Goal: Task Accomplishment & Management: Use online tool/utility

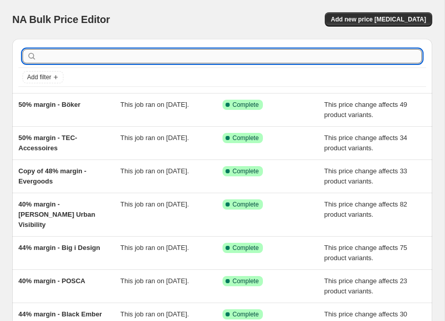
click at [53, 53] on input "text" at bounding box center [230, 56] width 383 height 14
type input "hydro flask"
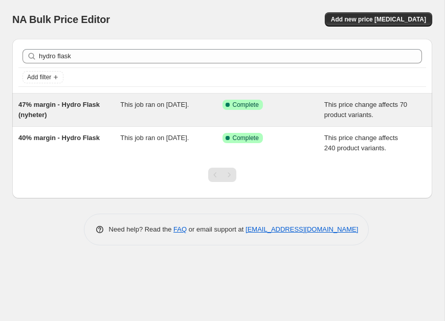
click at [63, 115] on div "47% margin - Hydro Flask (nyheter)" at bounding box center [69, 110] width 102 height 20
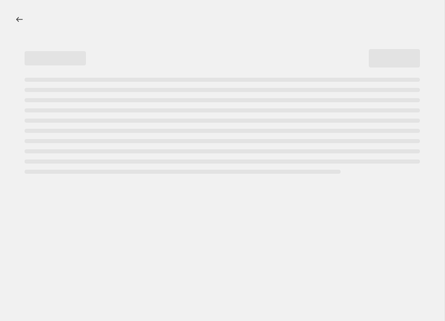
select select "pc"
select select "no_change"
select select "vendor"
select select "tag"
select select "not_equal"
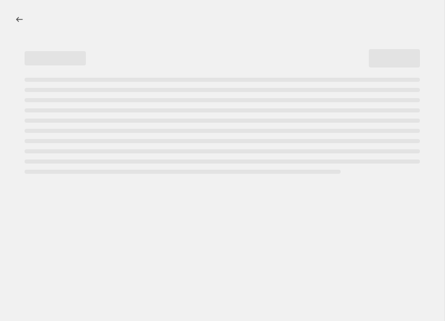
select select "tag"
select select "not_equal"
select select "tag"
select select "not_equal"
select select "tag"
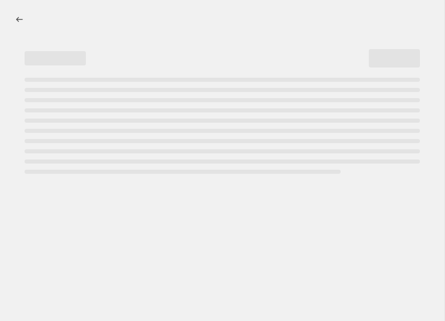
select select "not_equal"
select select "tag"
select select "not_equal"
select select "tag"
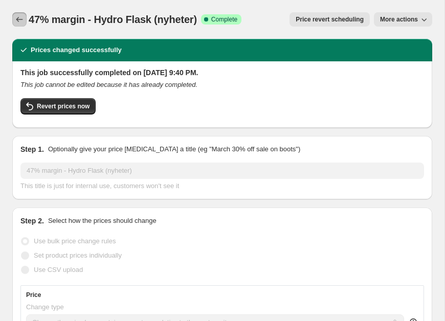
click at [17, 21] on icon "Price change jobs" at bounding box center [19, 19] width 10 height 10
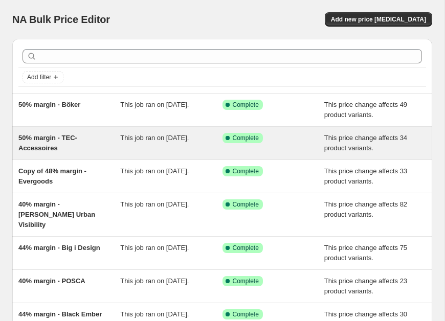
scroll to position [205, 0]
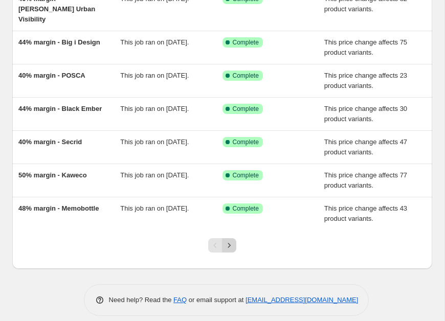
click at [228, 240] on icon "Next" at bounding box center [229, 245] width 10 height 10
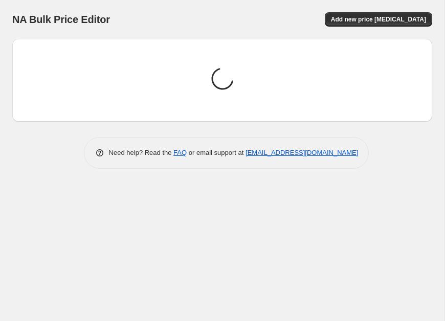
scroll to position [0, 0]
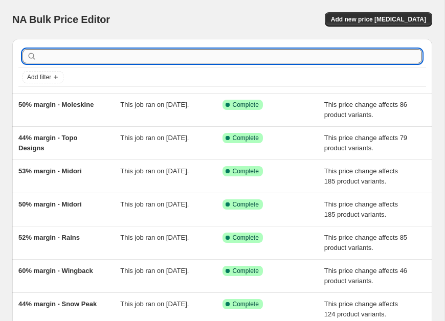
click at [71, 55] on input "text" at bounding box center [230, 56] width 383 height 14
type input "hydro flask"
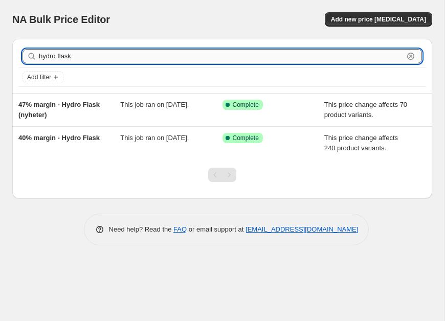
click at [66, 58] on input "hydro flask" at bounding box center [221, 56] width 364 height 14
type input "r"
type input "alpaka"
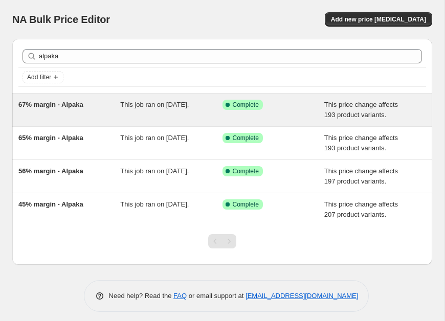
click at [58, 102] on span "67% margin - Alpaka" at bounding box center [50, 105] width 65 height 8
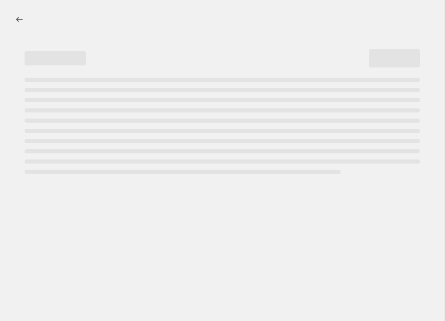
select select "pc"
select select "no_change"
select select "vendor"
select select "tag"
select select "not_equal"
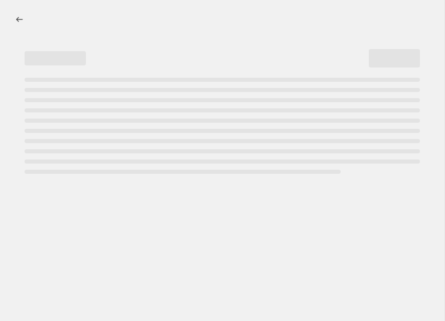
select select "tag"
select select "not_equal"
select select "tag"
select select "not_equal"
select select "tag"
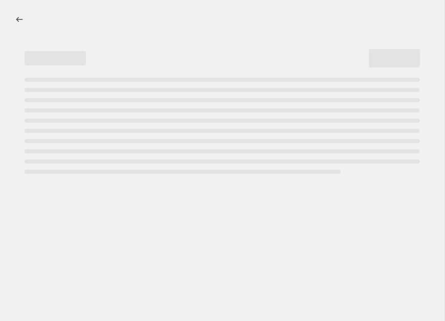
select select "not_equal"
select select "tag"
select select "not_equal"
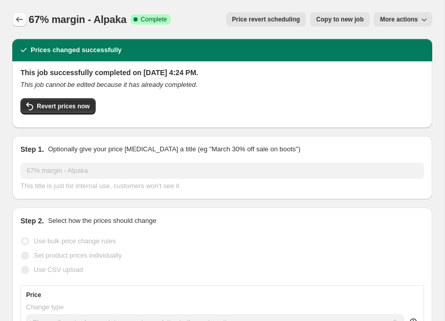
click at [18, 16] on icon "Price change jobs" at bounding box center [19, 19] width 10 height 10
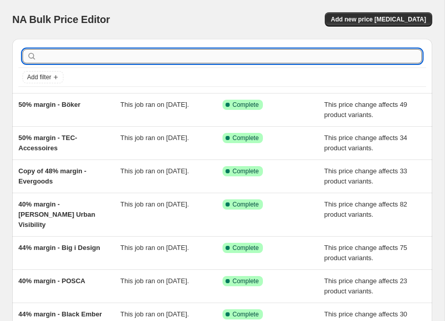
click at [62, 53] on input "text" at bounding box center [230, 56] width 383 height 14
type input "bellroy"
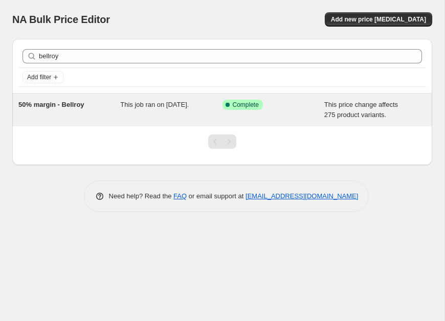
click at [50, 103] on span "50% margin - Bellroy" at bounding box center [51, 105] width 66 height 8
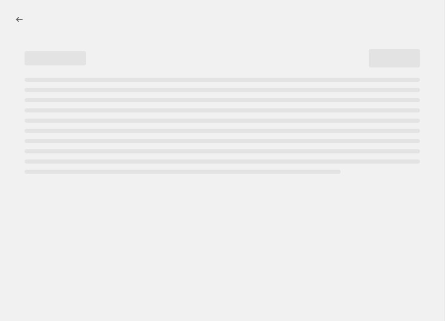
select select "pc"
select select "no_change"
select select "vendor"
select select "tag"
select select "not_equal"
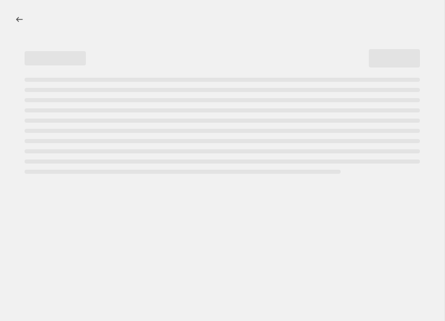
select select "tag"
select select "not_equal"
select select "tag"
select select "not_equal"
select select "tag"
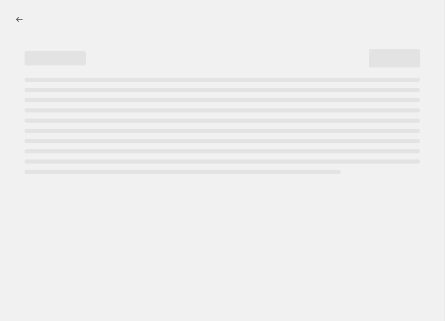
select select "not_equal"
select select "tag"
select select "not_equal"
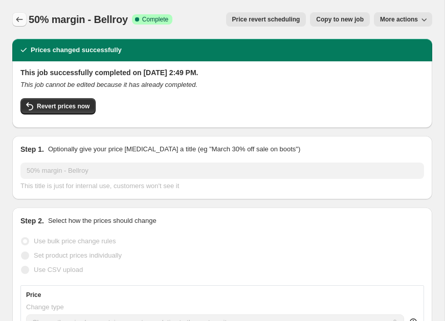
click at [21, 21] on icon "Price change jobs" at bounding box center [19, 19] width 10 height 10
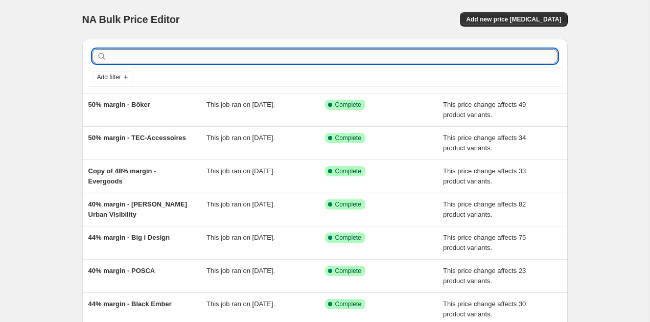
click at [133, 58] on input "text" at bounding box center [333, 56] width 449 height 14
type input "hydro flask"
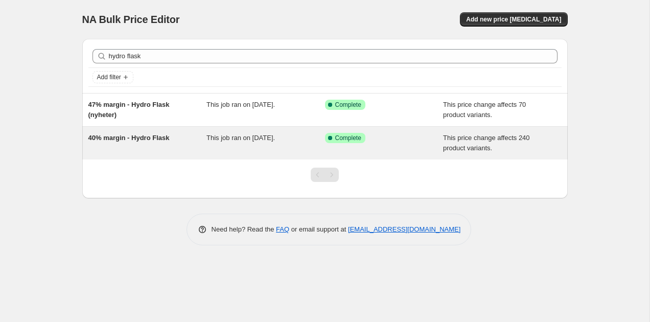
click at [144, 140] on span "40% margin - Hydro Flask" at bounding box center [128, 138] width 81 height 8
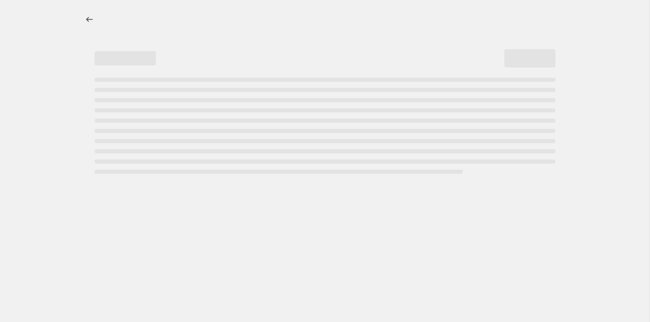
select select "pc"
select select "no_change"
select select "vendor"
select select "tag"
select select "not_equal"
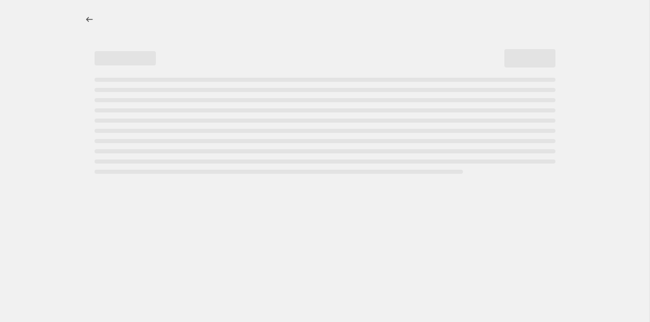
select select "tag"
select select "not_equal"
select select "tag"
select select "not_equal"
select select "tag"
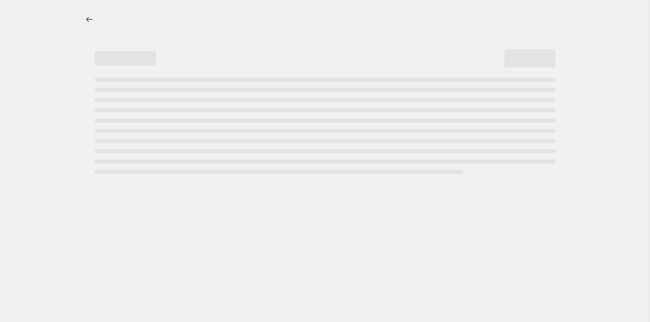
select select "not_equal"
select select "tag"
select select "not_equal"
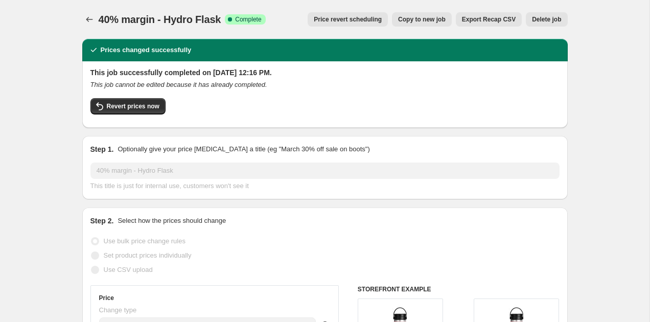
click at [426, 19] on span "Copy to new job" at bounding box center [422, 19] width 48 height 8
select select "pc"
select select "no_change"
select select "vendor"
select select "tag"
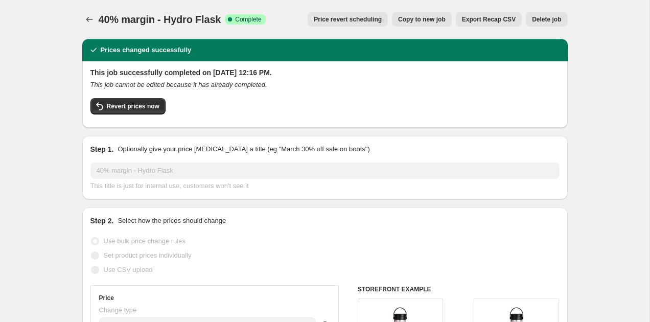
select select "not_equal"
select select "tag"
select select "not_equal"
select select "tag"
select select "not_equal"
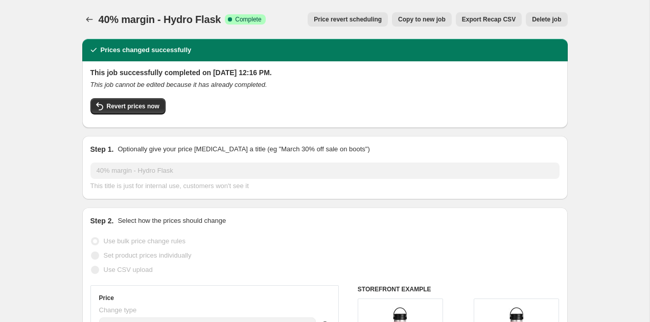
select select "tag"
select select "not_equal"
select select "tag"
select select "not_equal"
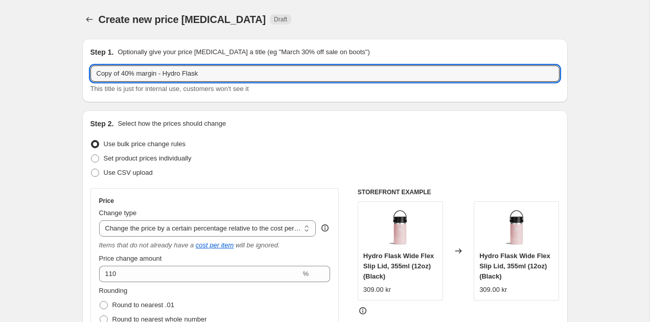
drag, startPoint x: 122, startPoint y: 76, endPoint x: 71, endPoint y: 68, distance: 51.3
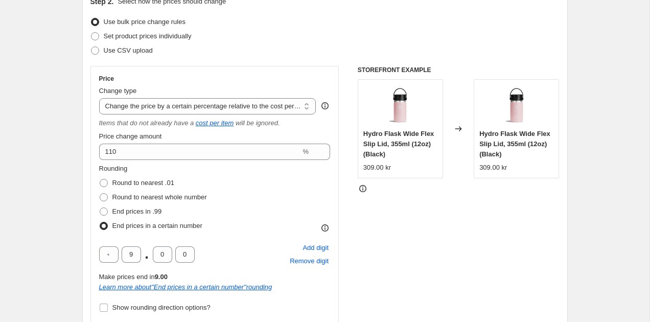
scroll to position [130, 0]
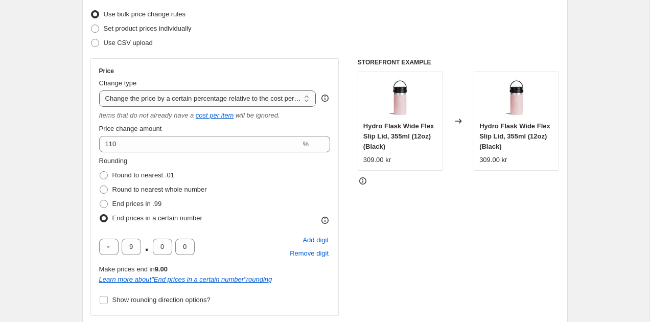
type input "40% margin - Hydro Flask"
click at [231, 96] on select "Change the price to a certain amount Change the price by a certain amount Chang…" at bounding box center [207, 98] width 217 height 16
click at [99, 90] on select "Change the price to a certain amount Change the price by a certain amount Chang…" at bounding box center [207, 98] width 217 height 16
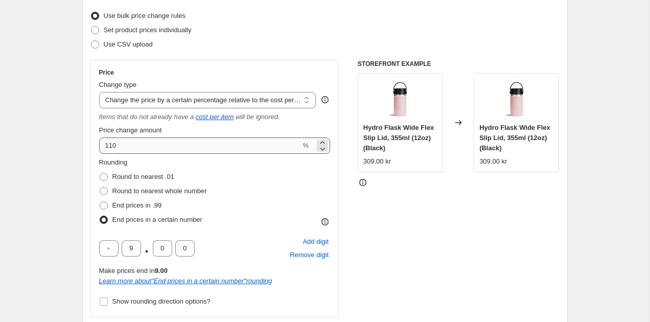
scroll to position [133, 0]
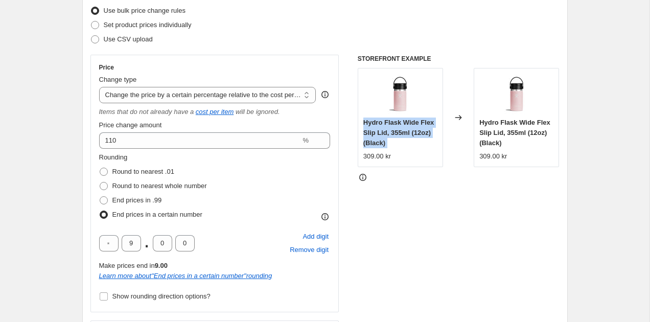
drag, startPoint x: 363, startPoint y: 123, endPoint x: 408, endPoint y: 151, distance: 52.3
click at [408, 151] on div "Hydro Flask Wide Flex Slip Lid, 355ml (12oz) (Black) 309.00 kr" at bounding box center [400, 140] width 74 height 44
copy span "Hydro Flask Wide Flex Slip Lid, 355ml (12oz) (Black)"
click at [381, 139] on div "Hydro Flask Wide Flex Slip Lid, 355ml (12oz) (Black)" at bounding box center [400, 133] width 74 height 31
drag, startPoint x: 391, startPoint y: 147, endPoint x: 360, endPoint y: 127, distance: 37.4
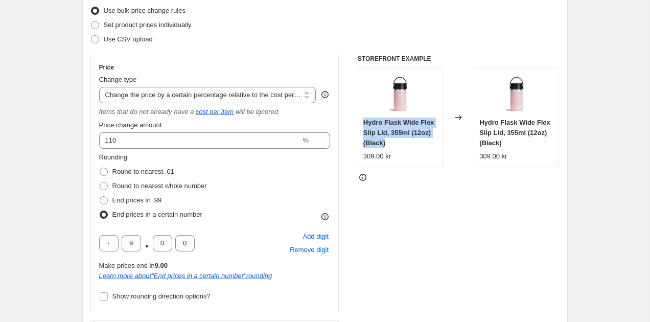
click at [360, 127] on div "Hydro Flask Wide Flex Slip Lid, 355ml (12oz) (Black) 309.00 kr" at bounding box center [400, 117] width 85 height 99
copy span "Hydro Flask Wide Flex Slip Lid, 355ml (12oz) (Black)"
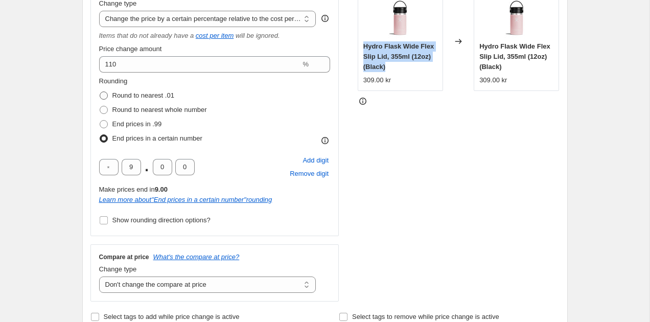
scroll to position [225, 0]
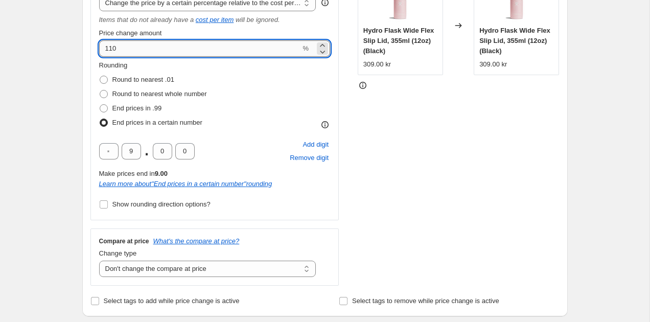
click at [139, 45] on input "110" at bounding box center [200, 48] width 202 height 16
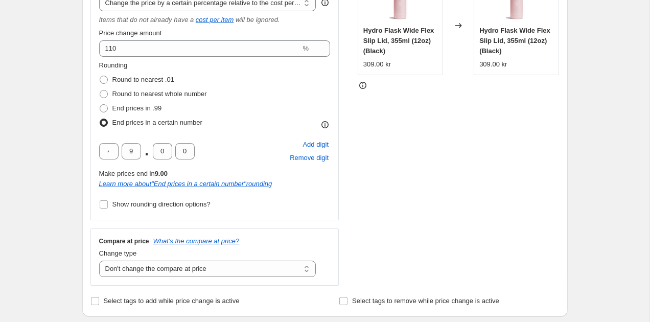
select select "pc"
select select "no_change"
select select "vendor"
select select "tag"
select select "not_equal"
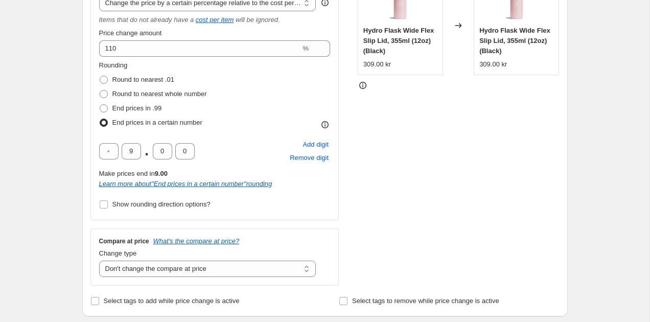
select select "tag"
select select "not_equal"
select select "tag"
select select "not_equal"
select select "tag"
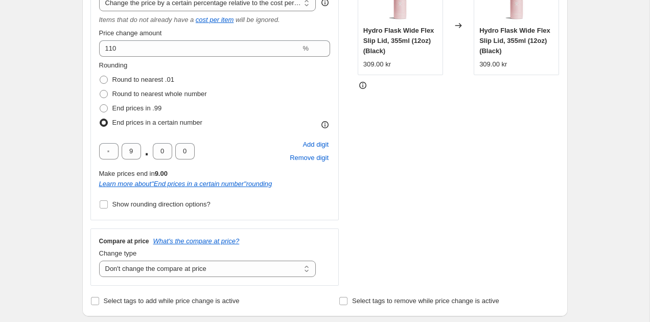
select select "not_equal"
select select "tag"
select select "not_equal"
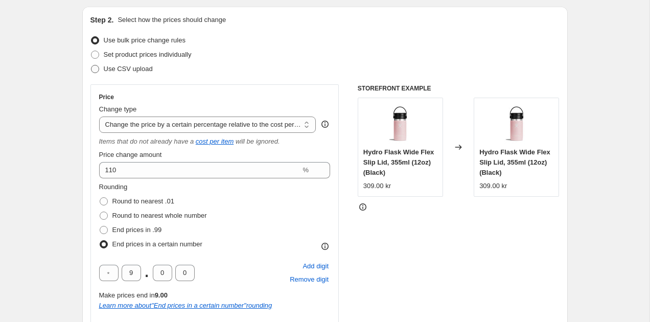
scroll to position [148, 0]
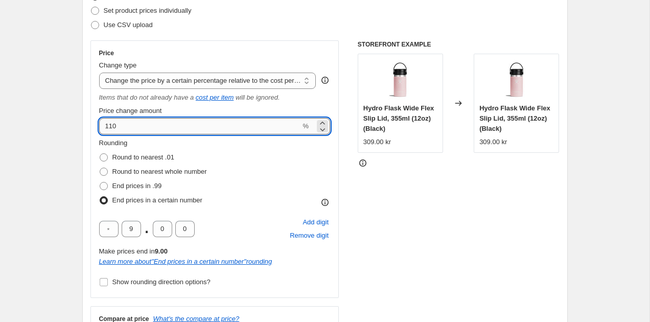
click at [134, 123] on input "110" at bounding box center [200, 126] width 202 height 16
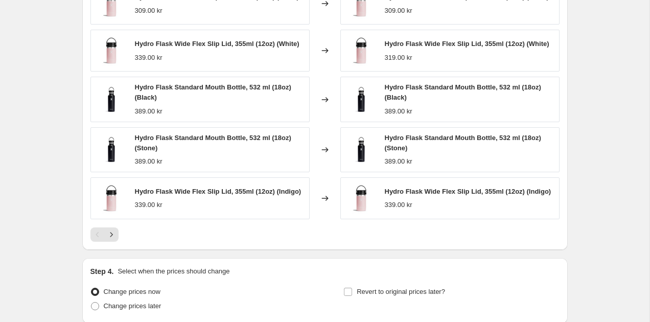
scroll to position [924, 0]
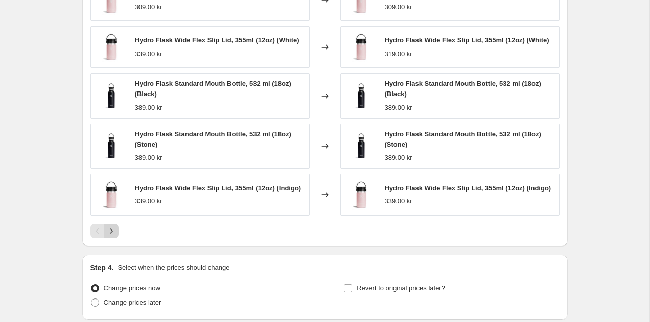
click at [109, 236] on icon "Next" at bounding box center [111, 231] width 10 height 10
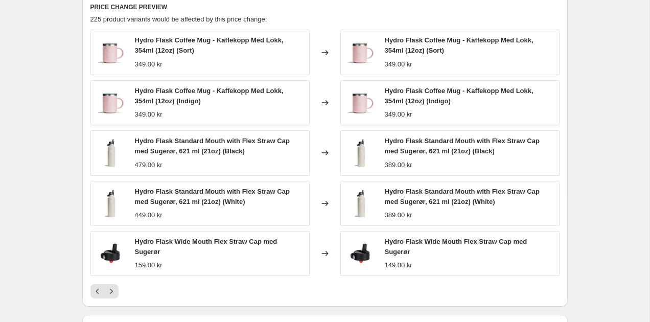
scroll to position [875, 0]
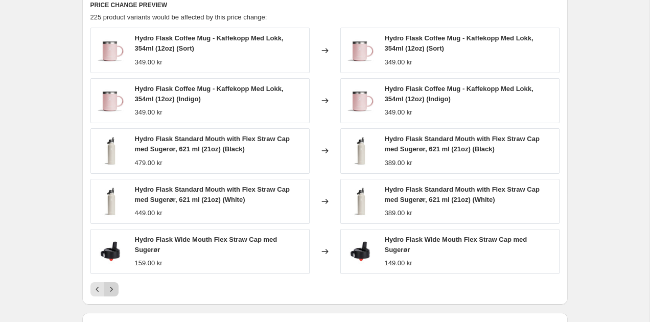
click at [116, 288] on icon "Next" at bounding box center [111, 289] width 10 height 10
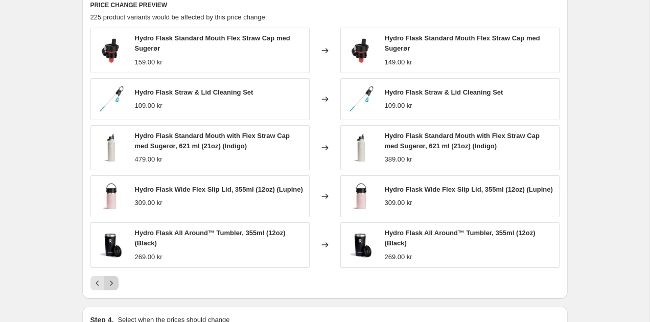
click at [116, 288] on icon "Next" at bounding box center [111, 283] width 10 height 10
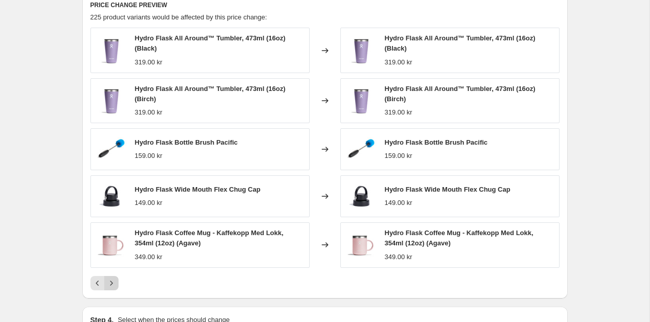
click at [116, 288] on button "Next" at bounding box center [111, 283] width 14 height 14
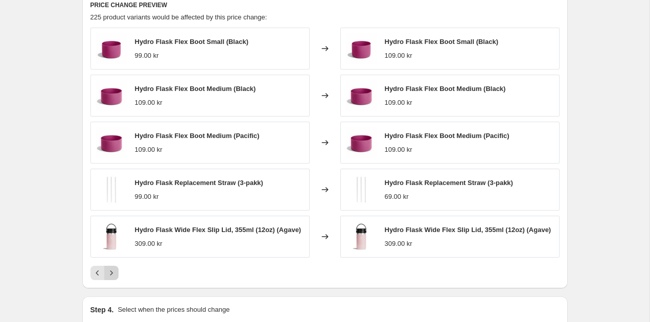
click at [116, 288] on div "PRICE CHANGE PREVIEW 225 product variants would be affected by this price chang…" at bounding box center [325, 140] width 486 height 296
click at [114, 276] on icon "Next" at bounding box center [111, 273] width 10 height 10
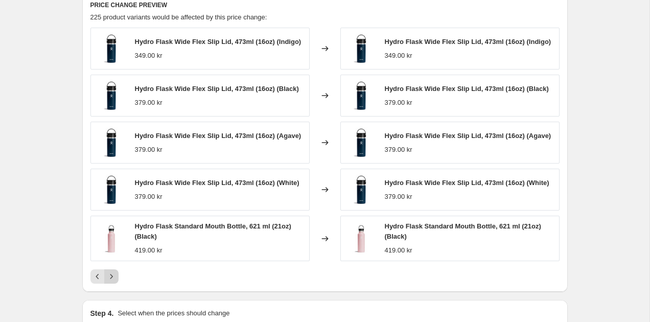
click at [110, 282] on icon "Next" at bounding box center [111, 276] width 10 height 10
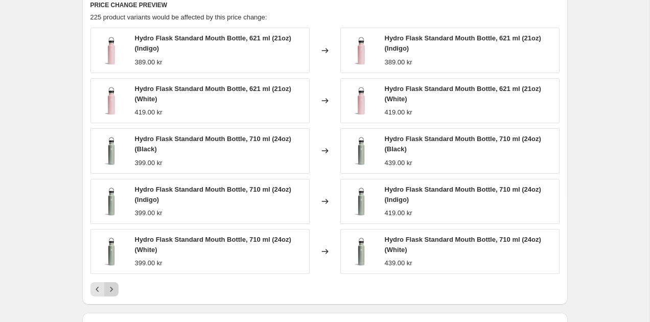
click at [110, 286] on icon "Next" at bounding box center [111, 289] width 10 height 10
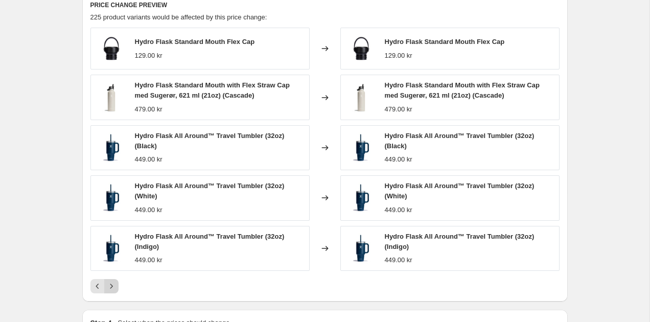
click at [110, 286] on icon "Next" at bounding box center [111, 286] width 10 height 10
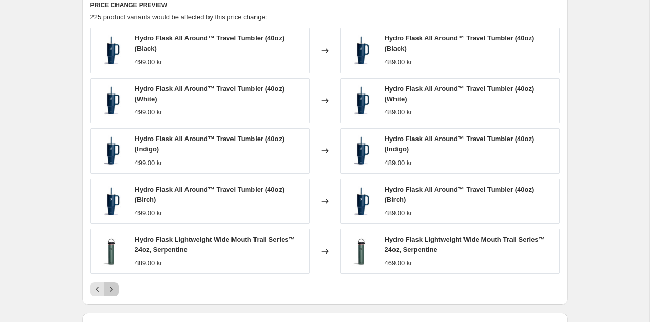
click at [110, 286] on icon "Next" at bounding box center [111, 289] width 10 height 10
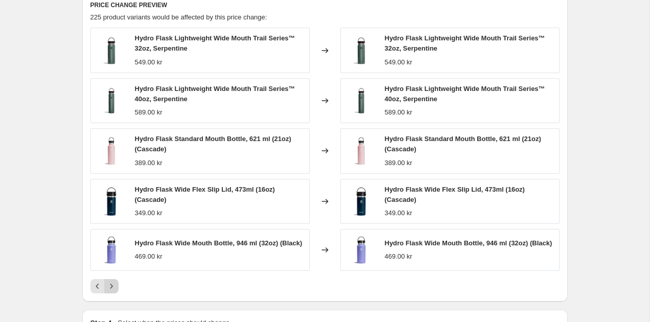
click at [110, 286] on icon "Next" at bounding box center [111, 286] width 10 height 10
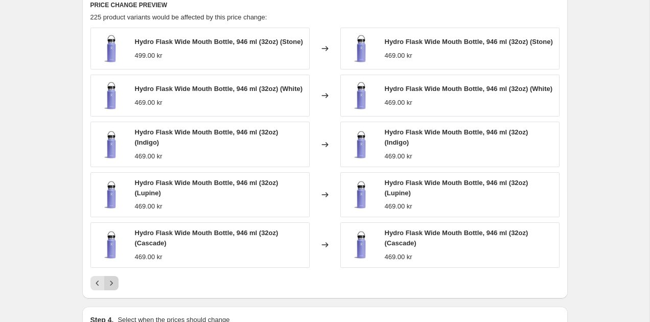
click at [110, 286] on icon "Next" at bounding box center [111, 283] width 10 height 10
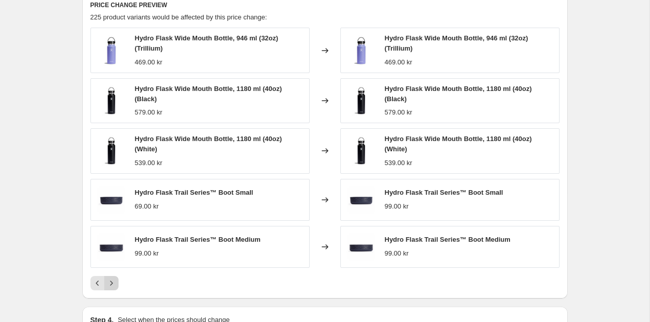
click at [110, 286] on icon "Next" at bounding box center [111, 283] width 10 height 10
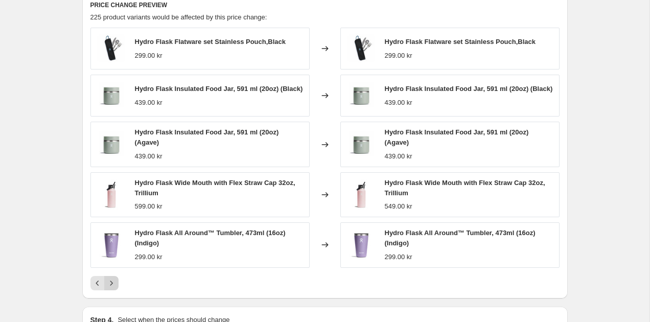
click at [110, 286] on icon "Next" at bounding box center [111, 283] width 10 height 10
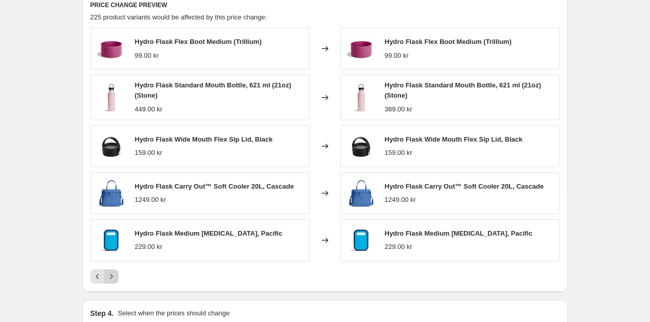
click at [112, 279] on icon "Next" at bounding box center [111, 276] width 10 height 10
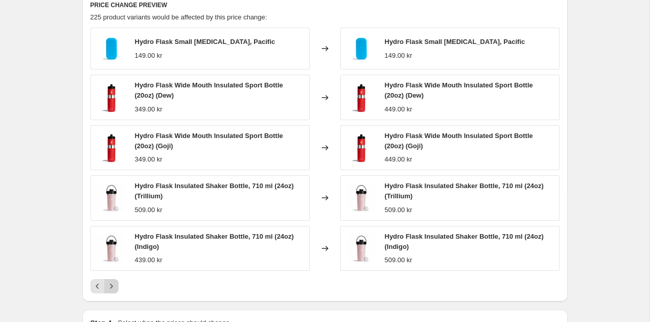
click at [112, 279] on button "Next" at bounding box center [111, 286] width 14 height 14
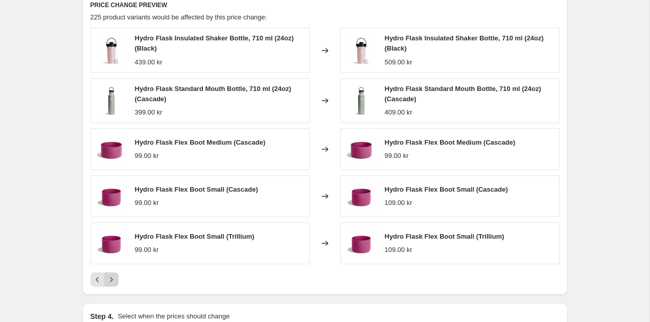
click at [112, 279] on icon "Next" at bounding box center [111, 279] width 10 height 10
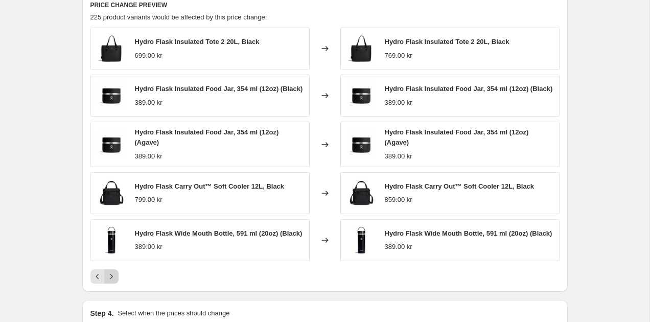
click at [112, 279] on icon "Next" at bounding box center [111, 276] width 10 height 10
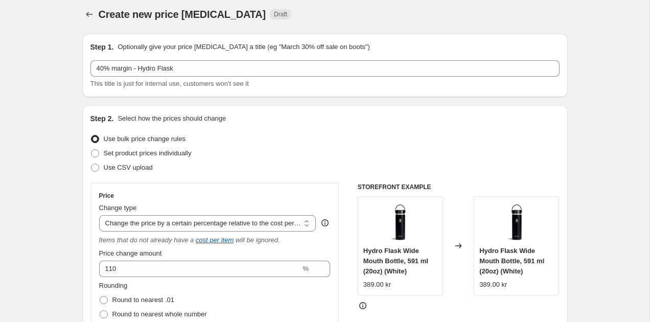
scroll to position [2, 0]
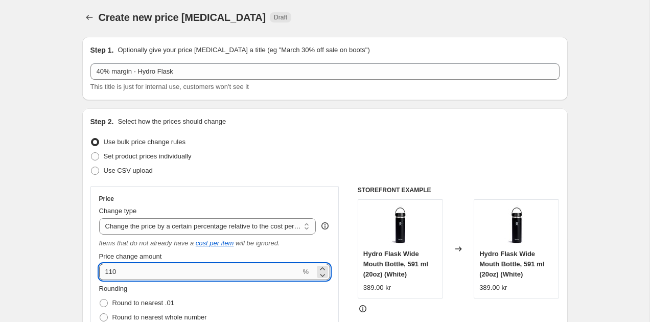
click at [125, 271] on input "110" at bounding box center [200, 272] width 202 height 16
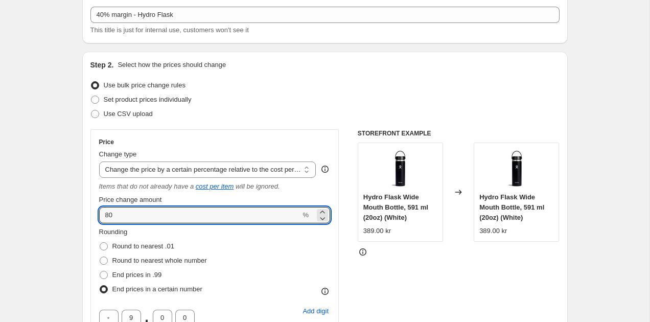
scroll to position [59, 0]
type input "80"
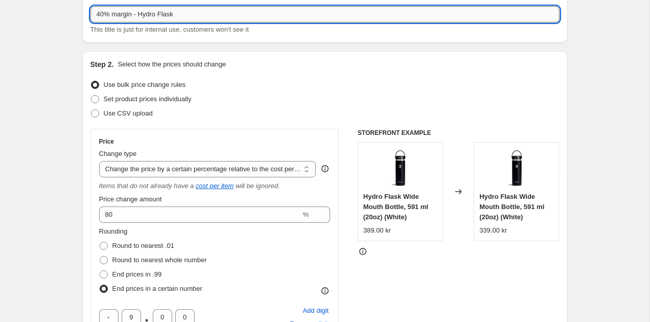
drag, startPoint x: 105, startPoint y: 15, endPoint x: 95, endPoint y: 15, distance: 10.7
click at [95, 15] on input "40% margin - Hydro Flask" at bounding box center [324, 14] width 469 height 16
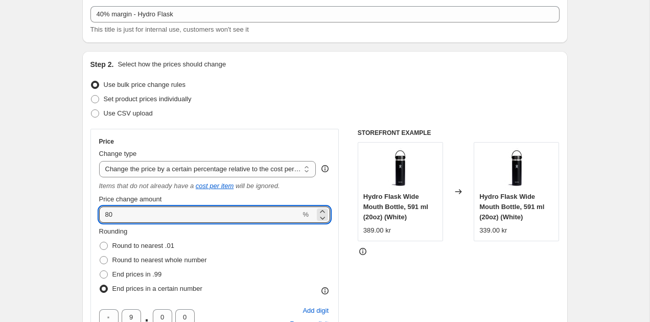
drag, startPoint x: 123, startPoint y: 213, endPoint x: 91, endPoint y: 213, distance: 31.7
click at [91, 213] on div "Price Change type Change the price to a certain amount Change the price by a ce…" at bounding box center [214, 258] width 249 height 258
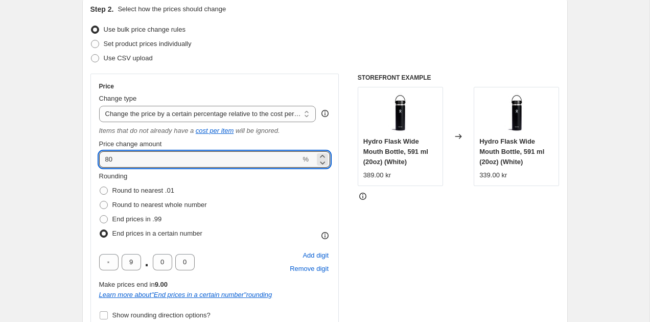
scroll to position [118, 0]
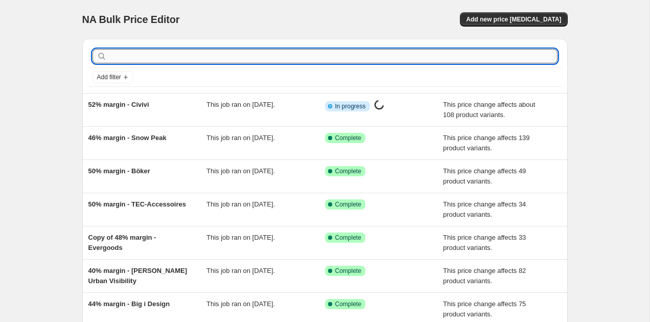
click at [151, 58] on input "text" at bounding box center [333, 56] width 449 height 14
type input "hydro flask"
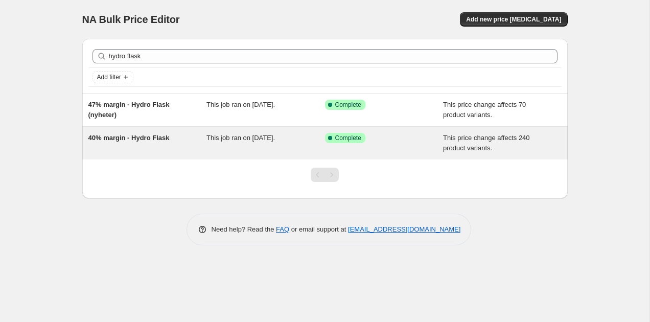
click at [131, 137] on span "40% margin - Hydro Flask" at bounding box center [128, 138] width 81 height 8
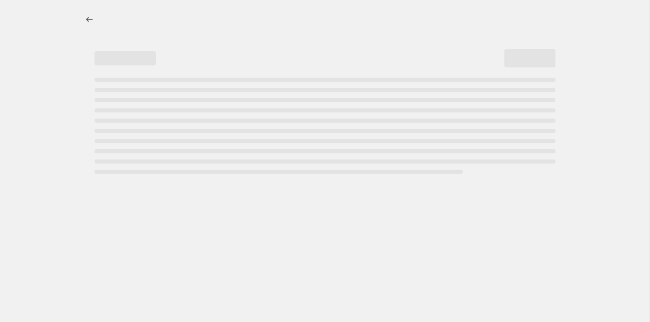
select select "pc"
select select "no_change"
select select "vendor"
select select "tag"
select select "not_equal"
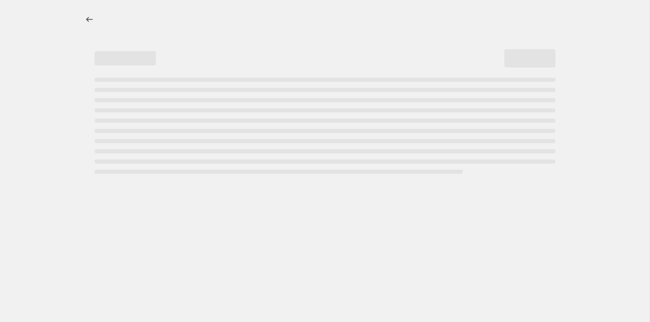
select select "tag"
select select "not_equal"
select select "tag"
select select "not_equal"
select select "tag"
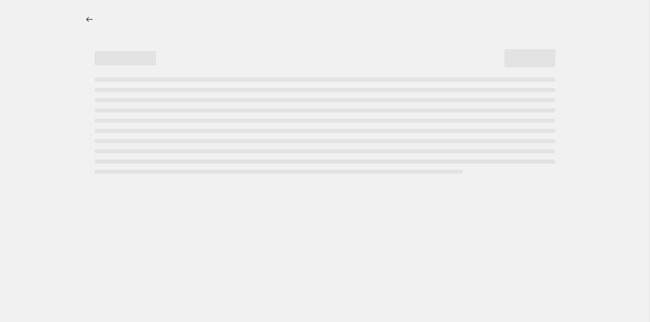
select select "not_equal"
select select "tag"
select select "not_equal"
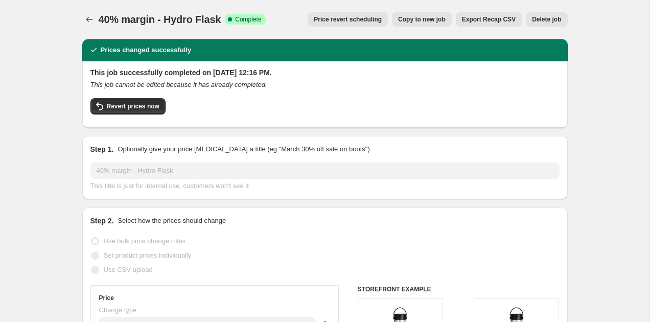
click at [442, 17] on span "Copy to new job" at bounding box center [422, 19] width 48 height 8
select select "pc"
select select "no_change"
select select "vendor"
select select "tag"
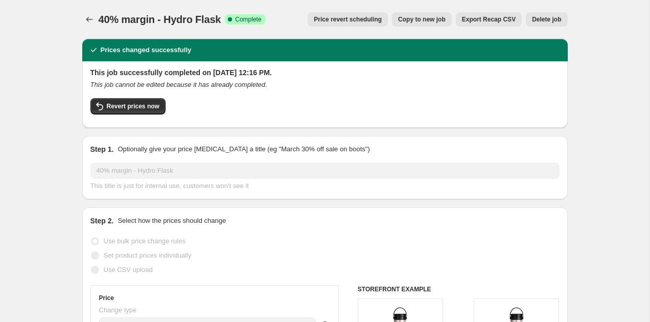
select select "not_equal"
select select "tag"
select select "not_equal"
select select "tag"
select select "not_equal"
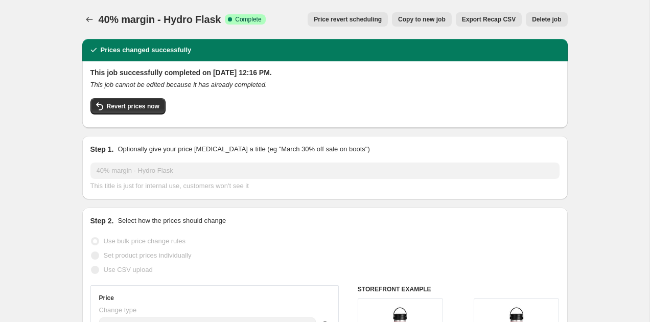
select select "tag"
select select "not_equal"
select select "tag"
select select "not_equal"
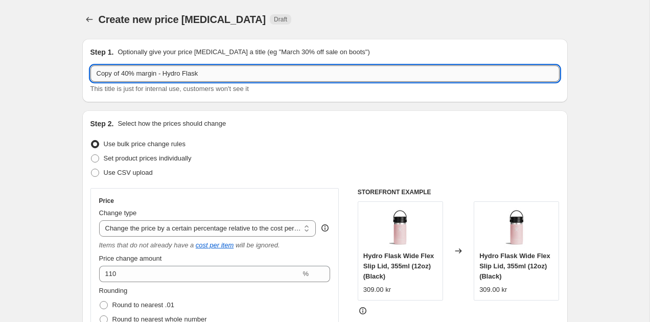
click at [121, 76] on input "Copy of 40% margin - Hydro Flask" at bounding box center [324, 73] width 469 height 16
drag, startPoint x: 123, startPoint y: 76, endPoint x: 79, endPoint y: 70, distance: 43.9
click at [86, 72] on div "Step 1. Optionally give your price change job a title (eg "March 30% off sale o…" at bounding box center [325, 70] width 486 height 63
type input "40% margin - Hydro Flask"
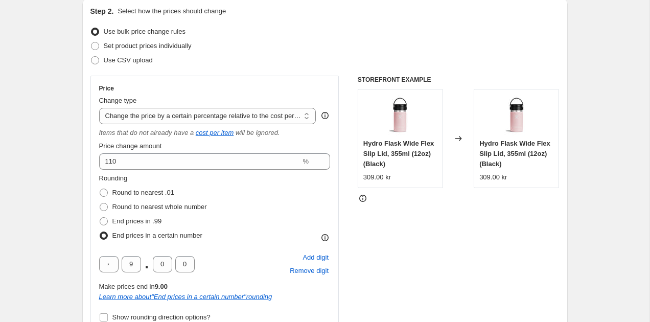
scroll to position [181, 0]
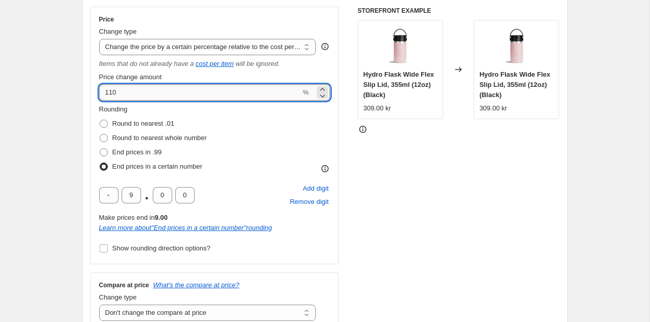
click at [144, 94] on input "110" at bounding box center [200, 92] width 202 height 16
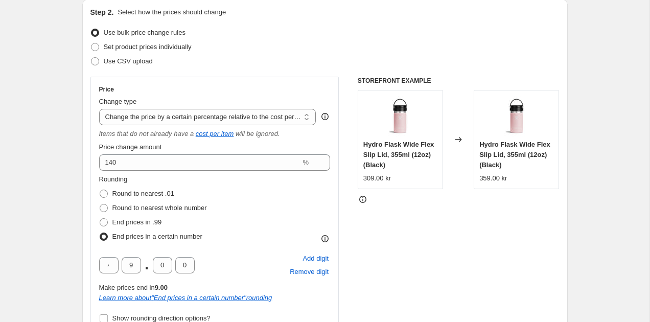
scroll to position [115, 0]
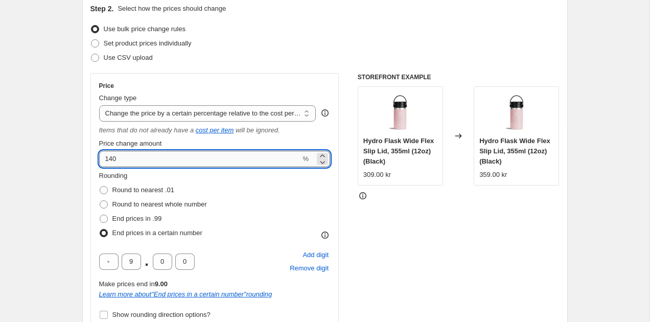
click at [122, 164] on input "140" at bounding box center [200, 159] width 202 height 16
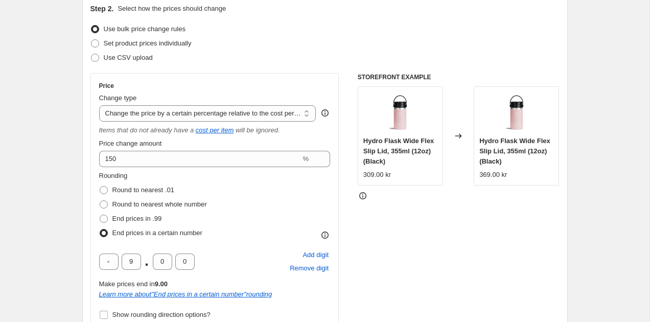
drag, startPoint x: 84, startPoint y: 153, endPoint x: 90, endPoint y: 153, distance: 6.6
click at [83, 153] on div "Step 2. Select how the prices should change Use bulk price change rules Set pro…" at bounding box center [325, 210] width 486 height 431
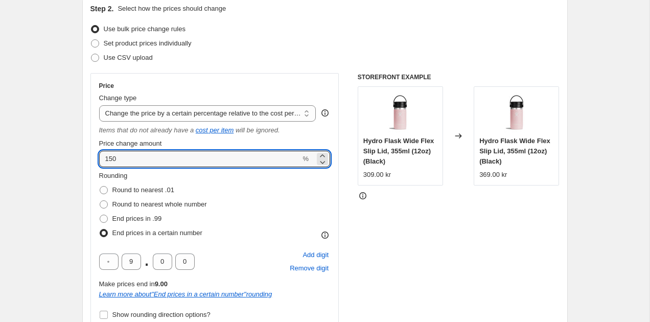
drag, startPoint x: 125, startPoint y: 158, endPoint x: 87, endPoint y: 158, distance: 37.3
click at [88, 158] on div "Step 2. Select how the prices should change Use bulk price change rules Set pro…" at bounding box center [325, 210] width 486 height 431
click at [120, 155] on input "140" at bounding box center [200, 159] width 202 height 16
type input "130"
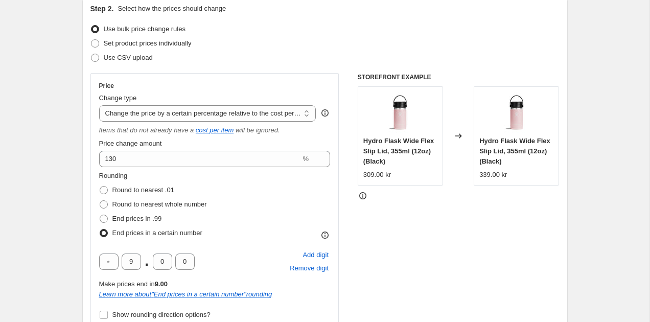
click at [377, 243] on div "STOREFRONT EXAMPLE Hydro Flask Wide Flex Slip Lid, 355ml (12oz) (Black) 309.00 …" at bounding box center [459, 234] width 202 height 323
click at [465, 237] on div "STOREFRONT EXAMPLE Hydro Flask Wide Flex Slip Lid, 355ml (12oz) (Black) 309.00 …" at bounding box center [459, 234] width 202 height 323
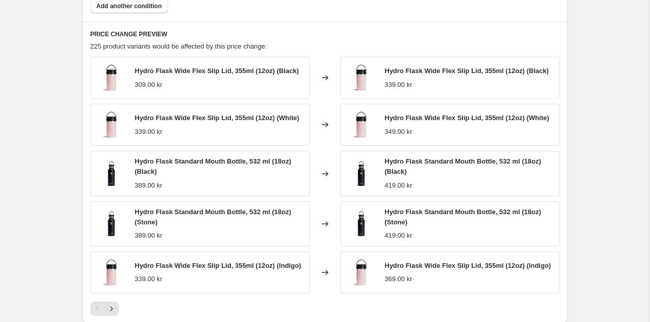
scroll to position [1016, 0]
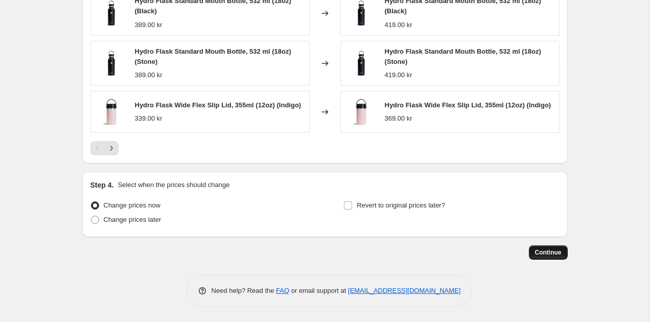
click at [561, 255] on button "Continue" at bounding box center [548, 252] width 39 height 14
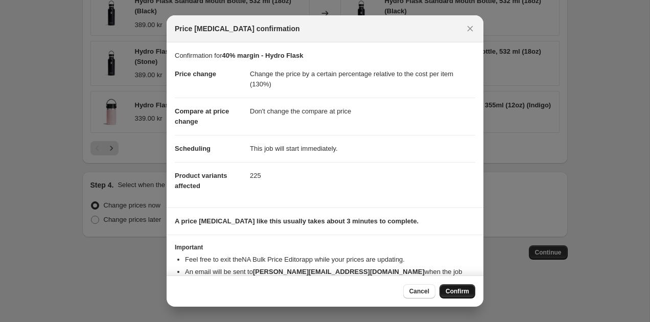
click at [468, 292] on span "Confirm" at bounding box center [458, 291] width 24 height 8
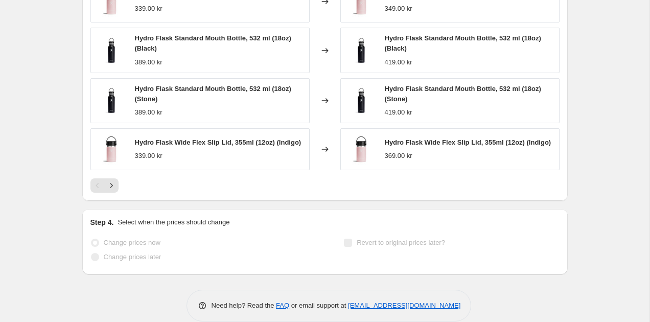
scroll to position [1043, 0]
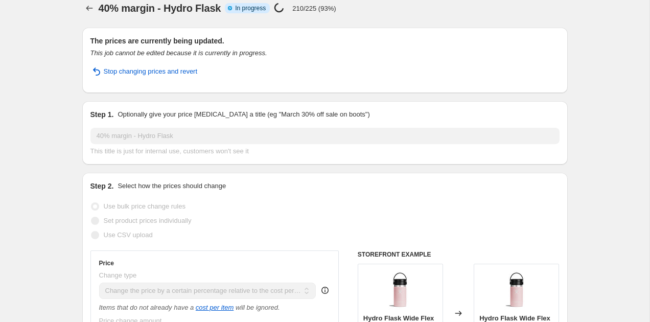
scroll to position [15, 0]
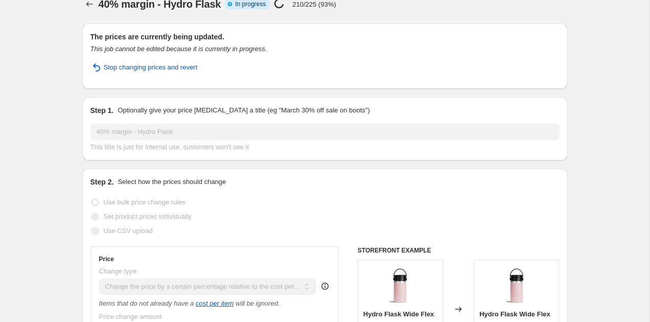
click at [532, 236] on div "Use CSV upload" at bounding box center [324, 231] width 469 height 14
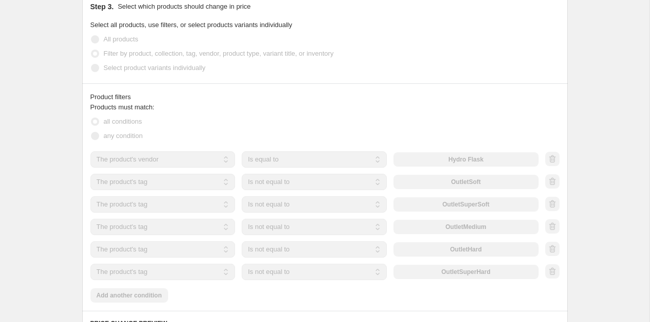
scroll to position [1067, 0]
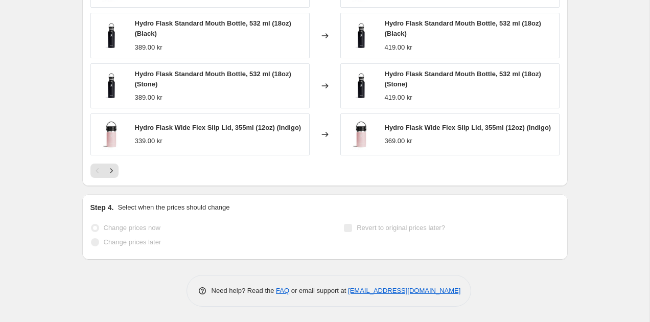
click at [112, 177] on div "PRICE CHANGE PREVIEW 225 product variants would be affected by this price chang…" at bounding box center [325, 34] width 486 height 303
click at [112, 175] on icon "Next" at bounding box center [111, 171] width 10 height 10
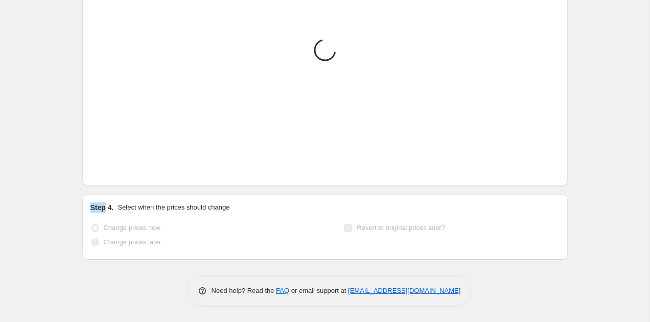
scroll to position [1051, 0]
click at [112, 175] on icon "Next" at bounding box center [111, 171] width 10 height 10
click at [112, 175] on div "Loading... Placeholder 59.05 kr 65.61 kr Changed to Placeholder 53.15 kr 59.05 …" at bounding box center [324, 51] width 469 height 252
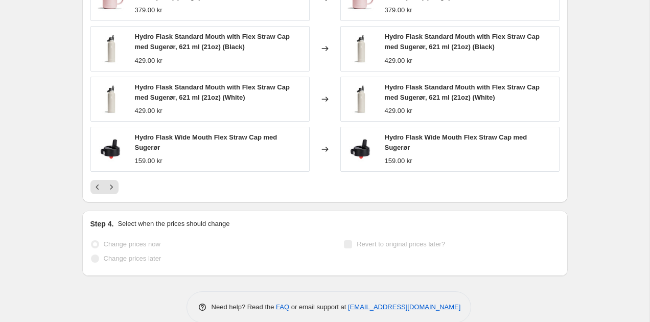
click at [113, 195] on div "PRICE CHANGE PREVIEW 225 product variants would be affected by this price chang…" at bounding box center [325, 46] width 486 height 312
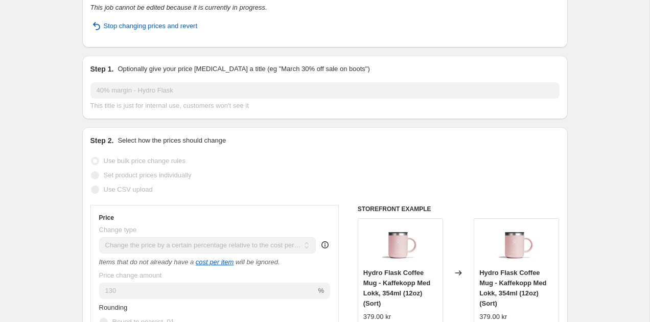
scroll to position [0, 0]
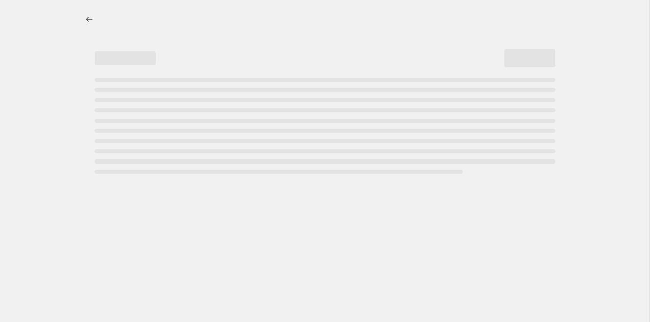
select select "pc"
select select "no_change"
select select "vendor"
select select "tag"
select select "not_equal"
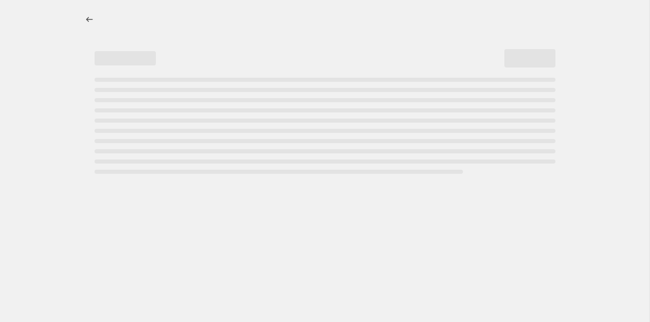
select select "tag"
select select "not_equal"
select select "tag"
select select "not_equal"
select select "tag"
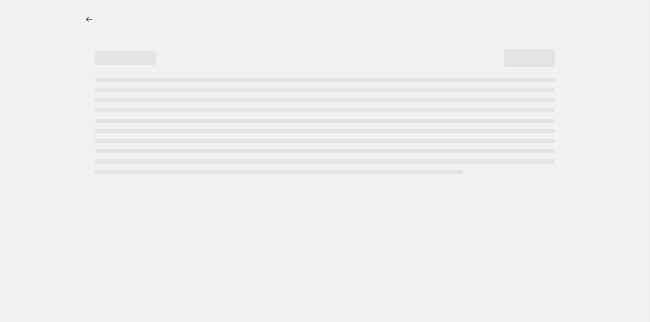
select select "not_equal"
select select "tag"
select select "not_equal"
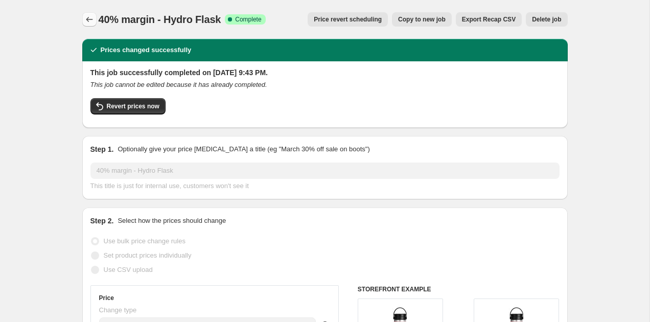
click at [90, 19] on icon "Price change jobs" at bounding box center [89, 19] width 10 height 10
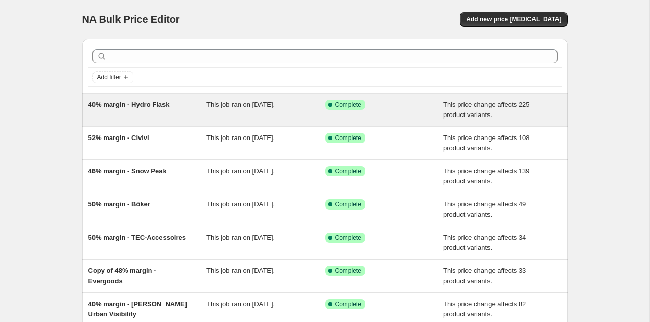
click at [126, 107] on span "40% margin - Hydro Flask" at bounding box center [128, 105] width 81 height 8
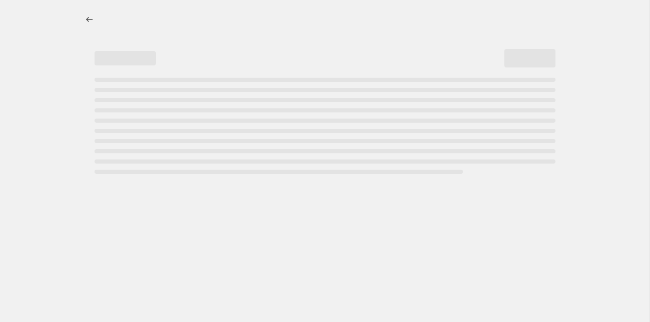
select select "pc"
select select "no_change"
select select "vendor"
select select "tag"
select select "not_equal"
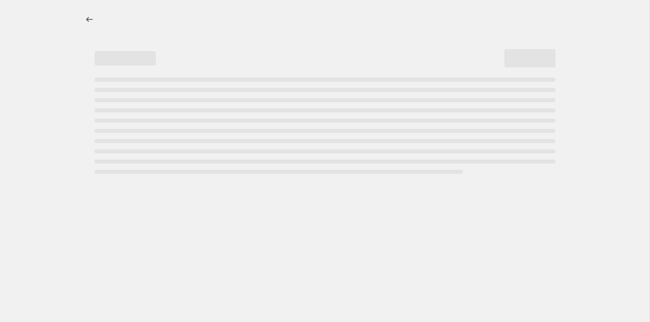
select select "tag"
select select "not_equal"
select select "tag"
select select "not_equal"
select select "tag"
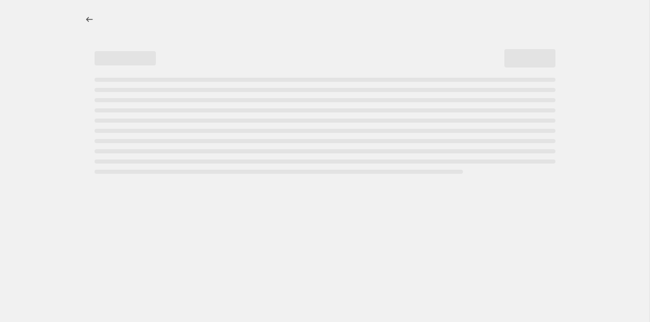
select select "not_equal"
select select "tag"
select select "not_equal"
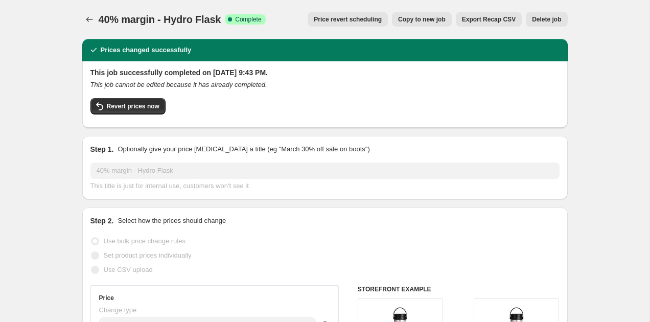
click at [427, 16] on span "Copy to new job" at bounding box center [422, 19] width 48 height 8
select select "pc"
select select "no_change"
select select "vendor"
select select "tag"
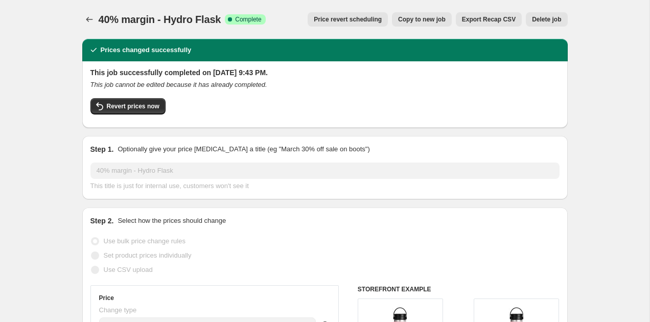
select select "not_equal"
select select "tag"
select select "not_equal"
select select "tag"
select select "not_equal"
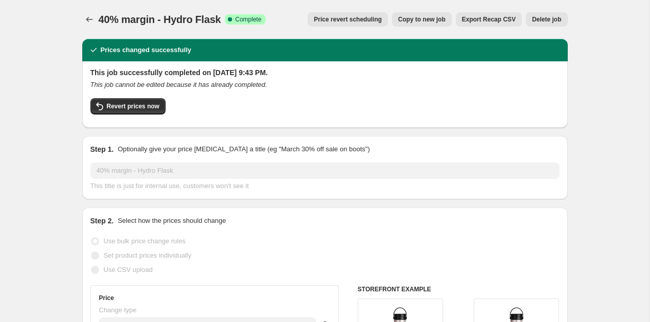
select select "tag"
select select "not_equal"
select select "tag"
select select "not_equal"
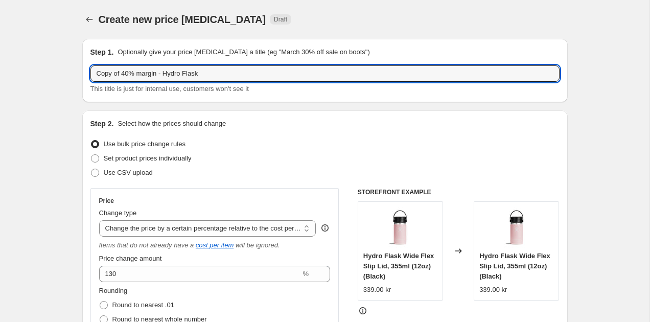
drag, startPoint x: 129, startPoint y: 74, endPoint x: 60, endPoint y: 76, distance: 69.6
type input "50% margin - Hydro Flask"
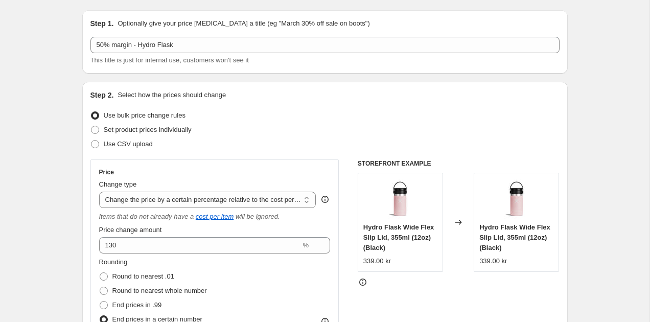
scroll to position [39, 0]
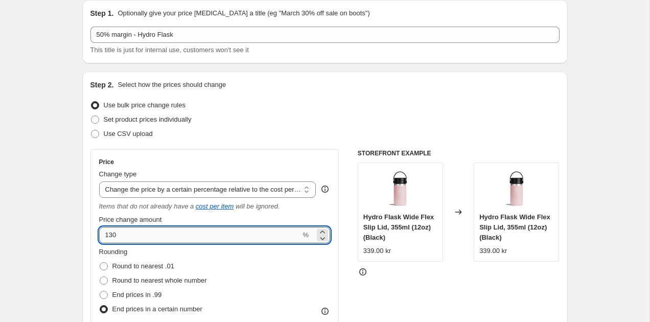
click at [123, 231] on input "130" at bounding box center [200, 235] width 202 height 16
type input "150"
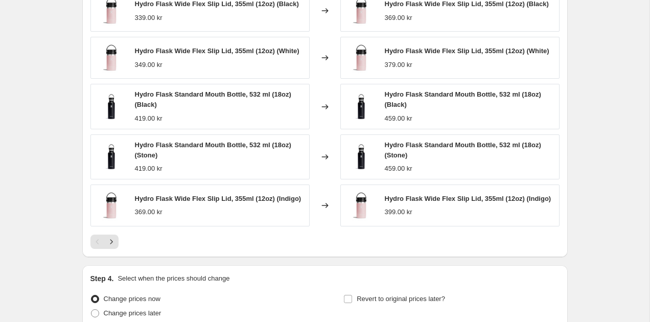
scroll to position [1016, 0]
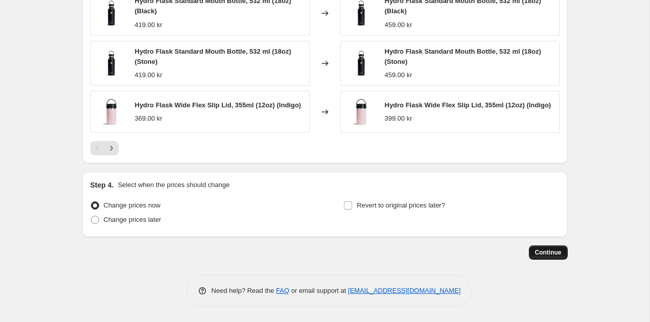
click at [559, 257] on button "Continue" at bounding box center [548, 252] width 39 height 14
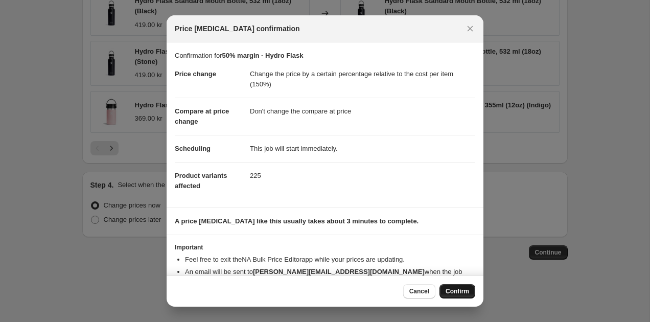
click at [457, 291] on span "Confirm" at bounding box center [458, 291] width 24 height 8
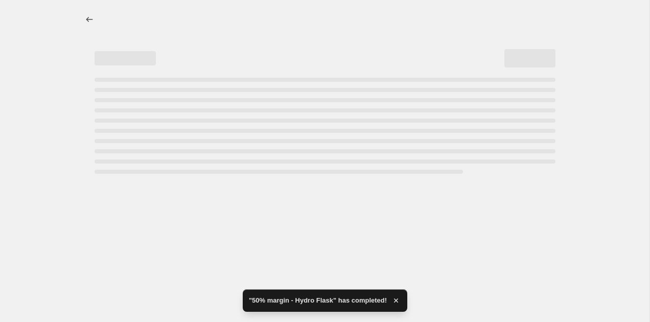
select select "pc"
select select "no_change"
select select "vendor"
select select "tag"
select select "not_equal"
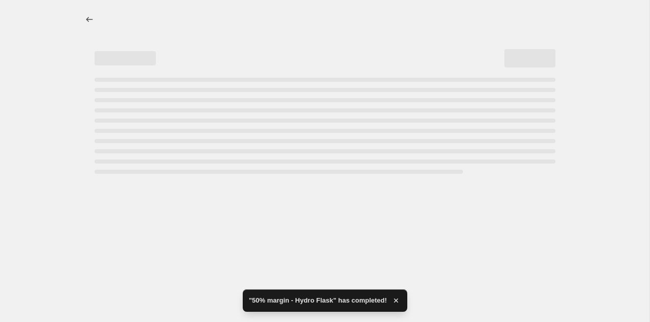
select select "tag"
select select "not_equal"
select select "tag"
select select "not_equal"
select select "tag"
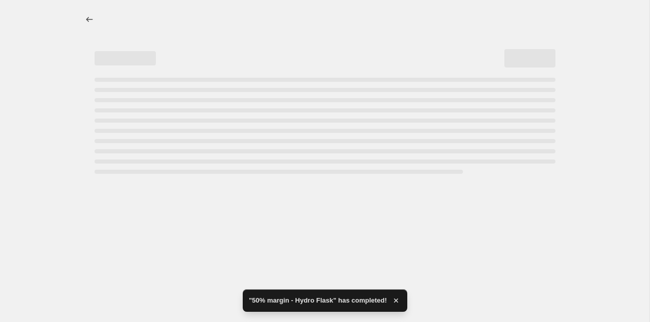
select select "not_equal"
select select "tag"
select select "not_equal"
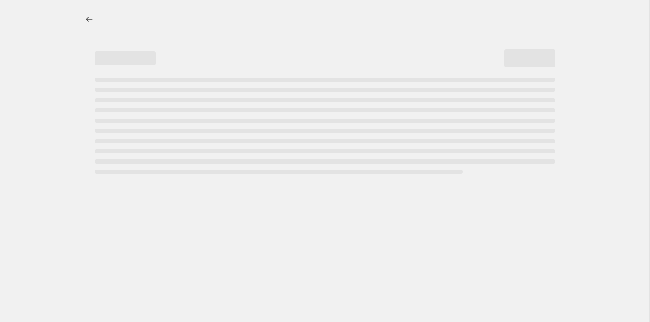
select select "pc"
select select "no_change"
select select "vendor"
select select "tag"
select select "not_equal"
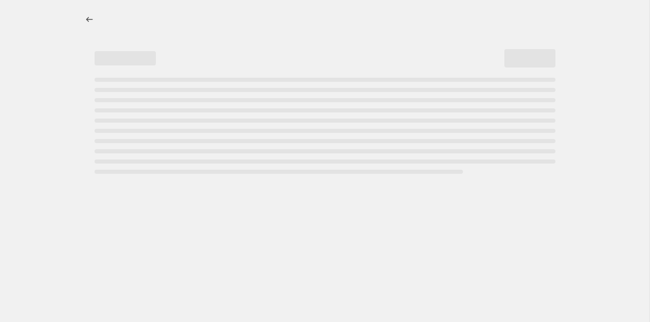
select select "tag"
select select "not_equal"
select select "tag"
select select "not_equal"
select select "tag"
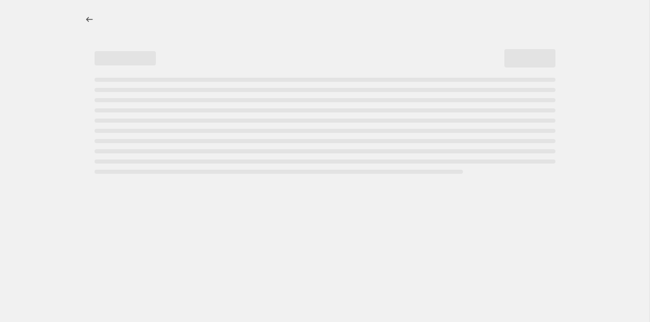
select select "not_equal"
select select "tag"
select select "not_equal"
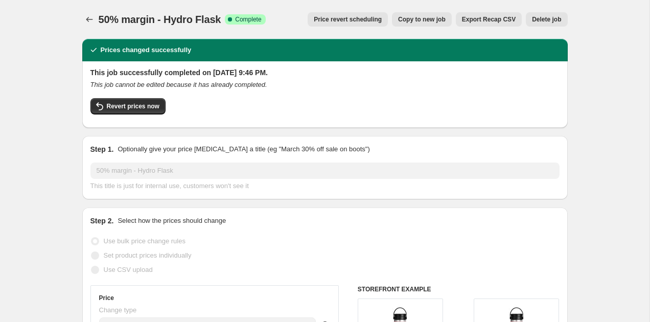
click at [416, 22] on span "Copy to new job" at bounding box center [422, 19] width 48 height 8
select select "pc"
select select "no_change"
select select "vendor"
select select "tag"
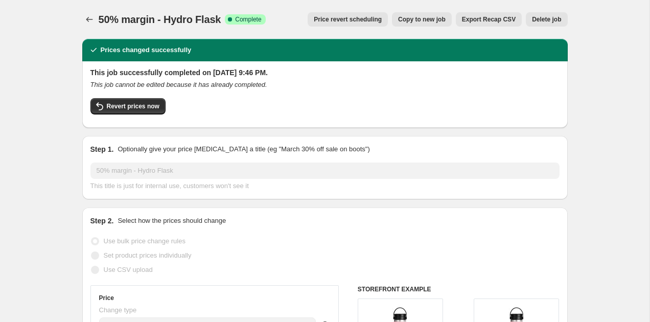
select select "not_equal"
select select "tag"
select select "not_equal"
select select "tag"
select select "not_equal"
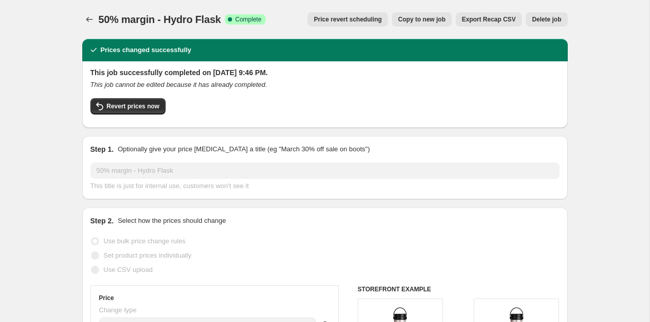
select select "tag"
select select "not_equal"
select select "tag"
select select "not_equal"
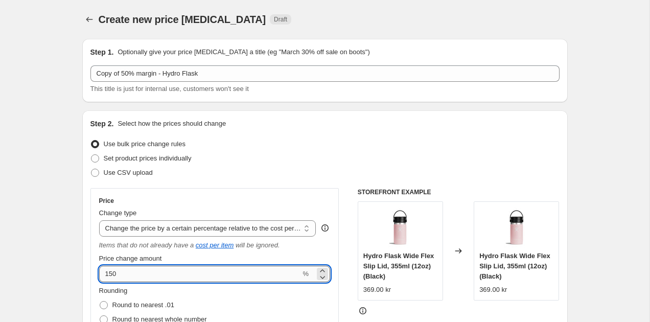
click at [125, 277] on input "150" at bounding box center [200, 274] width 202 height 16
type input "160"
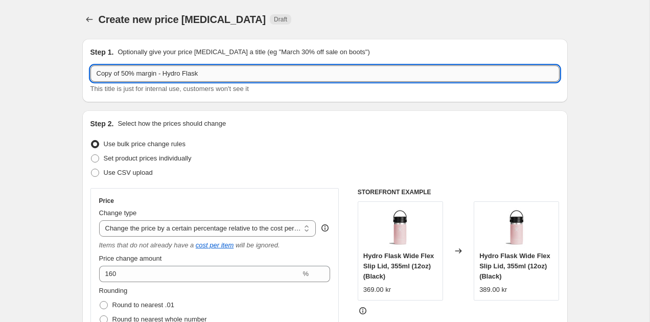
drag, startPoint x: 132, startPoint y: 75, endPoint x: 123, endPoint y: 75, distance: 8.7
click at [123, 75] on input "Copy of 50% margin - Hydro Flask" at bounding box center [324, 73] width 469 height 16
drag, startPoint x: 124, startPoint y: 74, endPoint x: 75, endPoint y: 68, distance: 48.9
type input "52% margin - Hydro Flask"
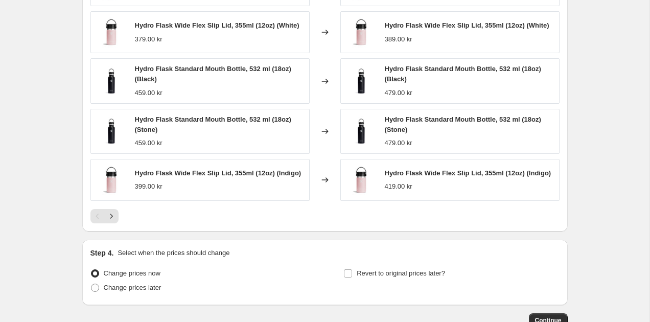
scroll to position [1016, 0]
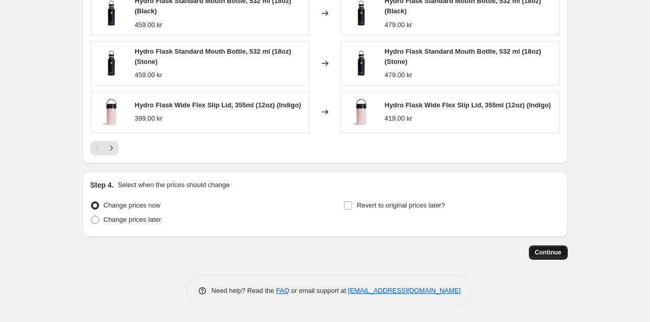
click at [552, 252] on span "Continue" at bounding box center [548, 252] width 27 height 8
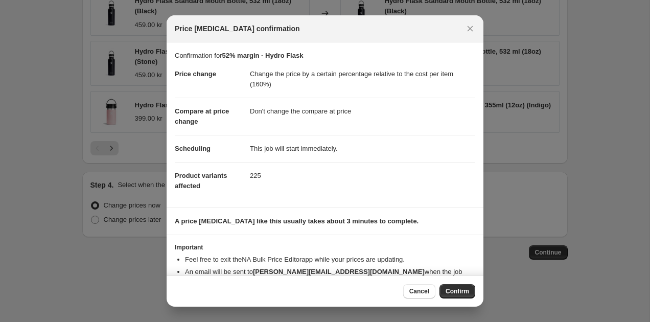
click at [457, 298] on div "Cancel Confirm" at bounding box center [325, 290] width 317 height 31
click at [458, 293] on span "Confirm" at bounding box center [458, 291] width 24 height 8
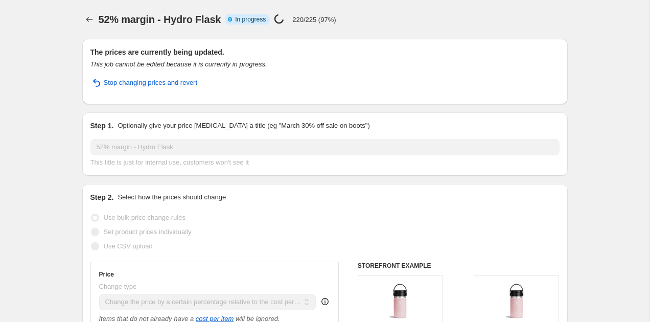
select select "pc"
select select "no_change"
select select "vendor"
select select "tag"
select select "not_equal"
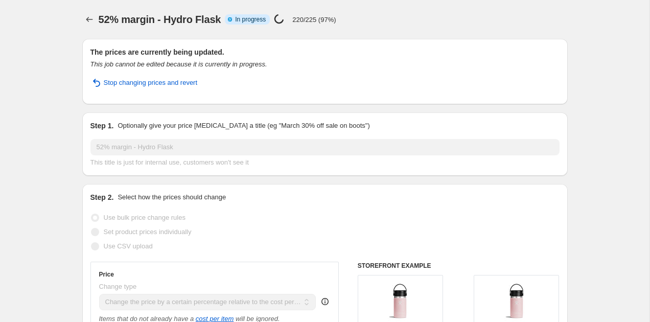
select select "tag"
select select "not_equal"
select select "tag"
select select "not_equal"
select select "tag"
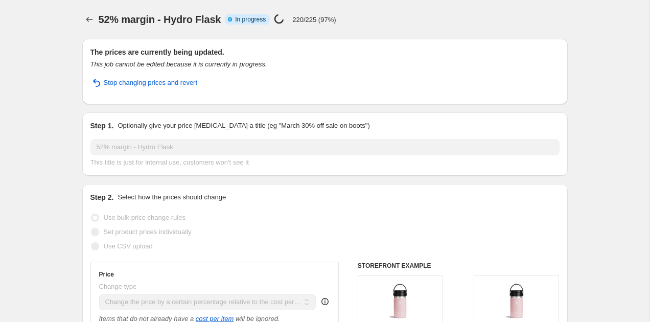
select select "not_equal"
select select "tag"
select select "not_equal"
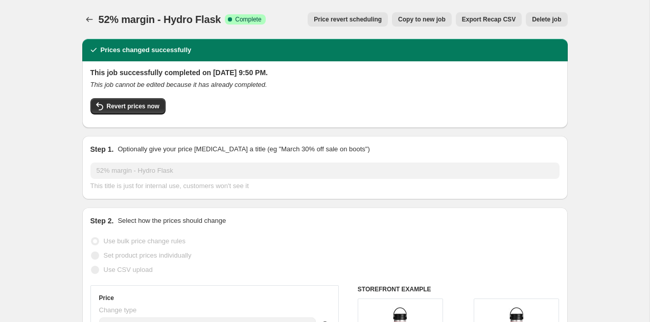
click at [434, 17] on span "Copy to new job" at bounding box center [422, 19] width 48 height 8
select select "pc"
select select "no_change"
select select "vendor"
select select "tag"
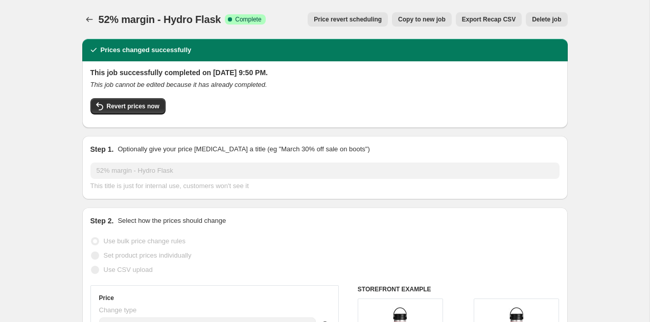
select select "not_equal"
select select "tag"
select select "not_equal"
select select "tag"
select select "not_equal"
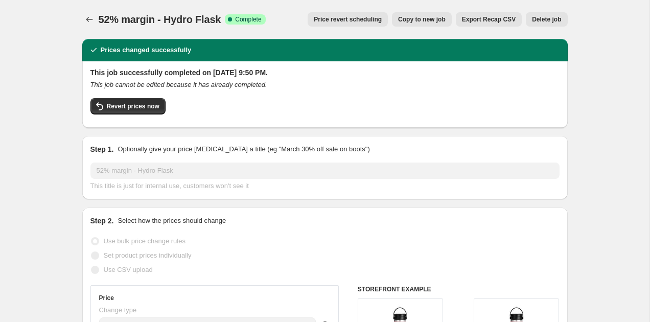
select select "tag"
select select "not_equal"
select select "tag"
select select "not_equal"
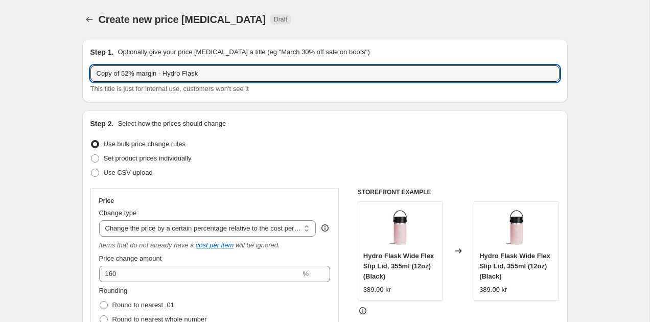
drag, startPoint x: 131, startPoint y: 77, endPoint x: 86, endPoint y: 76, distance: 44.5
click at [86, 76] on div "Step 1. Optionally give your price change job a title (eg "March 30% off sale o…" at bounding box center [325, 70] width 486 height 63
type input "54% margin - Hydro Flask"
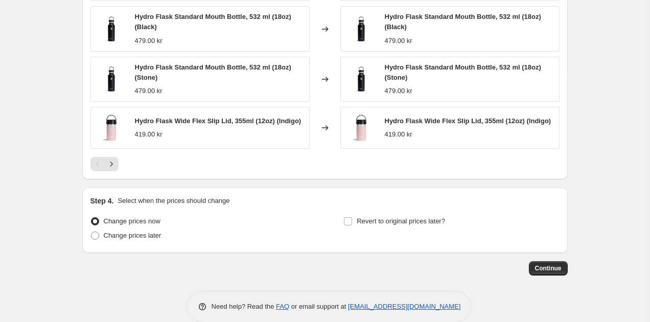
scroll to position [1016, 0]
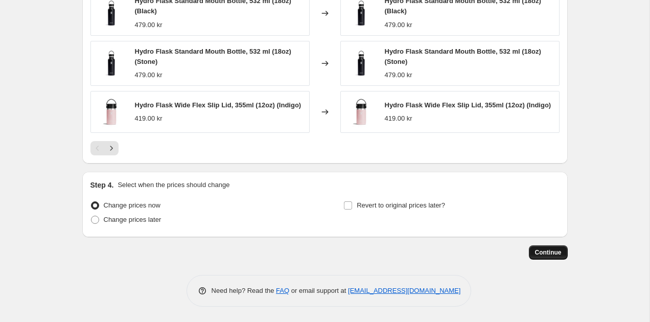
click at [544, 253] on span "Continue" at bounding box center [548, 252] width 27 height 8
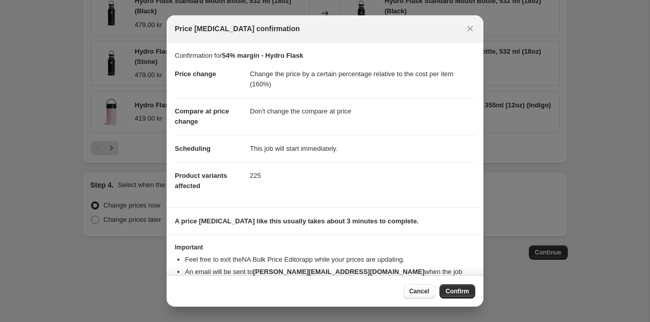
click at [419, 290] on span "Cancel" at bounding box center [419, 291] width 20 height 8
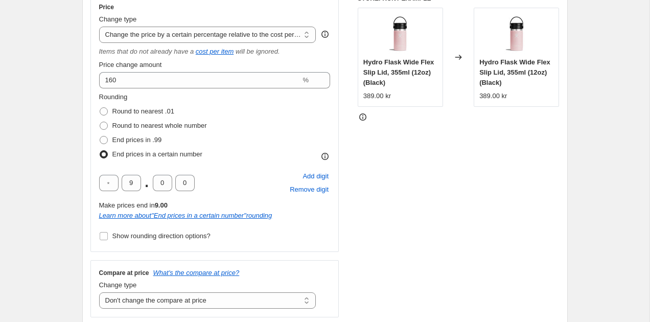
scroll to position [173, 0]
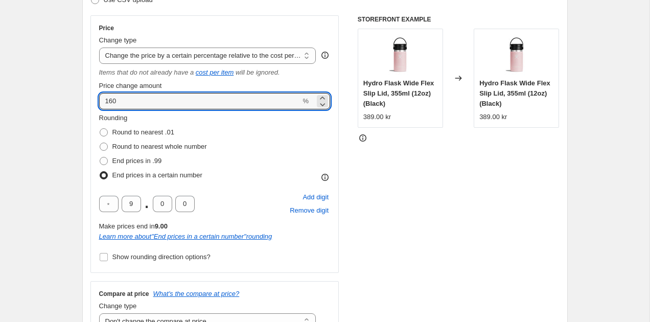
drag, startPoint x: 129, startPoint y: 98, endPoint x: 91, endPoint y: 98, distance: 37.3
click at [91, 98] on div "Price Change type Change the price to a certain amount Change the price by a ce…" at bounding box center [214, 144] width 249 height 258
type input "170"
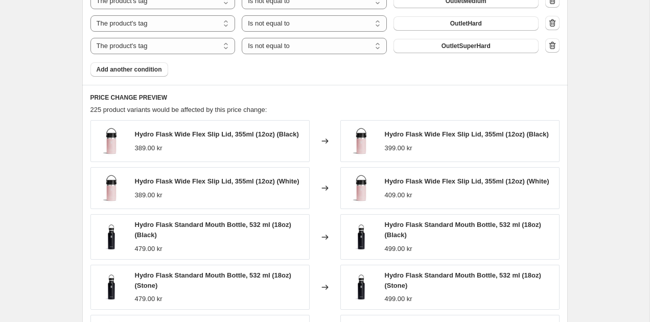
scroll to position [1016, 0]
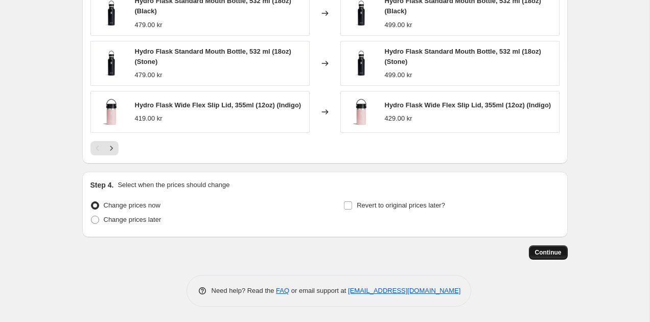
click at [559, 251] on span "Continue" at bounding box center [548, 252] width 27 height 8
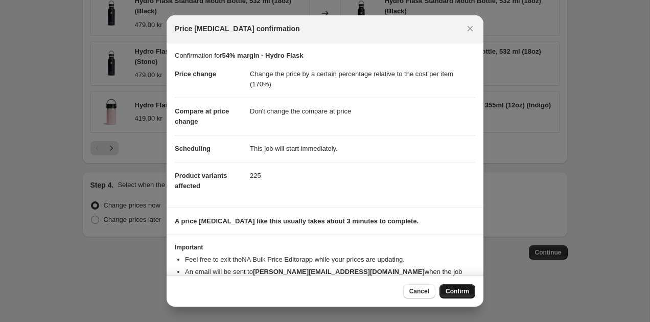
click at [447, 294] on span "Confirm" at bounding box center [458, 291] width 24 height 8
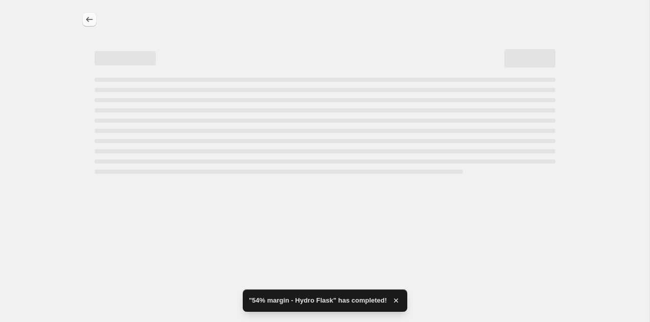
select select "pc"
select select "no_change"
select select "vendor"
select select "tag"
select select "not_equal"
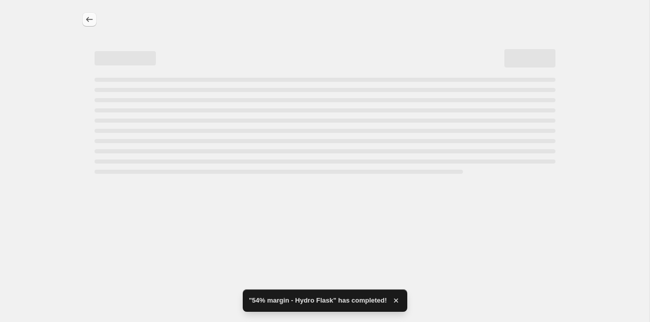
select select "tag"
select select "not_equal"
select select "tag"
select select "not_equal"
select select "tag"
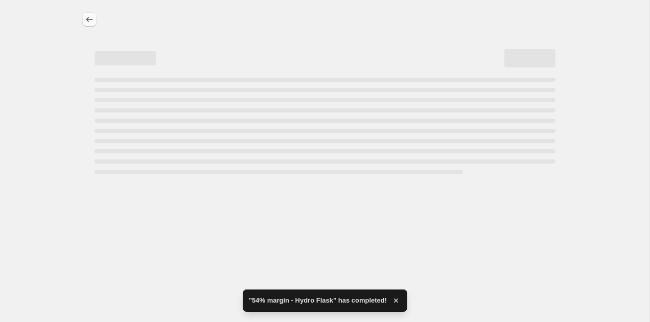
select select "not_equal"
select select "tag"
select select "not_equal"
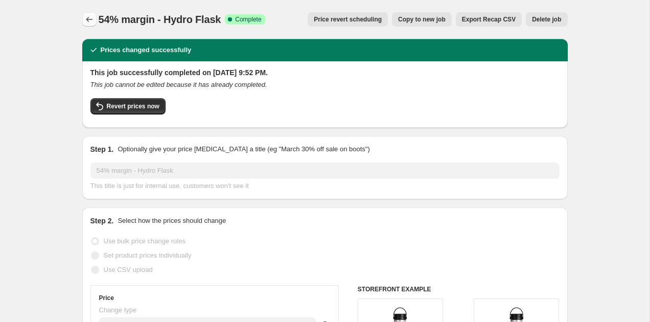
click at [89, 19] on icon "Price change jobs" at bounding box center [89, 19] width 10 height 10
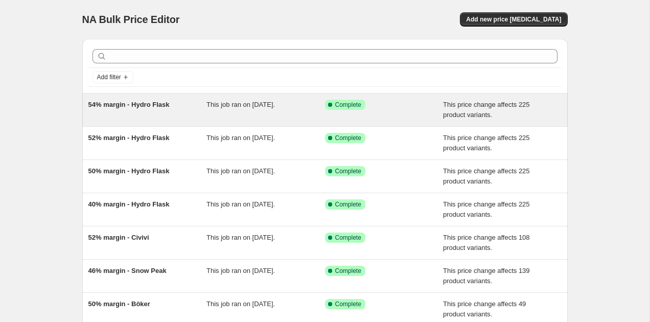
click at [133, 106] on span "54% margin - Hydro Flask" at bounding box center [128, 105] width 81 height 8
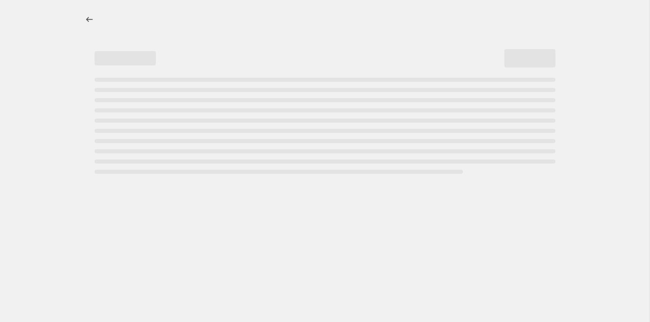
select select "pc"
select select "no_change"
select select "vendor"
select select "tag"
select select "not_equal"
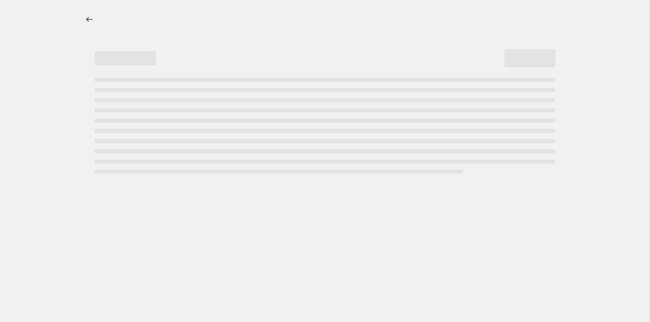
select select "tag"
select select "not_equal"
select select "tag"
select select "not_equal"
select select "tag"
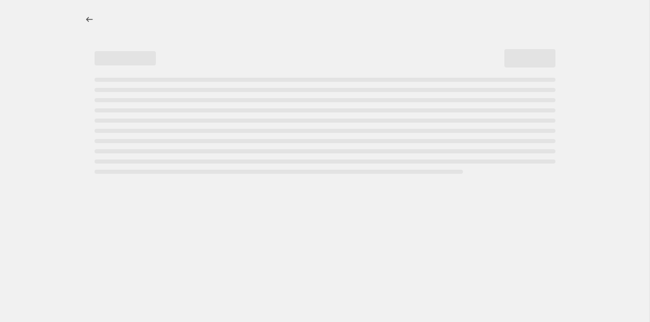
select select "not_equal"
select select "tag"
select select "not_equal"
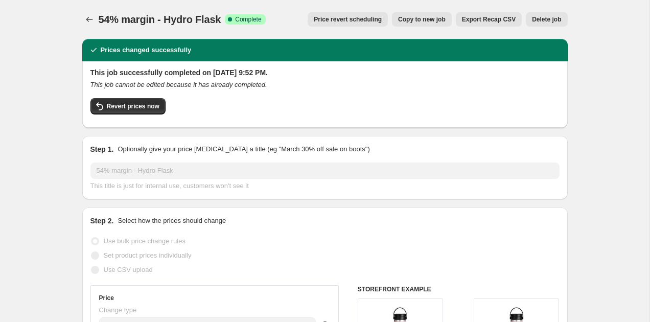
click at [412, 14] on button "Copy to new job" at bounding box center [422, 19] width 60 height 14
select select "pc"
select select "no_change"
select select "vendor"
select select "tag"
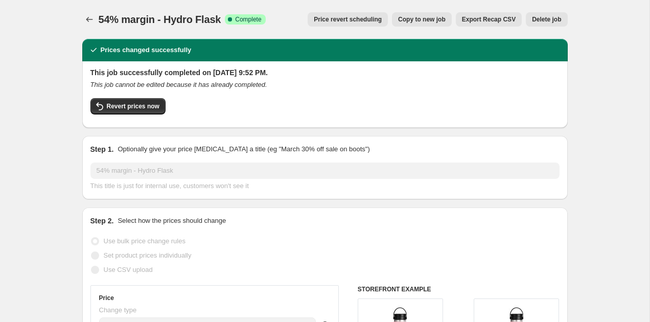
select select "not_equal"
select select "tag"
select select "not_equal"
select select "tag"
select select "not_equal"
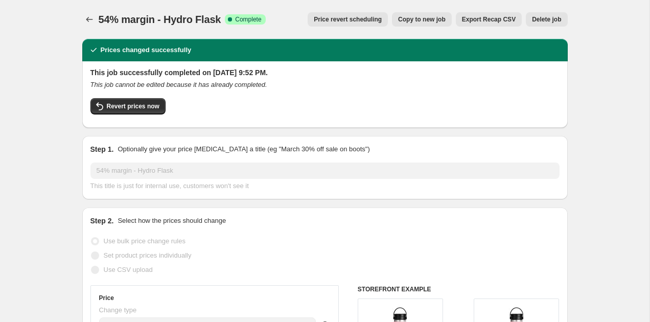
select select "tag"
select select "not_equal"
select select "tag"
select select "not_equal"
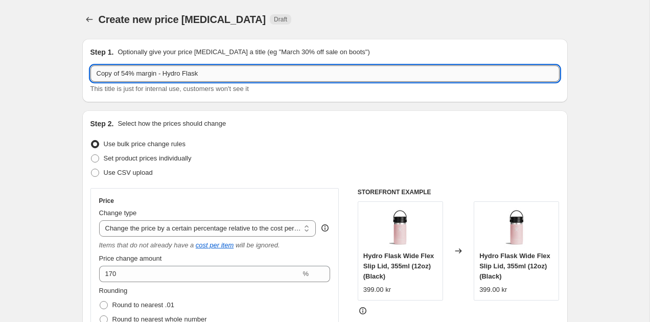
click at [130, 78] on input "Copy of 54% margin - Hydro Flask" at bounding box center [324, 73] width 469 height 16
type input "Copy of 53% margin - Hydro Flask"
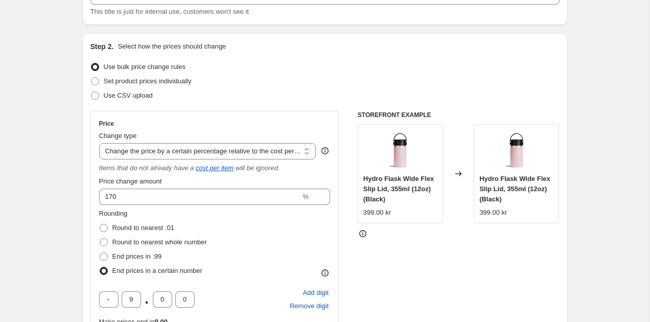
scroll to position [106, 0]
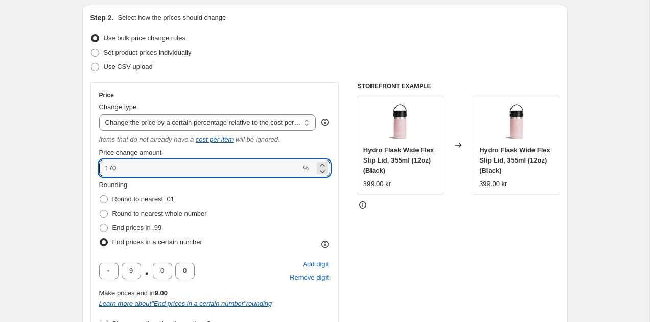
drag, startPoint x: 136, startPoint y: 169, endPoint x: 89, endPoint y: 169, distance: 46.5
click at [89, 169] on div "Step 2. Select how the prices should change Use bulk price change rules Set pro…" at bounding box center [325, 220] width 486 height 431
type input "165"
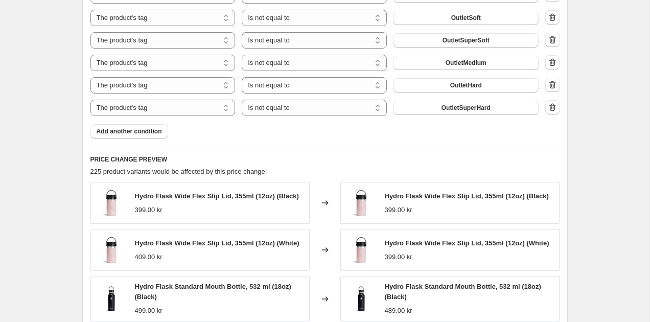
scroll to position [1016, 0]
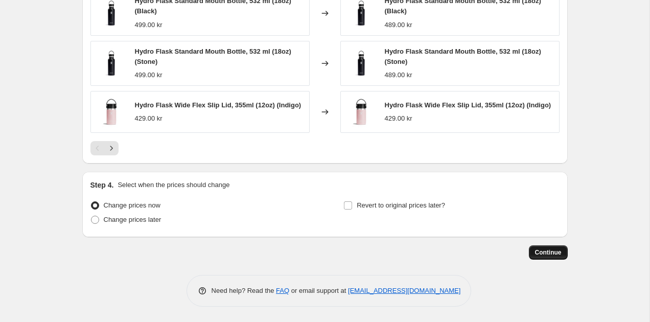
click at [548, 257] on button "Continue" at bounding box center [548, 252] width 39 height 14
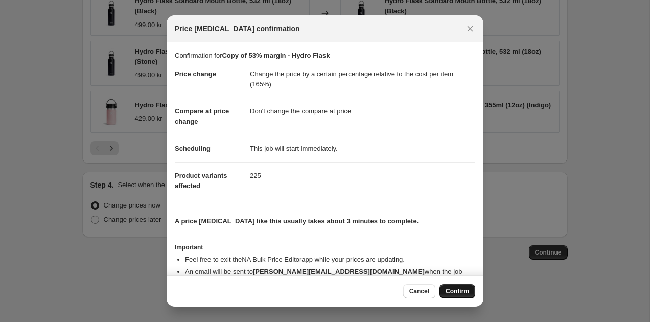
click at [460, 289] on span "Confirm" at bounding box center [458, 291] width 24 height 8
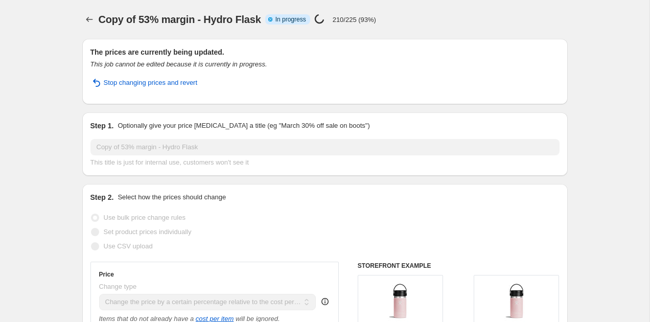
select select "pc"
select select "no_change"
select select "vendor"
select select "tag"
select select "not_equal"
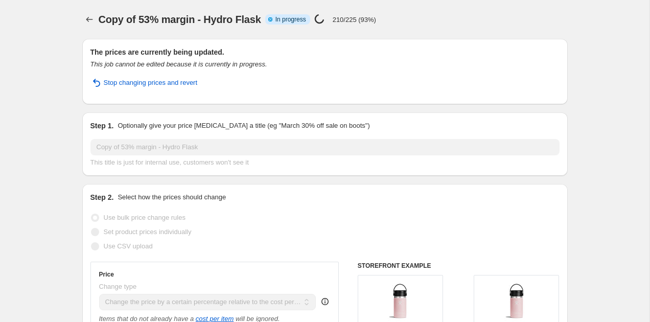
select select "tag"
select select "not_equal"
select select "tag"
select select "not_equal"
select select "tag"
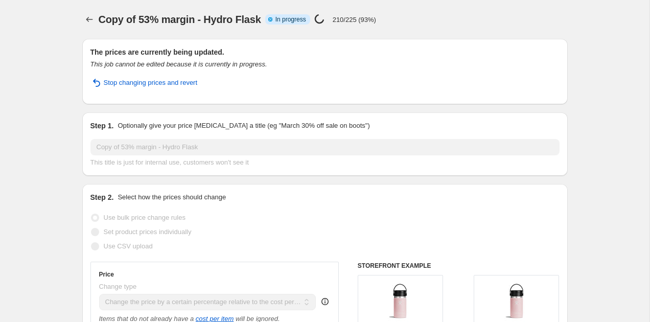
select select "not_equal"
select select "tag"
select select "not_equal"
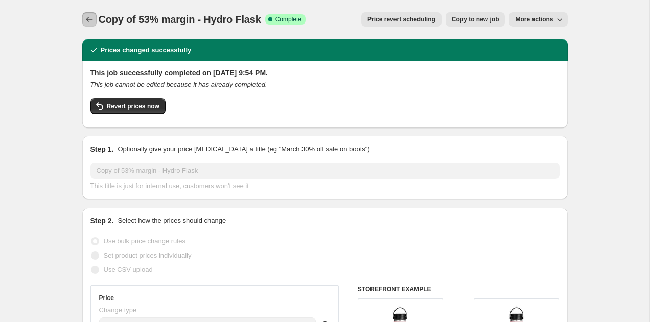
click at [89, 15] on icon "Price change jobs" at bounding box center [89, 19] width 10 height 10
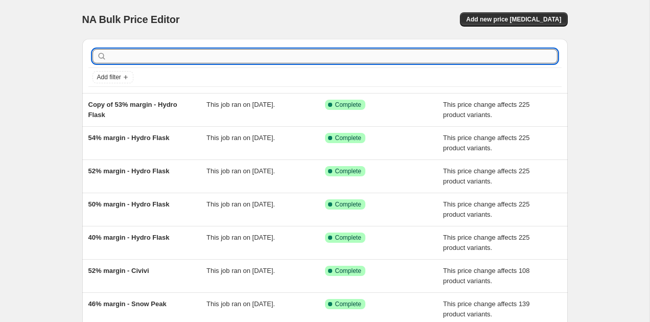
click at [139, 55] on input "text" at bounding box center [333, 56] width 449 height 14
type input "hydro flask"
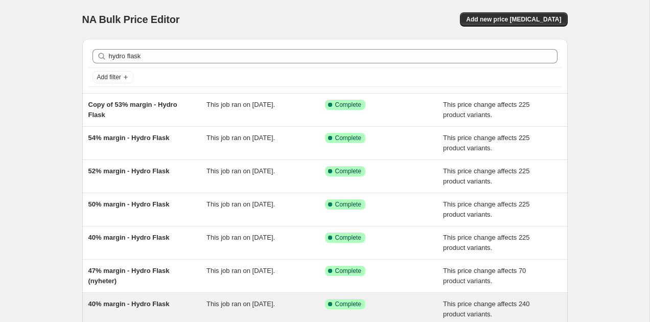
scroll to position [6, 0]
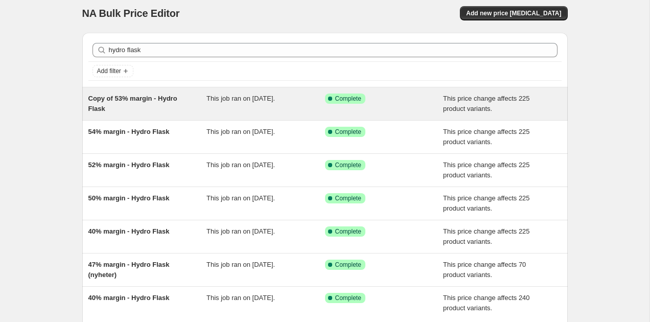
click at [122, 95] on span "Copy of 53% margin - Hydro Flask" at bounding box center [132, 104] width 89 height 18
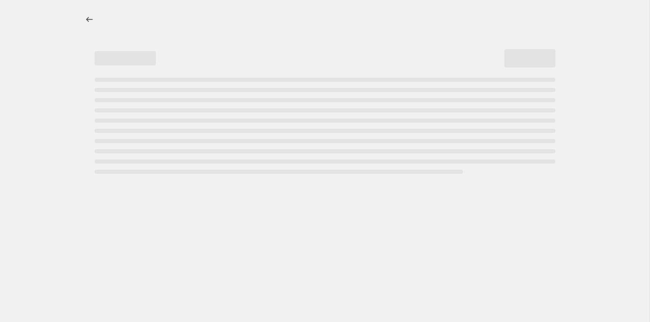
select select "pc"
select select "no_change"
select select "vendor"
select select "tag"
select select "not_equal"
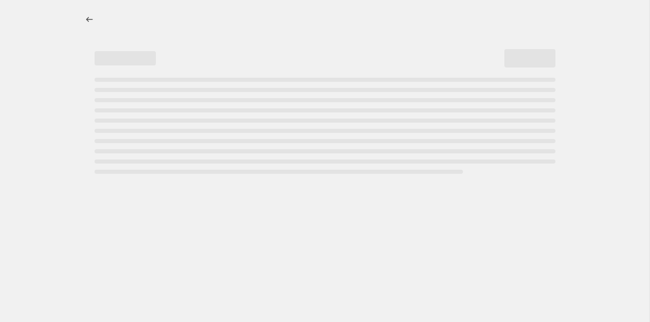
select select "tag"
select select "not_equal"
select select "tag"
select select "not_equal"
select select "tag"
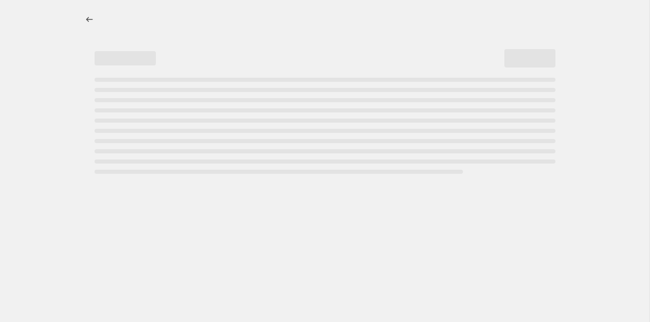
select select "not_equal"
select select "tag"
select select "not_equal"
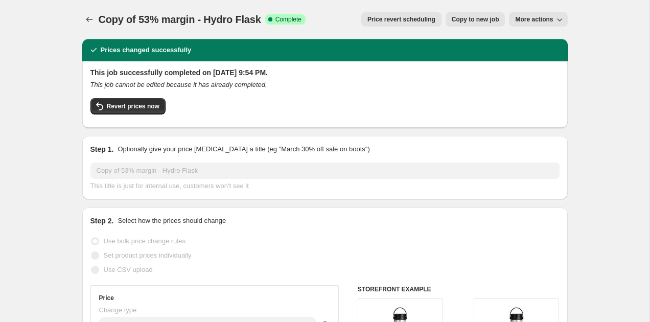
click at [488, 22] on span "Copy to new job" at bounding box center [476, 19] width 48 height 8
select select "pc"
select select "no_change"
select select "vendor"
select select "tag"
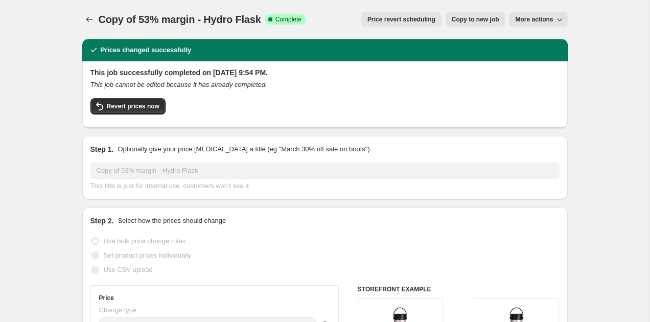
select select "not_equal"
select select "tag"
select select "not_equal"
select select "tag"
select select "not_equal"
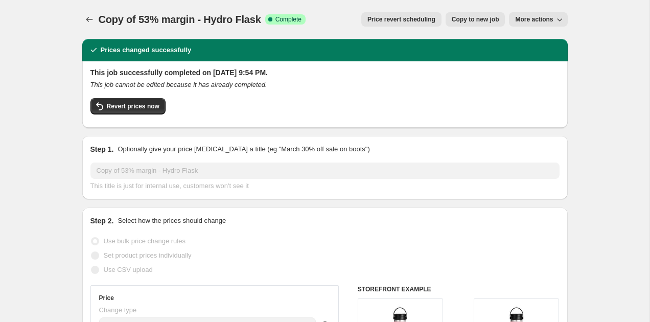
select select "tag"
select select "not_equal"
select select "tag"
select select "not_equal"
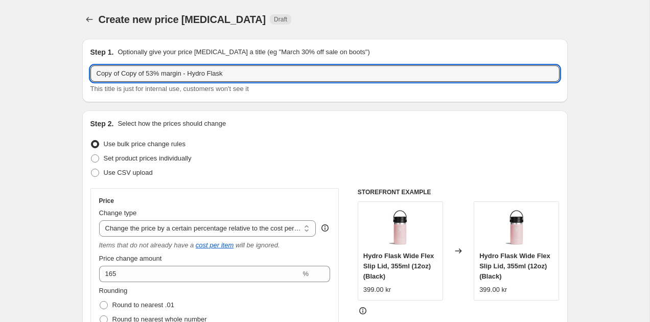
drag, startPoint x: 149, startPoint y: 75, endPoint x: 41, endPoint y: 72, distance: 107.9
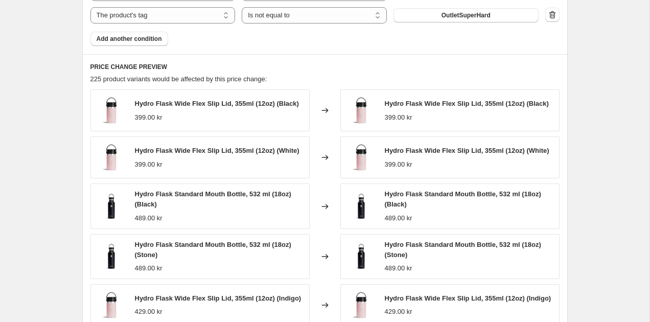
scroll to position [1016, 0]
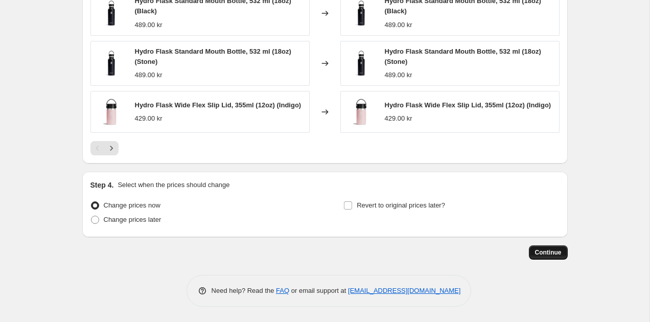
type input "53% margin - Hydro Flask"
click at [554, 252] on span "Continue" at bounding box center [548, 252] width 27 height 8
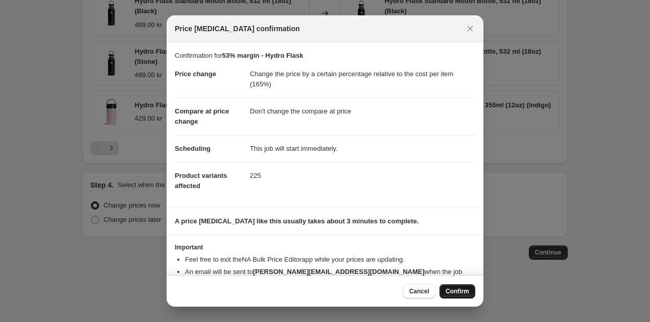
click at [467, 289] on span "Confirm" at bounding box center [458, 291] width 24 height 8
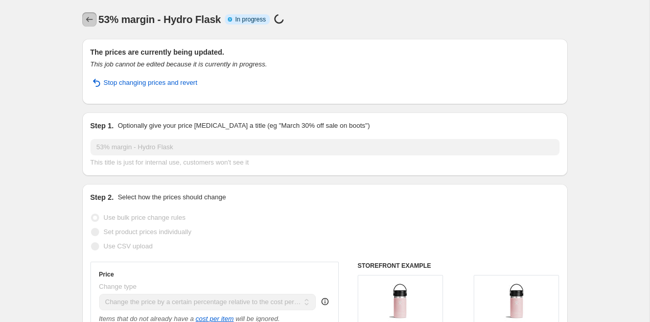
click at [90, 19] on icon "Price change jobs" at bounding box center [89, 19] width 10 height 10
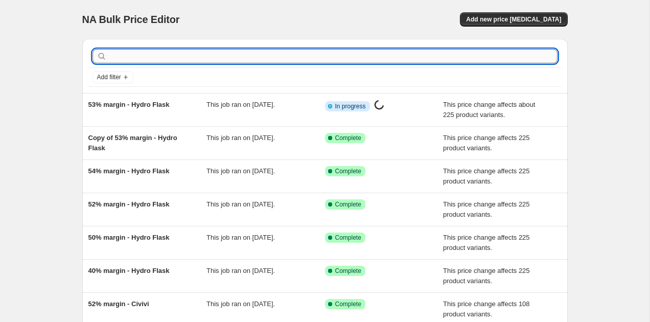
click at [167, 50] on input "text" at bounding box center [333, 56] width 449 height 14
type input "hydro flask"
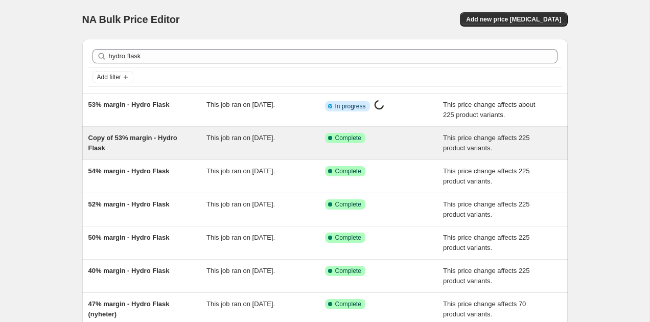
click at [149, 139] on span "Copy of 53% margin - Hydro Flask" at bounding box center [132, 143] width 89 height 18
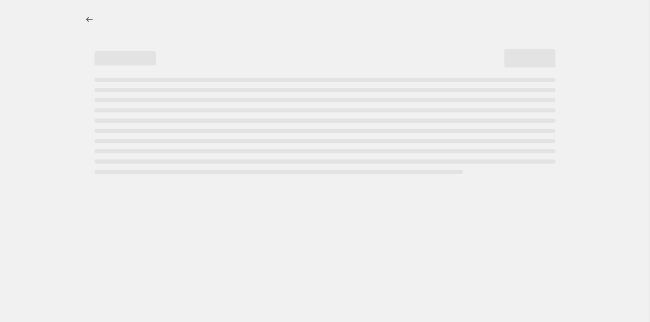
select select "pc"
select select "no_change"
select select "vendor"
select select "tag"
select select "not_equal"
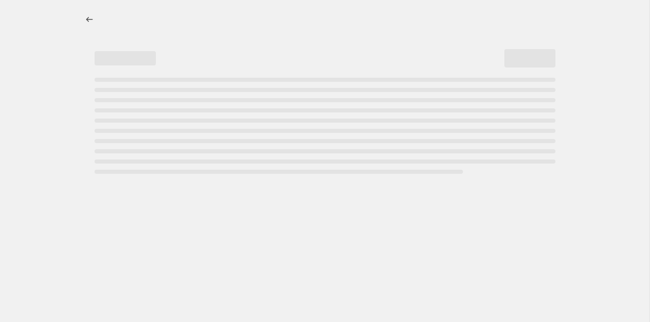
select select "tag"
select select "not_equal"
select select "tag"
select select "not_equal"
select select "tag"
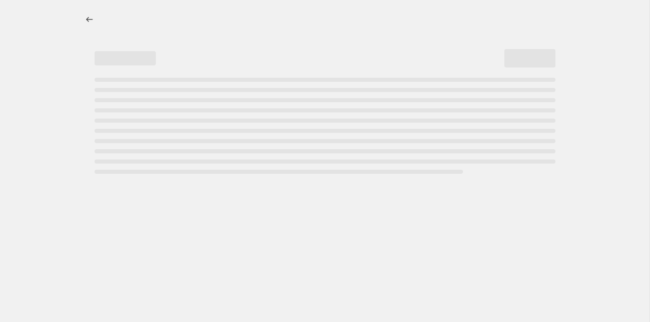
select select "not_equal"
select select "tag"
select select "not_equal"
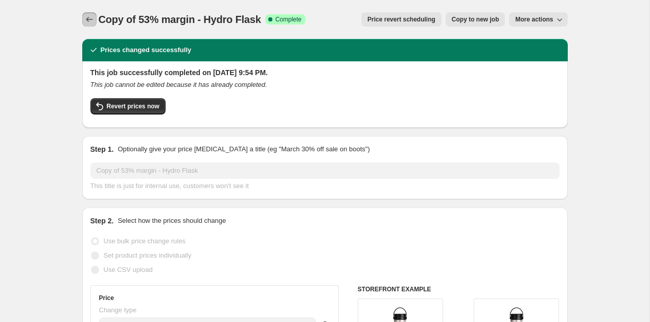
click at [92, 21] on icon "Price change jobs" at bounding box center [89, 19] width 10 height 10
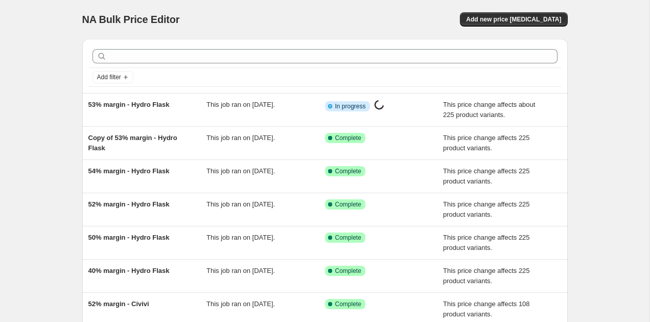
click at [123, 48] on div at bounding box center [324, 56] width 473 height 22
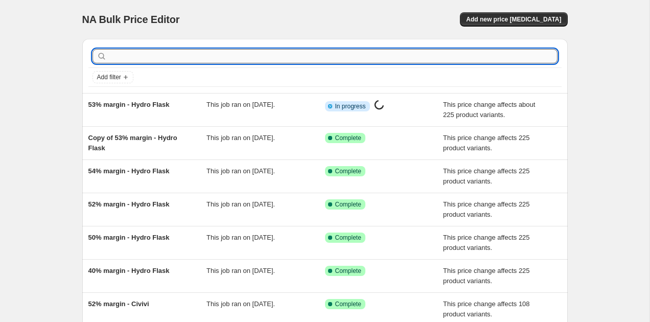
click at [119, 55] on input "text" at bounding box center [333, 56] width 449 height 14
type input "bellroy"
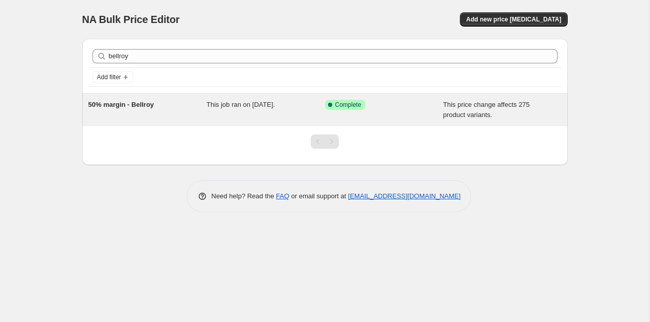
click at [114, 106] on span "50% margin - Bellroy" at bounding box center [121, 105] width 66 height 8
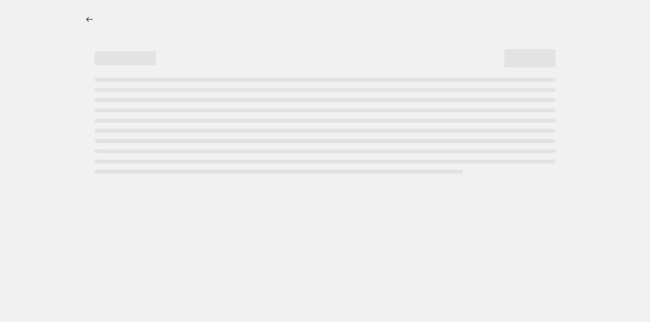
select select "pc"
select select "no_change"
select select "vendor"
select select "tag"
select select "not_equal"
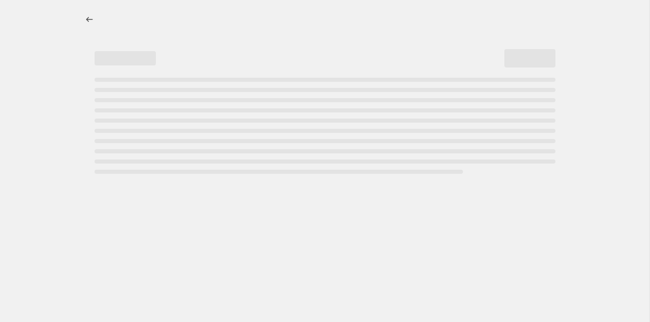
select select "tag"
select select "not_equal"
select select "tag"
select select "not_equal"
select select "tag"
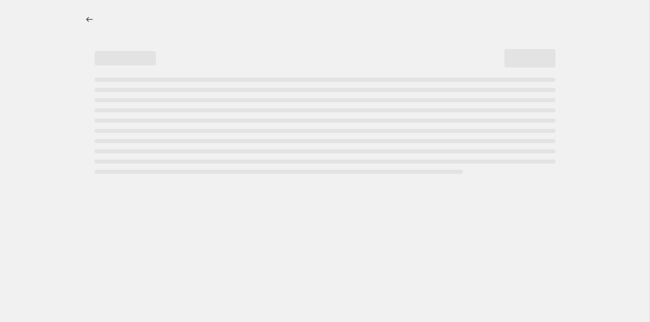
select select "not_equal"
select select "tag"
select select "not_equal"
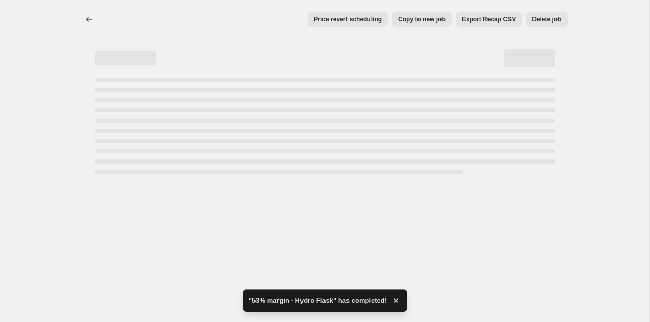
select select "pc"
select select "no_change"
select select "vendor"
select select "tag"
select select "not_equal"
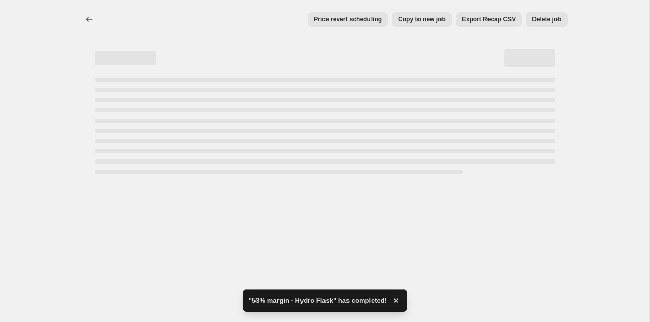
select select "tag"
select select "not_equal"
select select "tag"
select select "not_equal"
select select "tag"
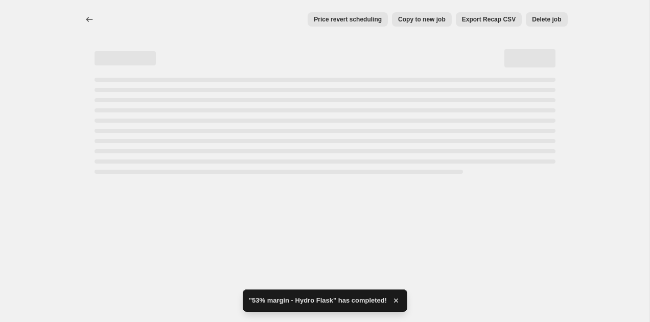
select select "not_equal"
select select "tag"
select select "not_equal"
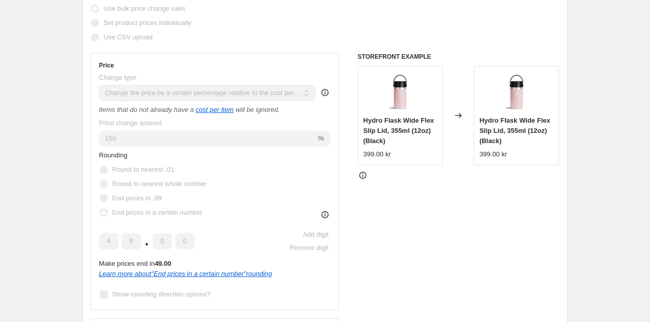
scroll to position [52, 0]
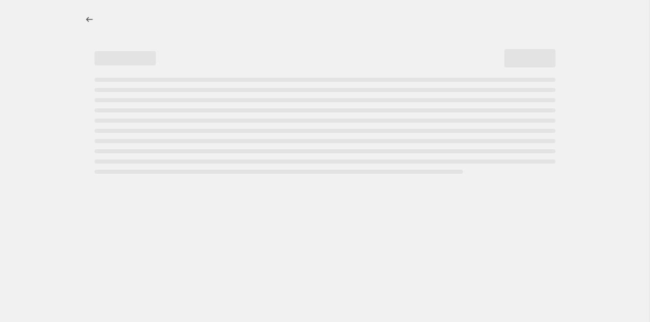
select select "pc"
select select "no_change"
select select "vendor"
select select "tag"
select select "not_equal"
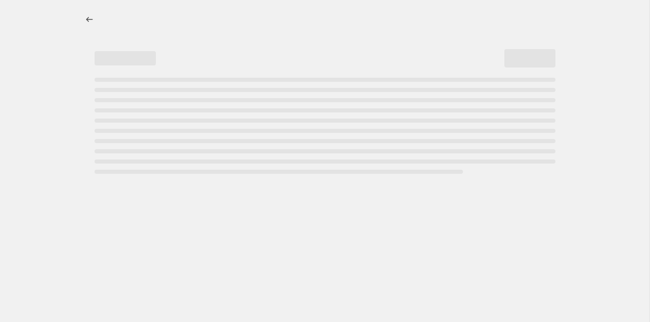
select select "tag"
select select "not_equal"
select select "tag"
select select "not_equal"
select select "tag"
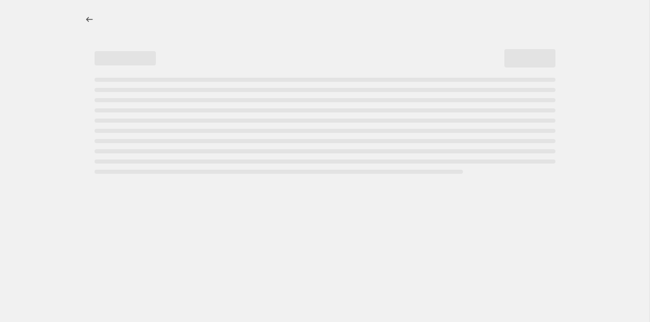
select select "not_equal"
select select "tag"
select select "not_equal"
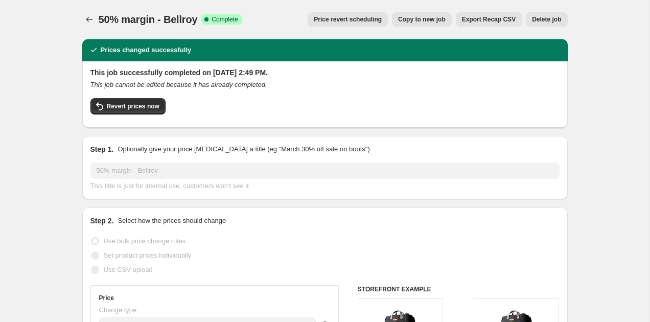
click at [433, 24] on button "Copy to new job" at bounding box center [422, 19] width 60 height 14
select select "pc"
select select "no_change"
select select "vendor"
select select "tag"
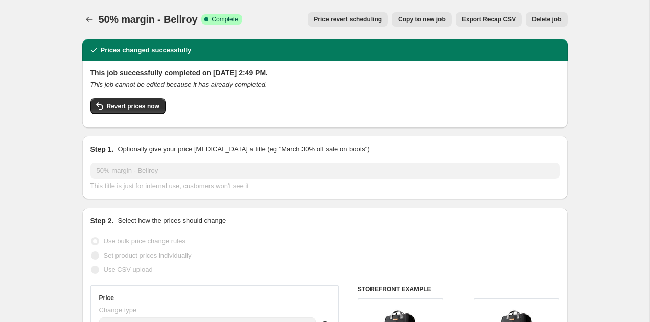
select select "not_equal"
select select "tag"
select select "not_equal"
select select "tag"
select select "not_equal"
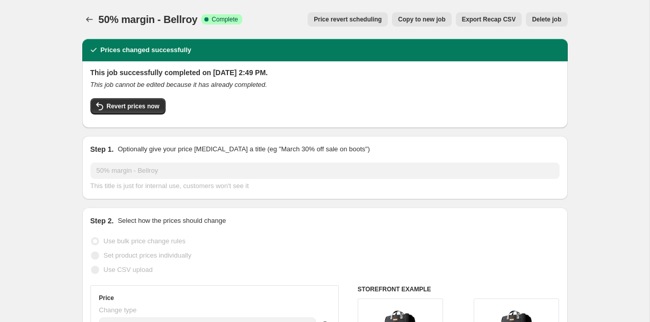
select select "tag"
select select "not_equal"
select select "tag"
select select "not_equal"
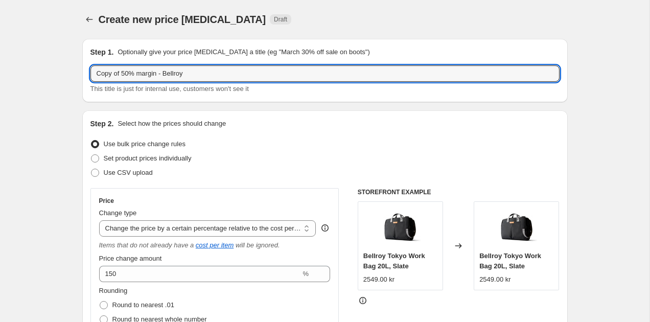
drag, startPoint x: 123, startPoint y: 73, endPoint x: 76, endPoint y: 67, distance: 47.9
type input "50% margin - Bellroy"
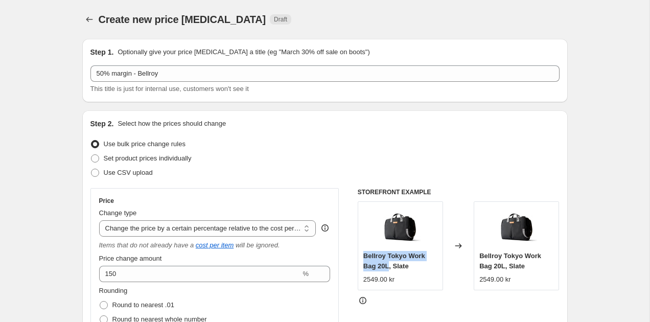
drag, startPoint x: 365, startPoint y: 257, endPoint x: 389, endPoint y: 265, distance: 25.5
click at [389, 265] on span "Bellroy Tokyo Work Bag 20L, Slate" at bounding box center [394, 261] width 62 height 18
copy span "Bellroy Tokyo Work Bag 20L"
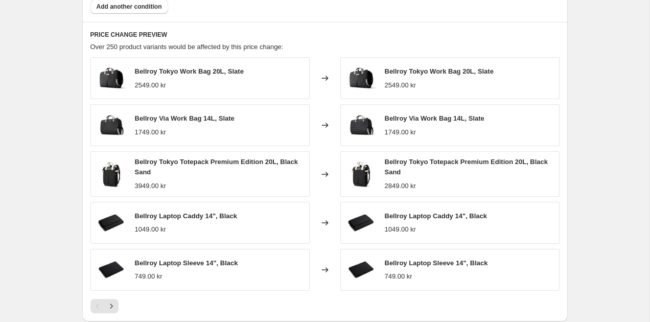
scroll to position [847, 0]
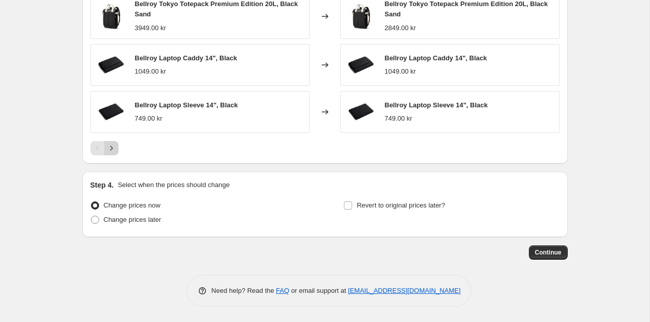
click at [113, 148] on icon "Next" at bounding box center [111, 148] width 10 height 10
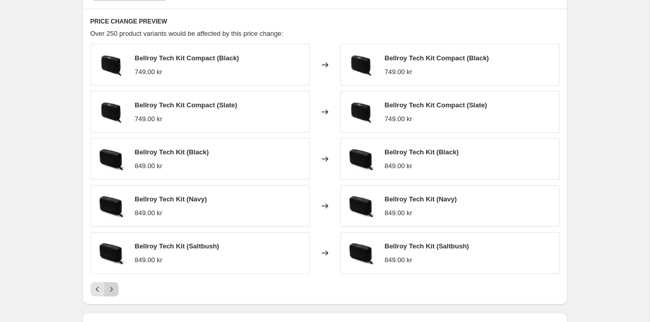
scroll to position [892, 0]
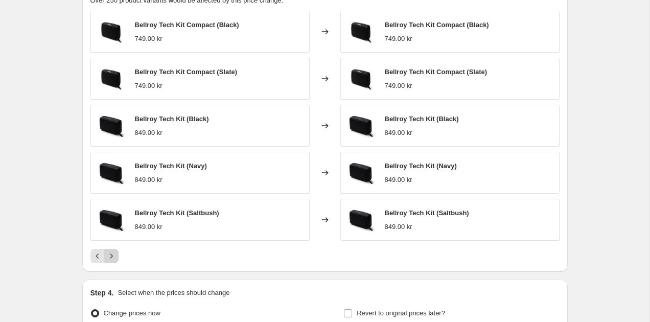
click at [111, 256] on icon "Next" at bounding box center [111, 256] width 3 height 5
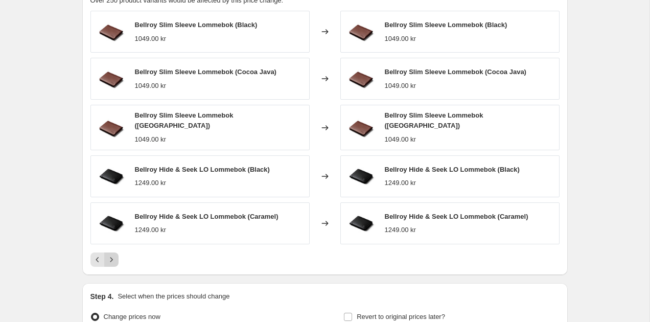
scroll to position [862, 0]
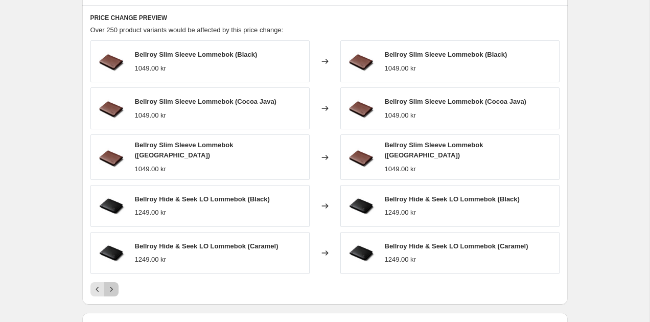
click at [112, 285] on icon "Next" at bounding box center [111, 289] width 10 height 10
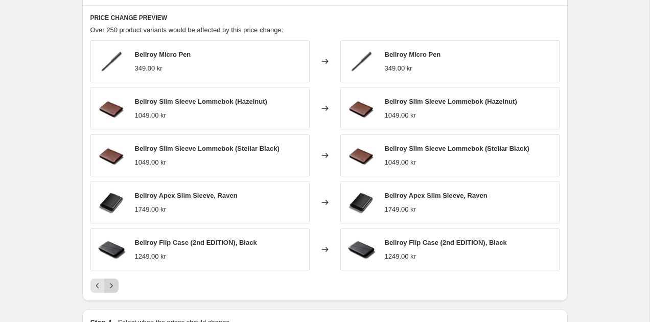
click at [112, 285] on icon "Next" at bounding box center [111, 286] width 10 height 10
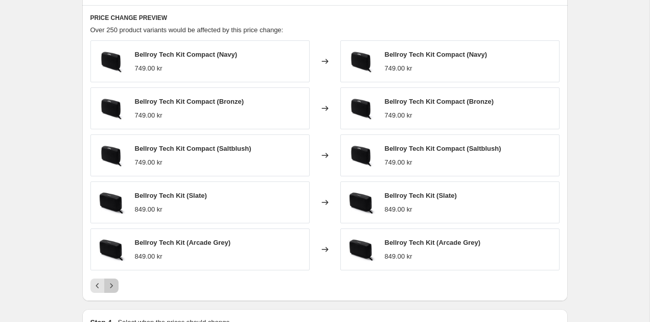
click at [112, 285] on icon "Next" at bounding box center [111, 286] width 10 height 10
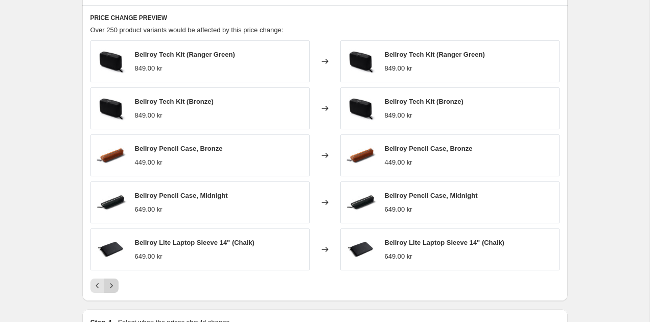
click at [112, 285] on icon "Next" at bounding box center [111, 286] width 10 height 10
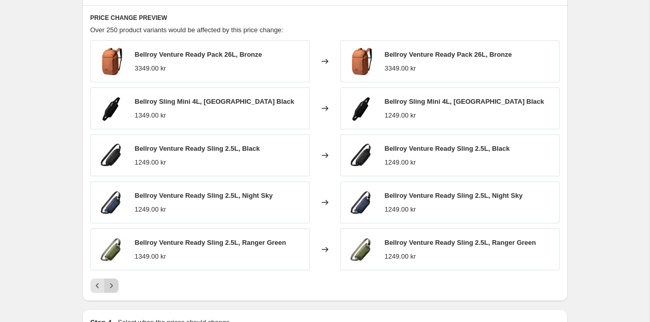
click at [112, 285] on icon "Next" at bounding box center [111, 286] width 10 height 10
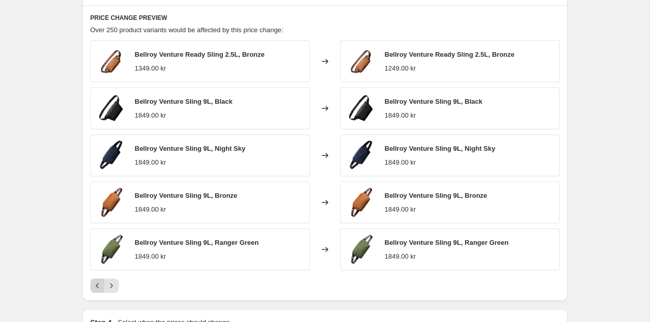
click at [93, 286] on icon "Previous" at bounding box center [98, 286] width 10 height 10
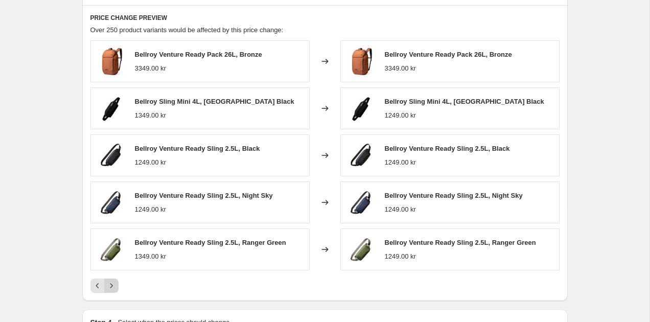
click at [113, 286] on icon "Next" at bounding box center [111, 286] width 10 height 10
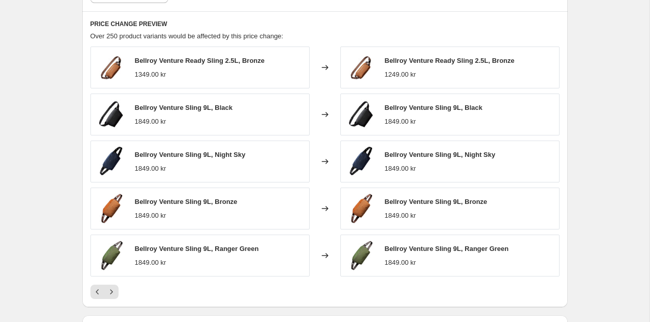
scroll to position [857, 0]
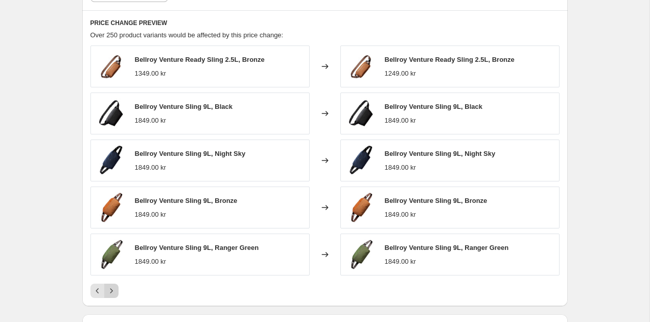
click at [111, 286] on icon "Next" at bounding box center [111, 291] width 10 height 10
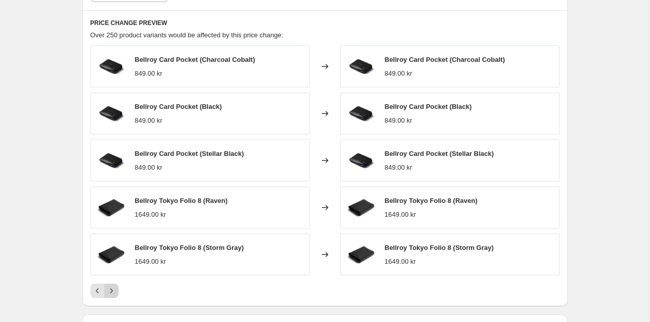
click at [111, 286] on icon "Next" at bounding box center [111, 291] width 10 height 10
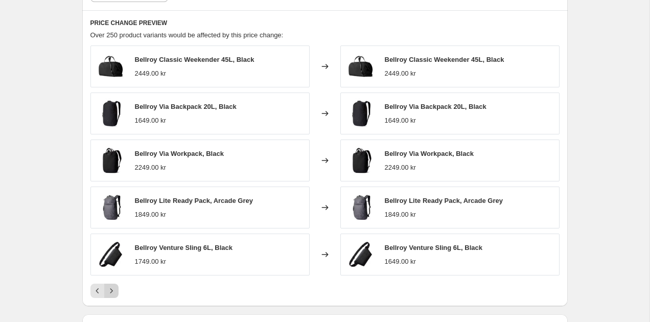
click at [111, 286] on icon "Next" at bounding box center [111, 291] width 10 height 10
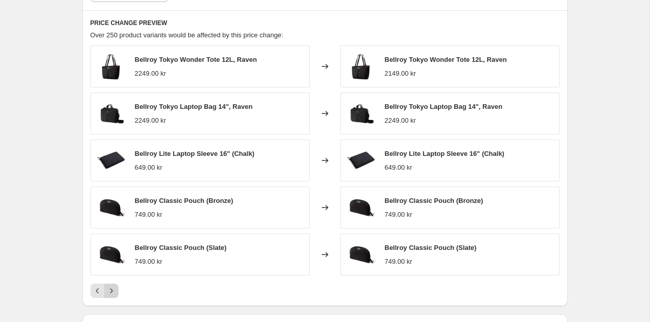
click at [111, 288] on icon "Next" at bounding box center [111, 291] width 10 height 10
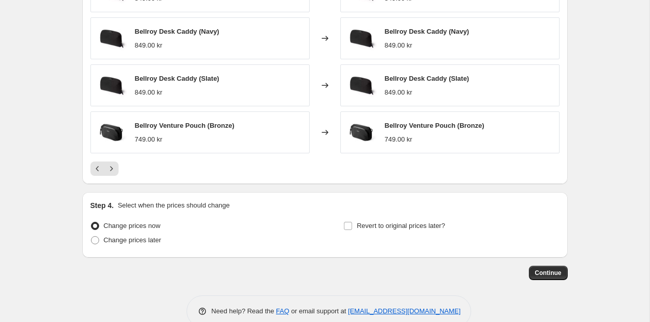
scroll to position [1000, 0]
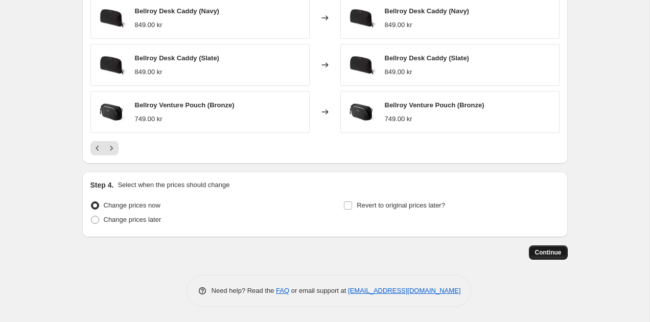
click at [543, 255] on span "Continue" at bounding box center [548, 252] width 27 height 8
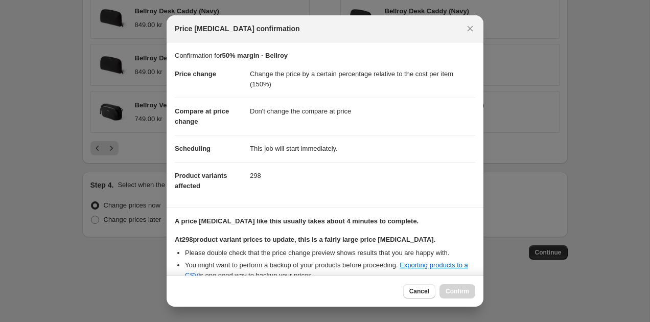
scroll to position [112, 0]
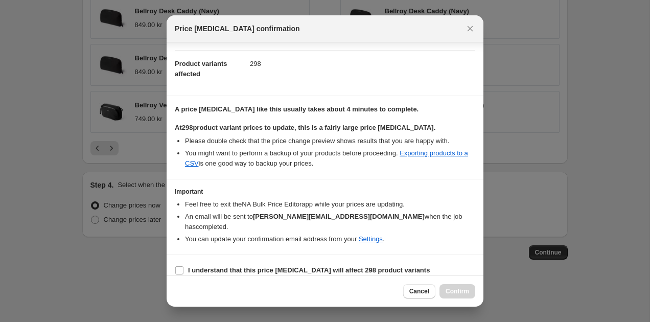
click at [450, 292] on div "Cancel Confirm" at bounding box center [439, 291] width 72 height 14
click at [469, 32] on icon "Close" at bounding box center [470, 29] width 10 height 10
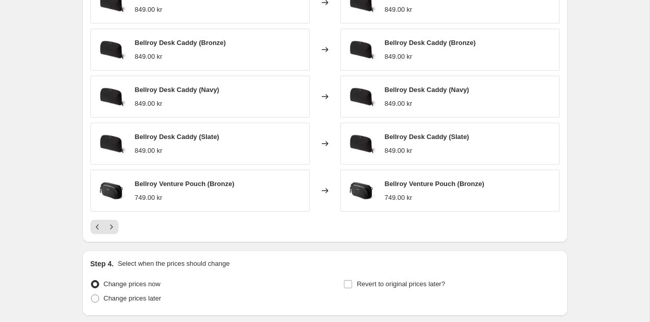
scroll to position [1000, 0]
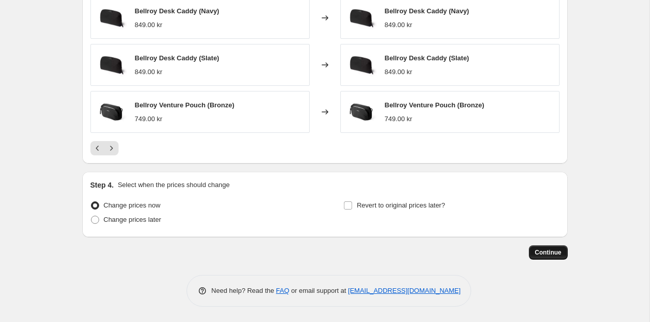
click at [540, 258] on button "Continue" at bounding box center [548, 252] width 39 height 14
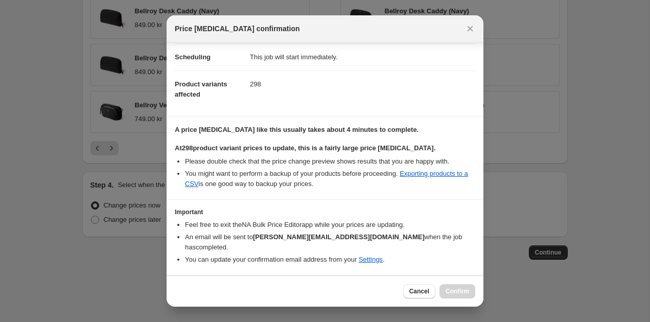
scroll to position [112, 0]
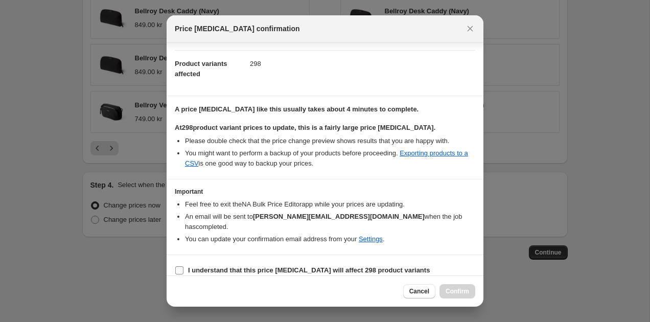
click at [249, 266] on b "I understand that this price change job will affect 298 product variants" at bounding box center [309, 270] width 242 height 8
click at [183, 266] on input "I understand that this price change job will affect 298 product variants" at bounding box center [179, 270] width 8 height 8
checkbox input "true"
click at [458, 292] on span "Confirm" at bounding box center [458, 291] width 24 height 8
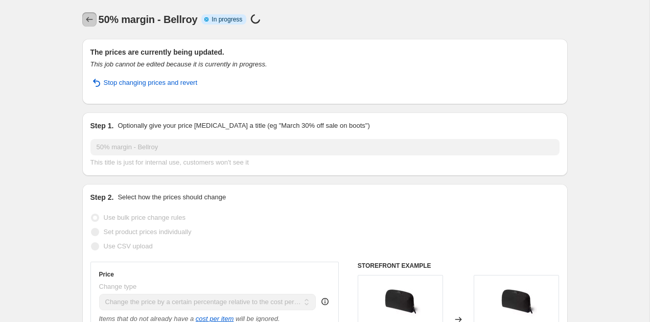
click at [90, 23] on icon "Price change jobs" at bounding box center [89, 19] width 10 height 10
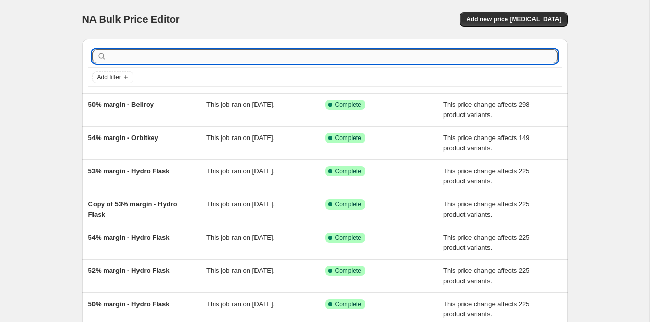
click at [141, 52] on input "text" at bounding box center [333, 56] width 449 height 14
type input "evergoods"
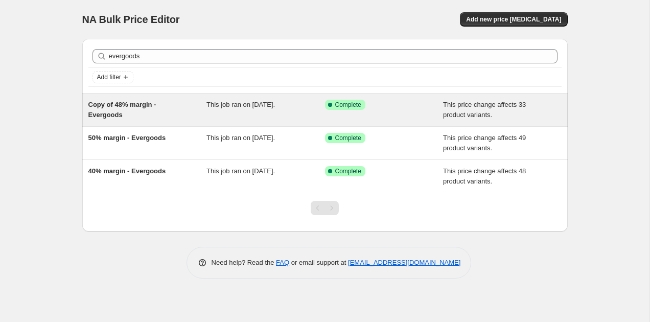
click at [136, 101] on span "Copy of 48% margin - Evergoods" at bounding box center [122, 110] width 68 height 18
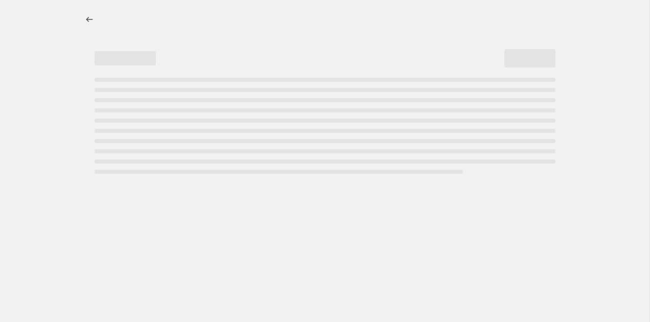
select select "pc"
select select "no_change"
select select "vendor"
select select "tag"
select select "not_equal"
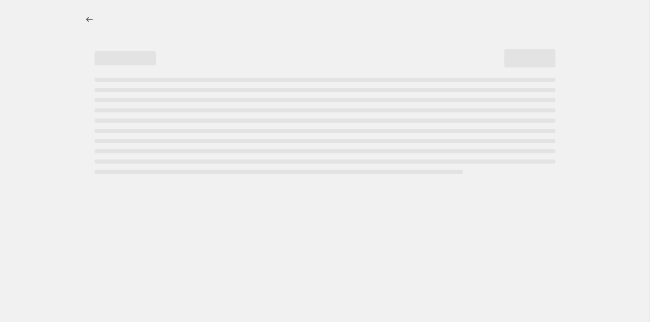
select select "tag"
select select "not_equal"
select select "tag"
select select "not_equal"
select select "tag"
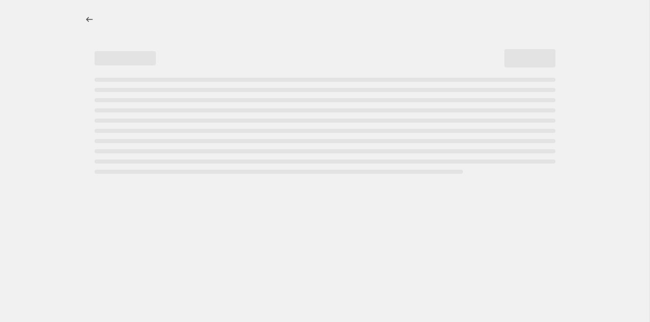
select select "not_equal"
select select "tag"
select select "not_equal"
select select "tag"
select select "not_equal"
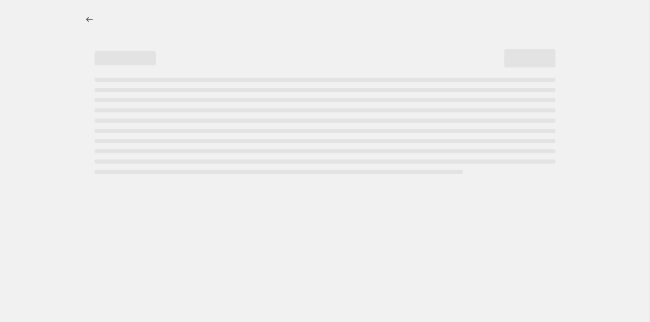
select select "tag"
select select "not_equal"
select select "tag"
select select "not_equal"
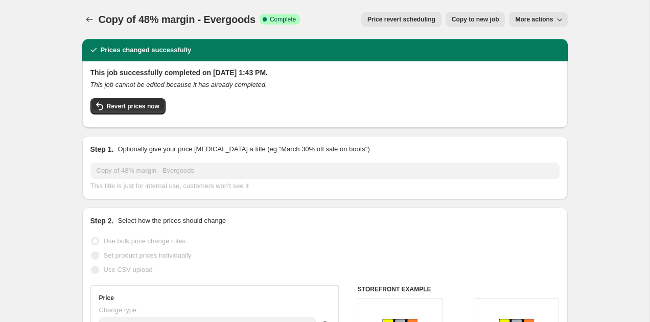
click at [491, 22] on span "Copy to new job" at bounding box center [476, 19] width 48 height 8
select select "pc"
select select "no_change"
select select "vendor"
select select "tag"
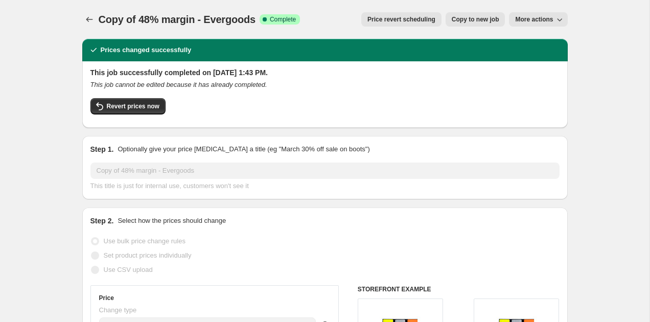
select select "not_equal"
select select "tag"
select select "not_equal"
select select "tag"
select select "not_equal"
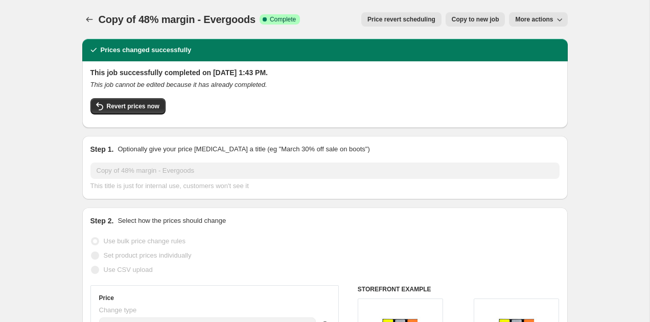
select select "tag"
select select "not_equal"
select select "tag"
select select "not_equal"
select select "tag"
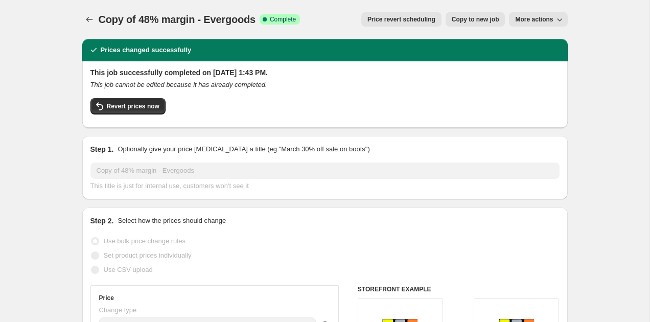
select select "not_equal"
select select "tag"
select select "not_equal"
select select "tag"
select select "not_equal"
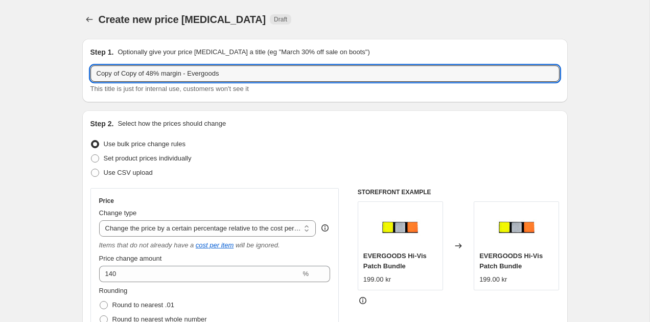
drag, startPoint x: 151, startPoint y: 75, endPoint x: 83, endPoint y: 73, distance: 67.5
click at [86, 73] on div "Step 1. Optionally give your price change job a title (eg "March 30% off sale o…" at bounding box center [325, 70] width 486 height 63
type input "48% margin - Evergoods"
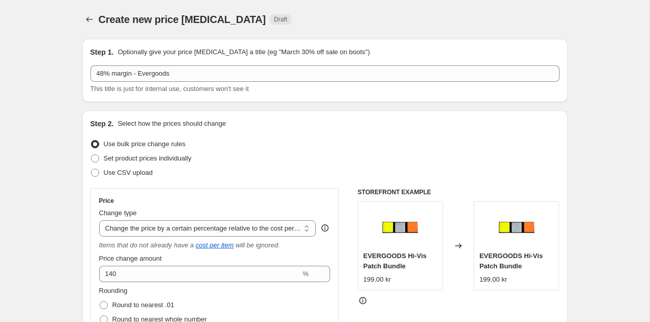
click at [85, 89] on div "Step 1. Optionally give your price change job a title (eg "March 30% off sale o…" at bounding box center [325, 70] width 486 height 63
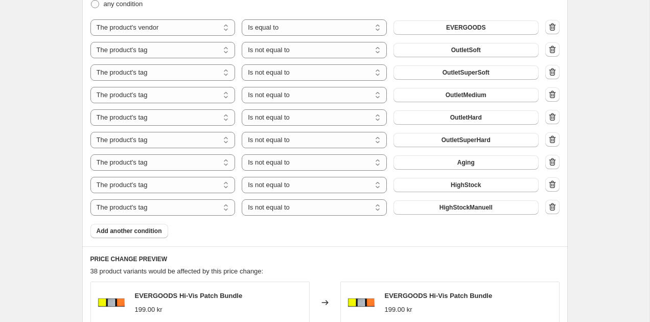
scroll to position [689, 0]
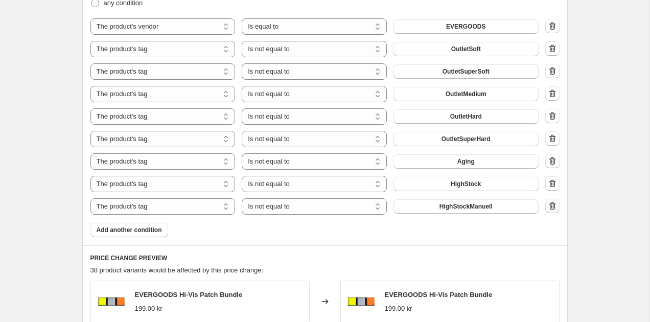
click at [549, 208] on icon "button" at bounding box center [552, 206] width 10 height 10
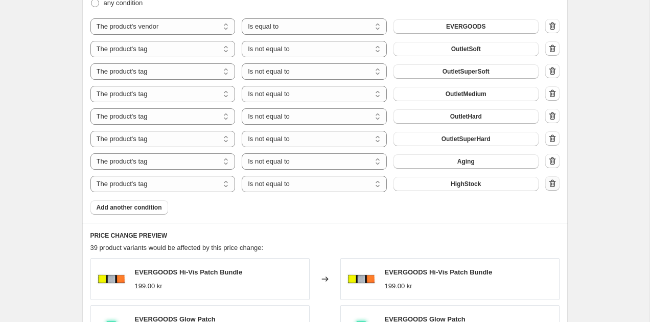
click at [555, 182] on icon "button" at bounding box center [552, 183] width 10 height 10
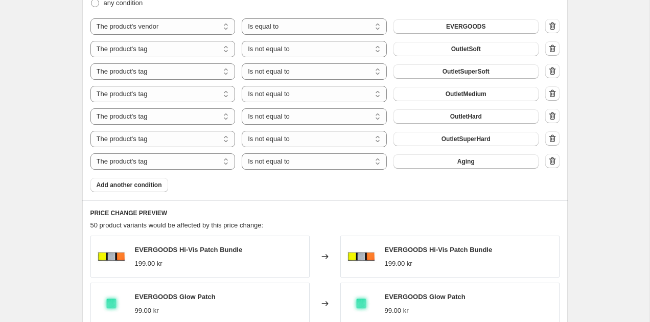
click at [553, 155] on button "button" at bounding box center [552, 161] width 14 height 14
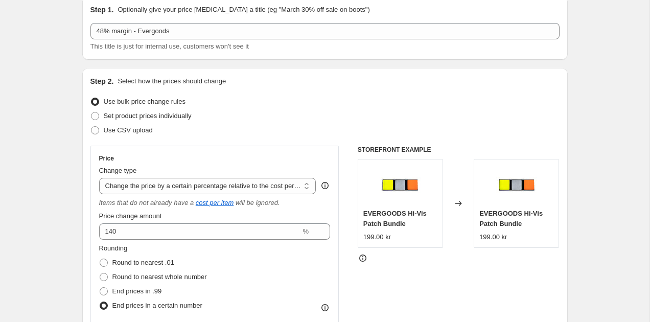
scroll to position [15, 0]
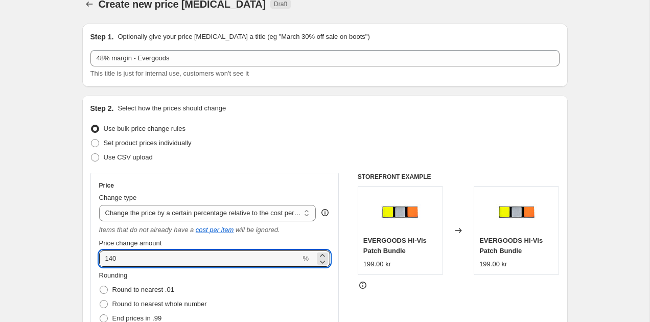
drag, startPoint x: 122, startPoint y: 266, endPoint x: 96, endPoint y: 261, distance: 26.6
click at [96, 261] on div "Price Change type Change the price to a certain amount Change the price by a ce…" at bounding box center [214, 302] width 249 height 258
type input "150"
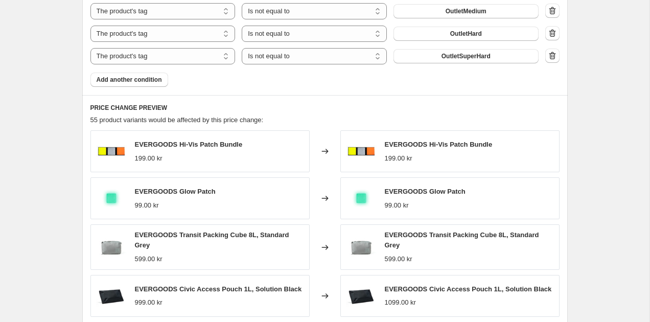
scroll to position [874, 0]
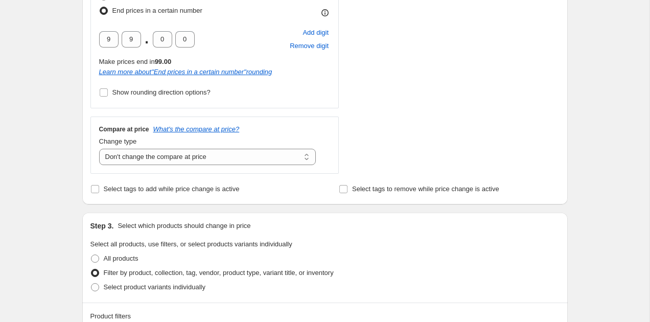
scroll to position [0, 0]
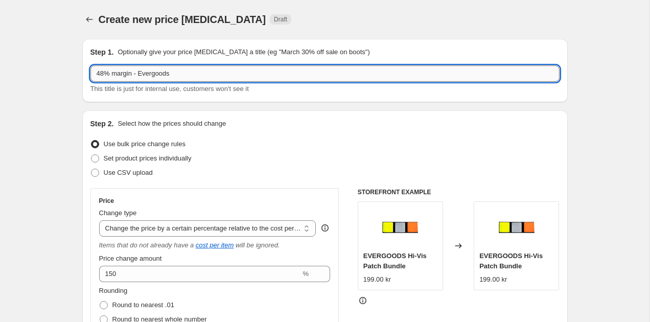
drag, startPoint x: 106, startPoint y: 71, endPoint x: 94, endPoint y: 71, distance: 12.3
click at [94, 71] on input "48% margin - Evergoods" at bounding box center [324, 73] width 469 height 16
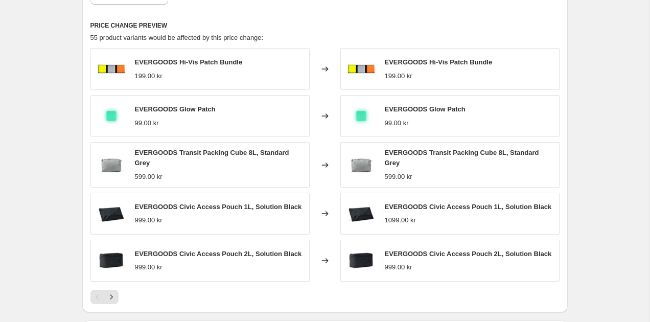
scroll to position [876, 0]
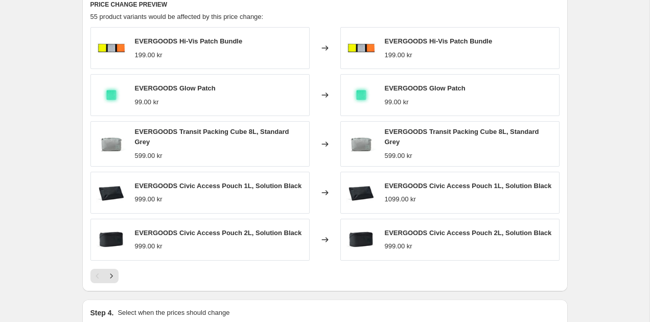
click at [111, 271] on icon "Next" at bounding box center [111, 276] width 10 height 10
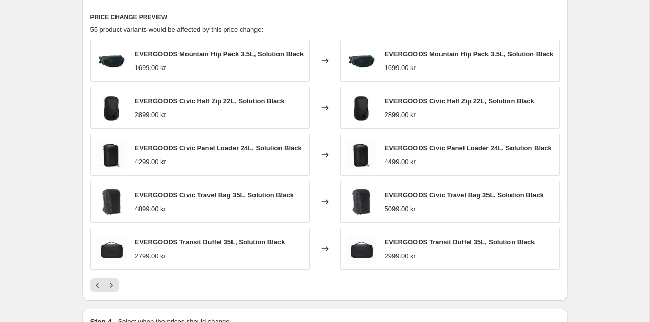
scroll to position [866, 0]
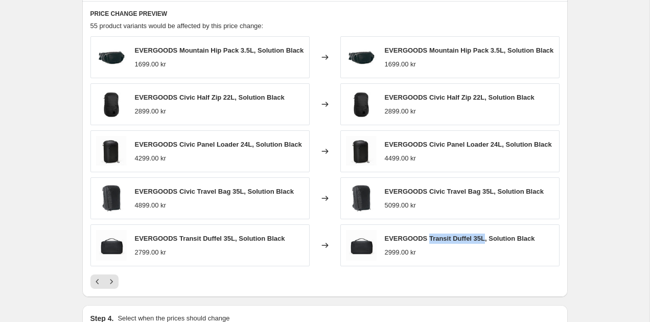
drag, startPoint x: 429, startPoint y: 241, endPoint x: 486, endPoint y: 241, distance: 56.7
click at [486, 241] on span "EVERGOODS Transit Duffel 35L, Solution Black" at bounding box center [460, 239] width 150 height 8
copy span "Transit Duffel 35L"
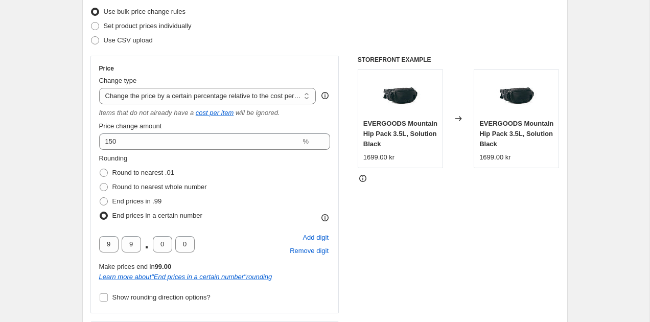
scroll to position [107, 0]
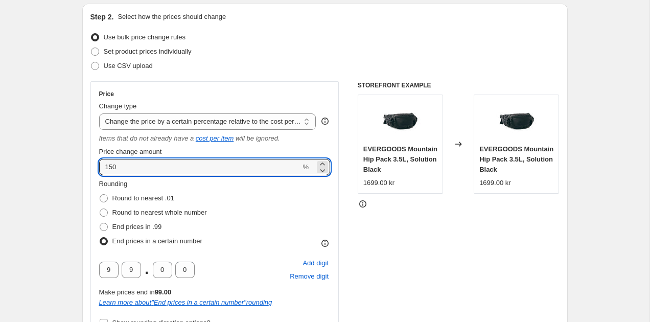
drag, startPoint x: 129, startPoint y: 166, endPoint x: 88, endPoint y: 166, distance: 41.4
click at [88, 166] on div "Step 2. Select how the prices should change Use bulk price change rules Set pro…" at bounding box center [325, 219] width 486 height 431
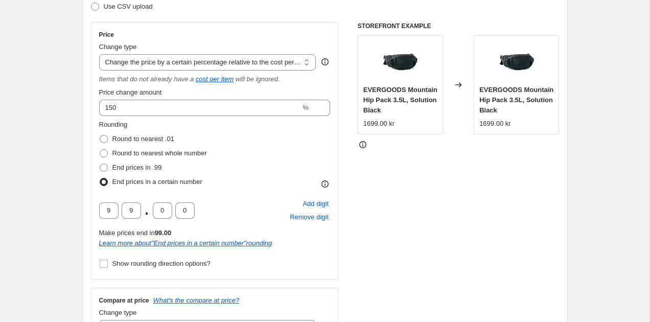
scroll to position [0, 0]
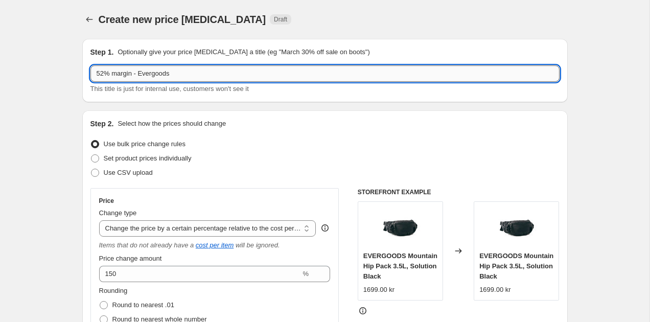
click at [105, 75] on input "52% margin - Evergoods" at bounding box center [324, 73] width 469 height 16
type input "51% margin - Evergoods"
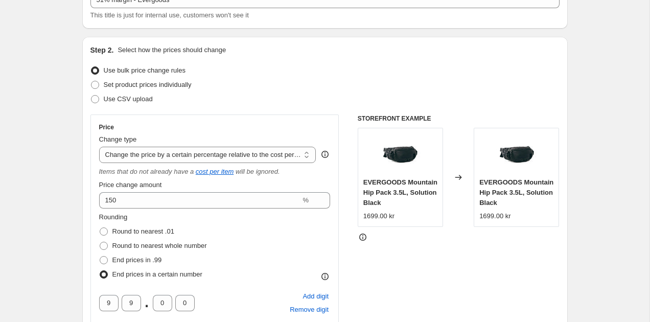
scroll to position [83, 0]
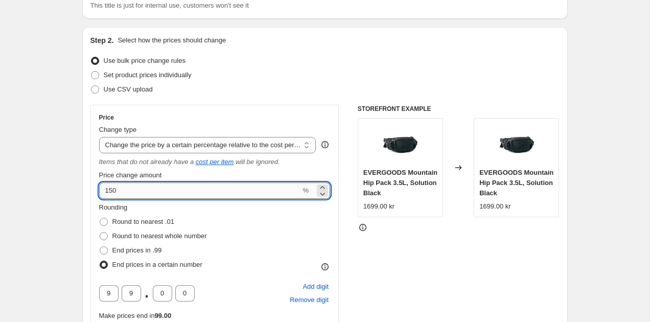
drag, startPoint x: 132, startPoint y: 191, endPoint x: 100, endPoint y: 190, distance: 32.2
click at [101, 191] on input "150" at bounding box center [200, 190] width 202 height 16
type input "145"
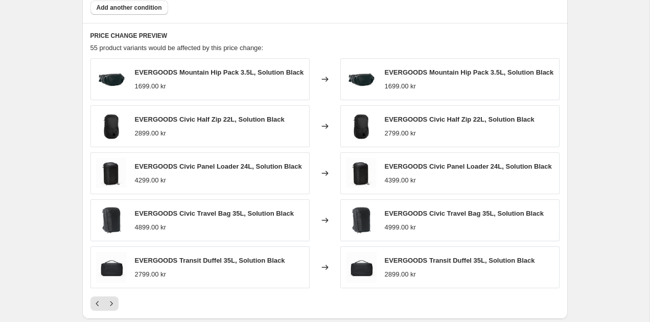
scroll to position [1003, 0]
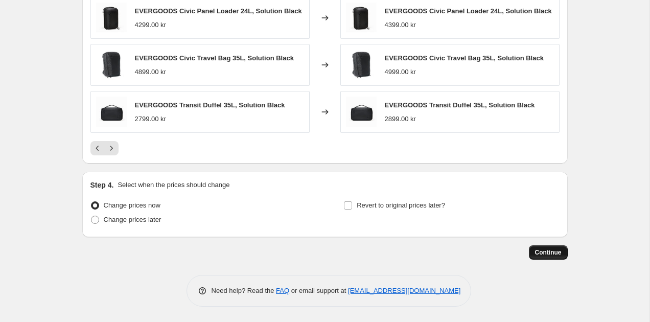
click at [566, 254] on button "Continue" at bounding box center [548, 252] width 39 height 14
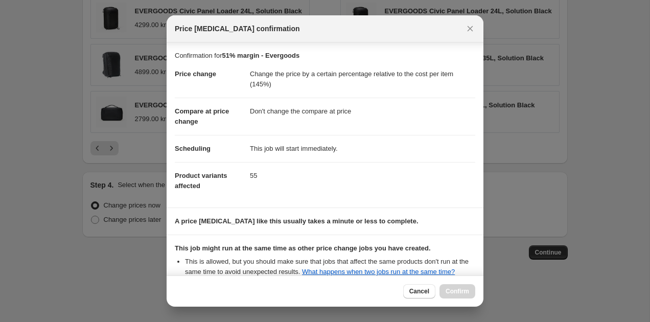
scroll to position [129, 0]
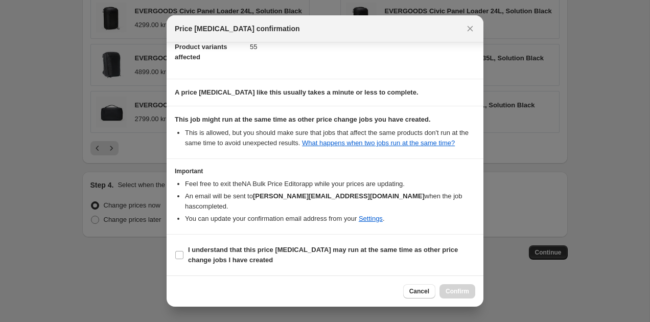
click at [278, 241] on section "I understand that this price change job may run at the same time as other price…" at bounding box center [325, 255] width 317 height 41
click at [278, 248] on b "I understand that this price change job may run at the same time as other price…" at bounding box center [323, 255] width 270 height 18
click at [183, 251] on input "I understand that this price change job may run at the same time as other price…" at bounding box center [179, 255] width 8 height 8
checkbox input "true"
click at [465, 293] on span "Confirm" at bounding box center [458, 291] width 24 height 8
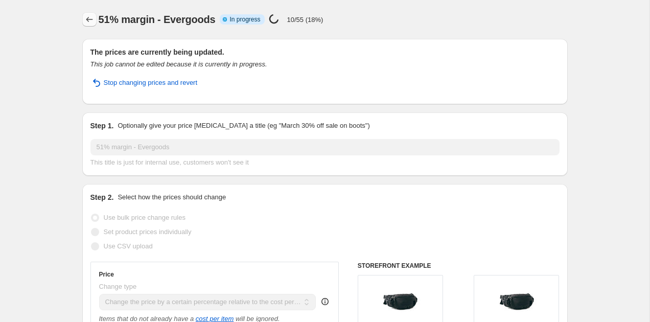
click at [88, 19] on icon "Price change jobs" at bounding box center [89, 19] width 7 height 5
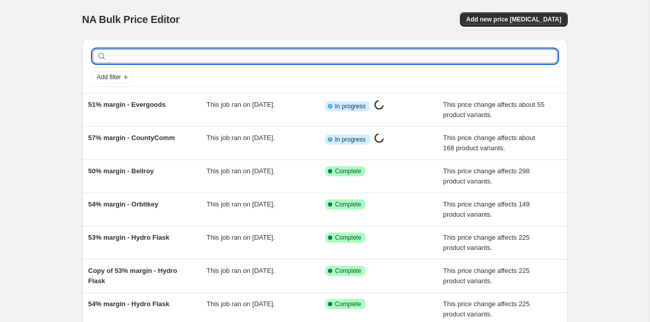
click at [235, 51] on input "text" at bounding box center [333, 56] width 449 height 14
type input "hydro flask"
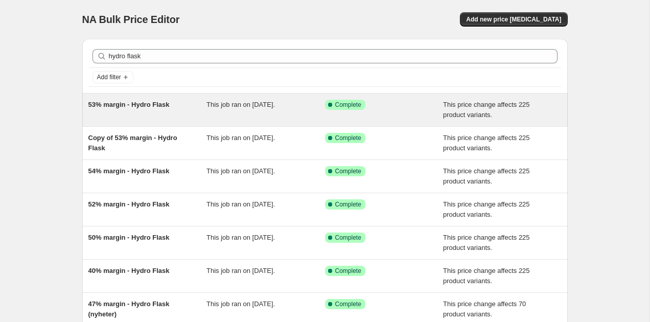
click at [169, 105] on span "53% margin - Hydro Flask" at bounding box center [128, 105] width 81 height 8
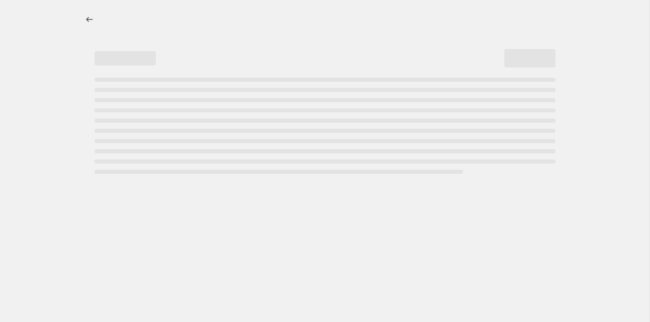
select select "pc"
select select "no_change"
select select "vendor"
select select "tag"
select select "not_equal"
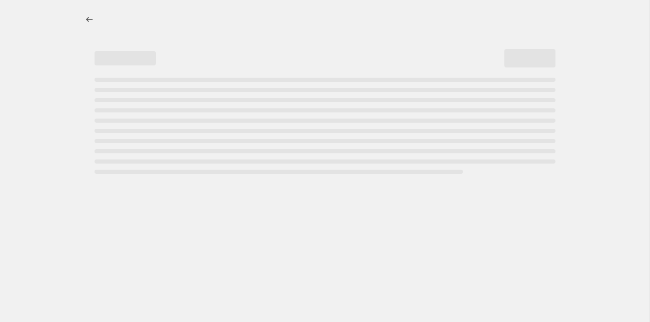
select select "tag"
select select "not_equal"
select select "tag"
select select "not_equal"
select select "tag"
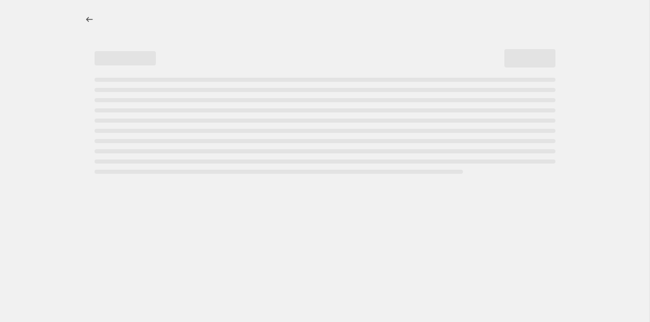
select select "not_equal"
select select "tag"
select select "not_equal"
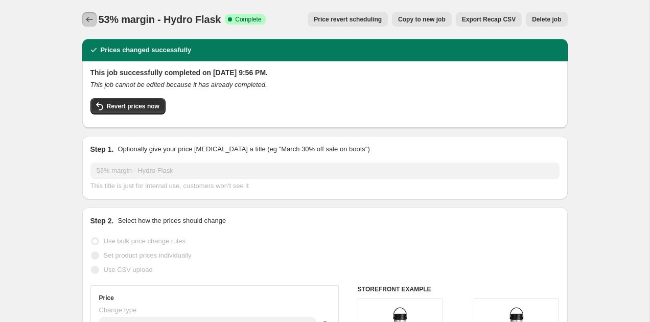
click at [88, 20] on icon "Price change jobs" at bounding box center [89, 19] width 10 height 10
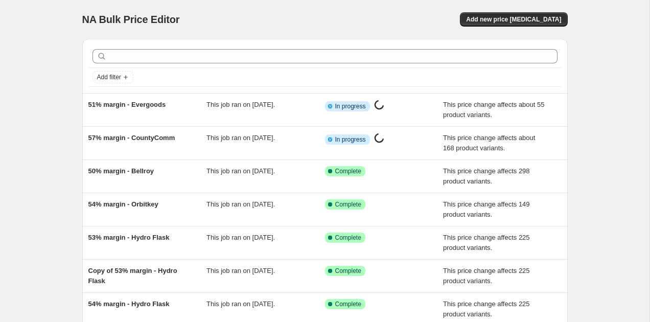
click at [128, 63] on div at bounding box center [324, 56] width 473 height 22
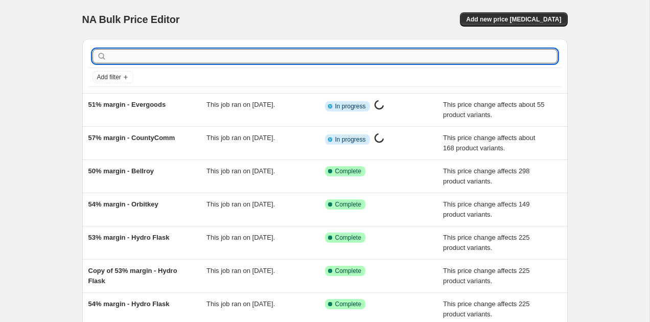
click at [127, 57] on input "text" at bounding box center [333, 56] width 449 height 14
type input "bellroy"
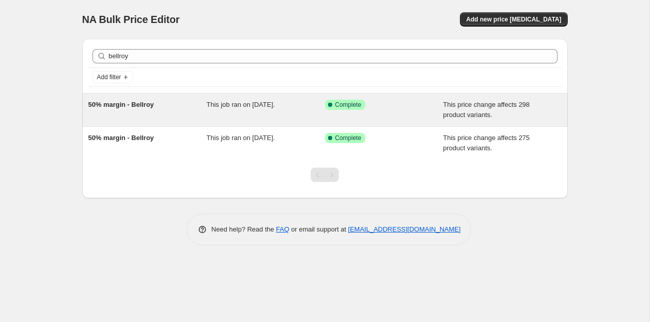
click at [113, 103] on span "50% margin - Bellroy" at bounding box center [121, 105] width 66 height 8
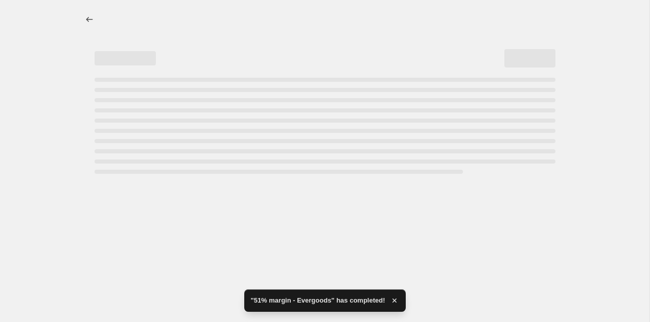
select select "pc"
select select "no_change"
select select "vendor"
select select "tag"
select select "not_equal"
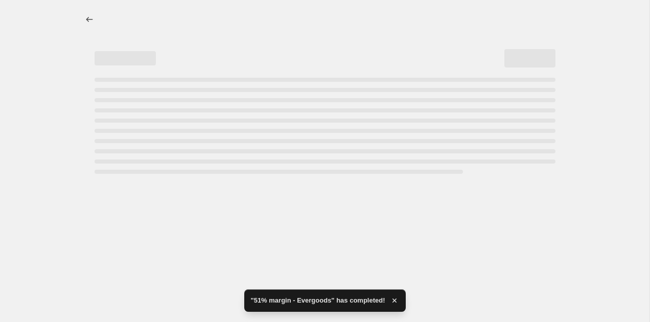
select select "tag"
select select "not_equal"
select select "tag"
select select "not_equal"
select select "tag"
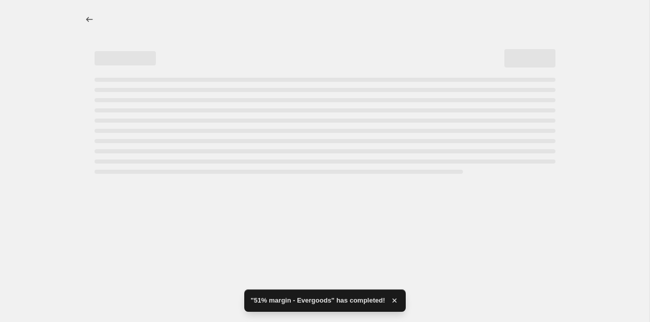
select select "not_equal"
select select "tag"
select select "not_equal"
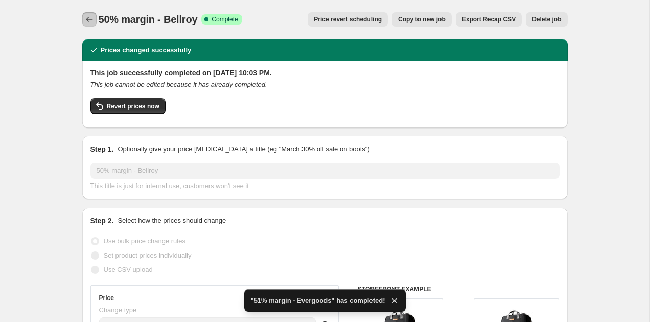
click at [90, 17] on icon "Price change jobs" at bounding box center [89, 19] width 10 height 10
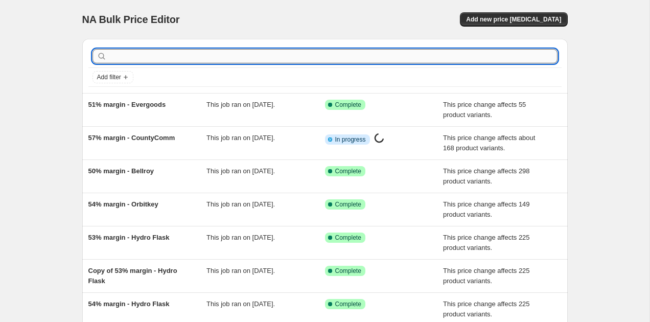
click at [141, 53] on input "text" at bounding box center [333, 56] width 449 height 14
type input "big i design"
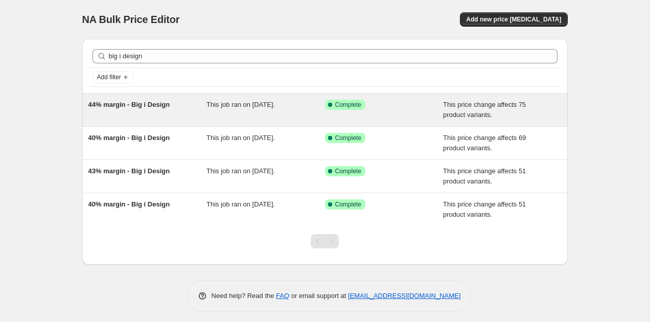
click at [135, 103] on span "44% margin - Big i Design" at bounding box center [129, 105] width 82 height 8
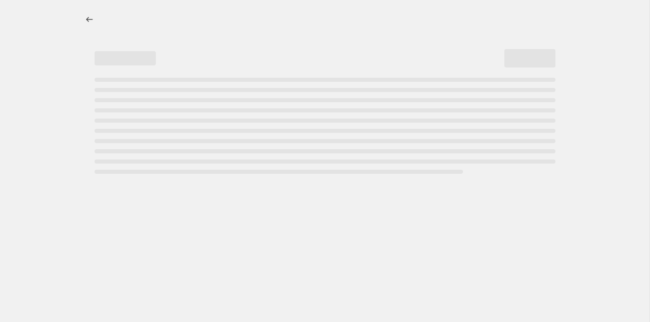
select select "pc"
select select "no_change"
select select "vendor"
select select "tag"
select select "not_equal"
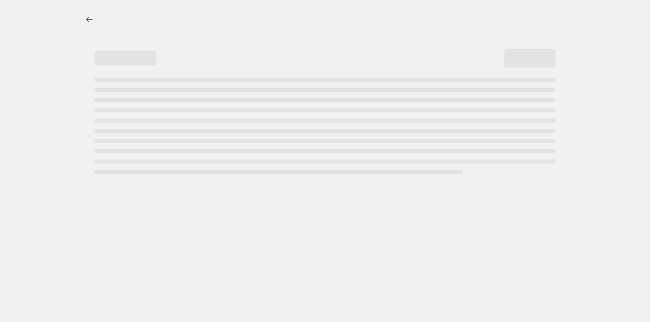
select select "tag"
select select "not_equal"
select select "tag"
select select "not_equal"
select select "tag"
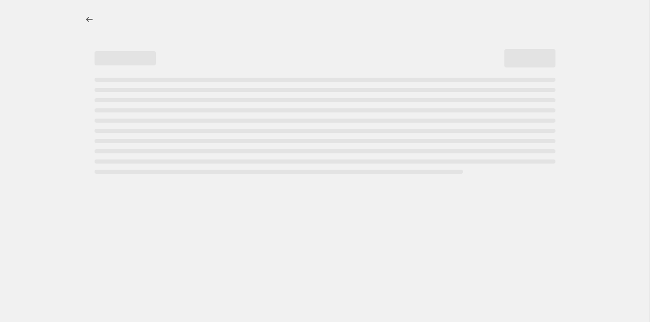
select select "not_equal"
select select "tag"
select select "not_equal"
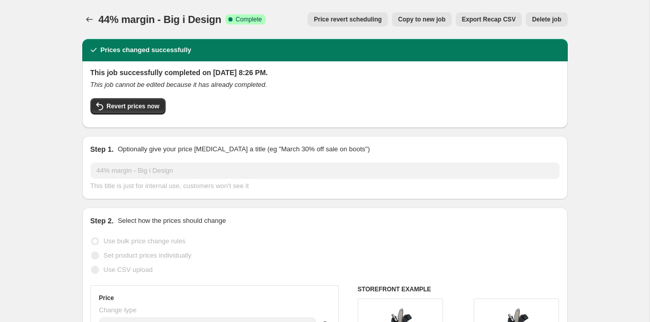
click at [418, 22] on span "Copy to new job" at bounding box center [422, 19] width 48 height 8
select select "pc"
select select "no_change"
select select "vendor"
select select "tag"
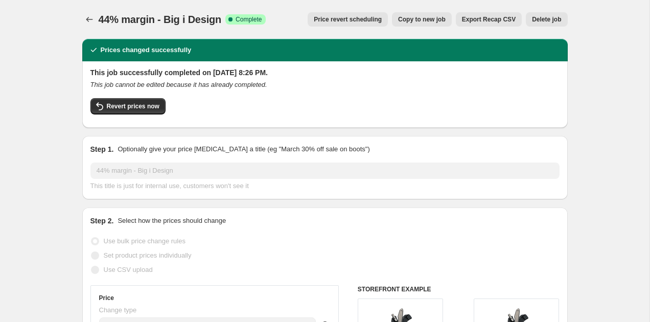
select select "not_equal"
select select "tag"
select select "not_equal"
select select "tag"
select select "not_equal"
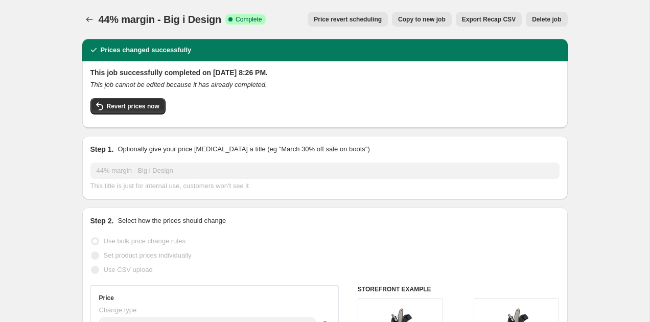
select select "tag"
select select "not_equal"
select select "tag"
select select "not_equal"
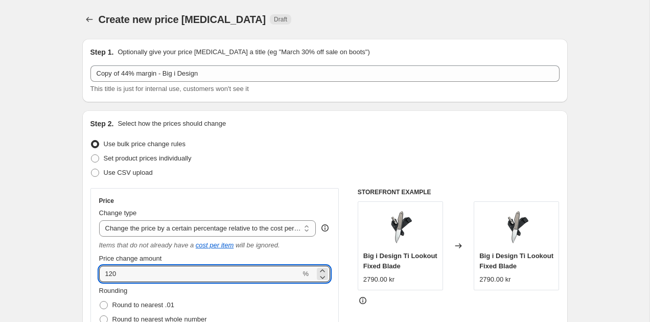
drag, startPoint x: 129, startPoint y: 272, endPoint x: 94, endPoint y: 269, distance: 35.4
click at [98, 270] on div "Price Change type Change the price to a certain amount Change the price by a ce…" at bounding box center [214, 317] width 249 height 258
type input "150"
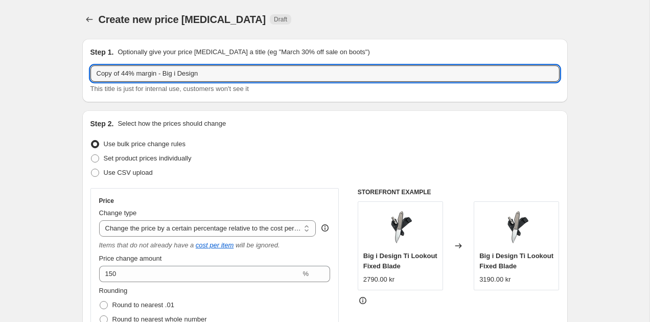
drag, startPoint x: 132, startPoint y: 74, endPoint x: 64, endPoint y: 61, distance: 69.2
type input "50% margin - Big i Design"
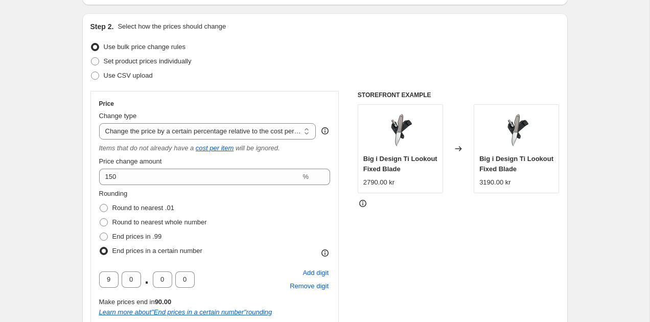
scroll to position [114, 0]
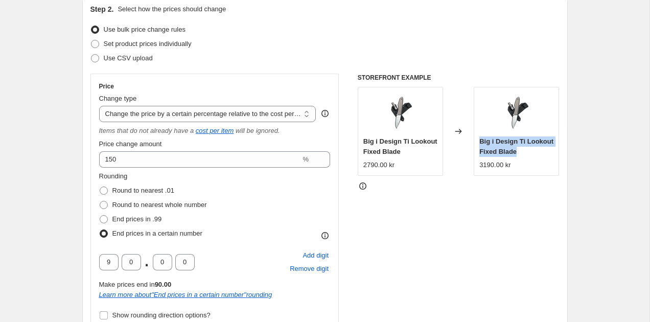
drag, startPoint x: 531, startPoint y: 154, endPoint x: 479, endPoint y: 145, distance: 52.5
click at [479, 145] on div "Big i Design Ti Lookout Fixed Blade" at bounding box center [516, 146] width 74 height 20
copy span "Big i Design Ti Lookout Fixed Blade"
select select "pc"
select select "no_change"
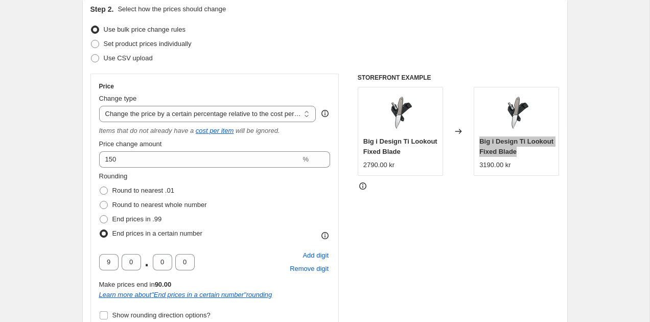
select select "vendor"
select select "tag"
select select "not_equal"
select select "tag"
select select "not_equal"
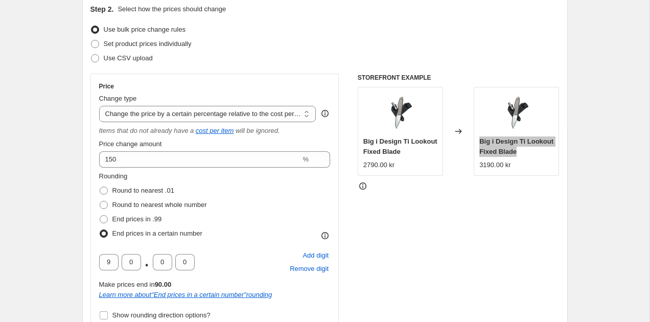
select select "tag"
select select "not_equal"
select select "tag"
select select "not_equal"
select select "tag"
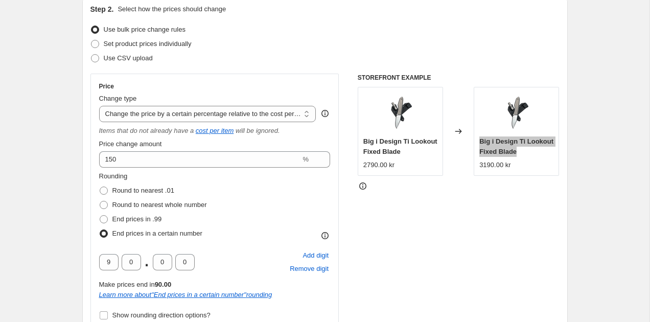
select select "not_equal"
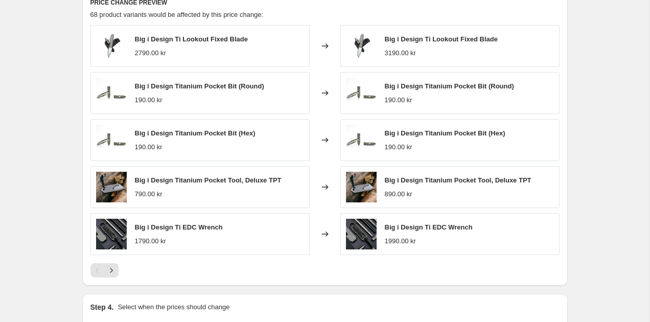
scroll to position [929, 0]
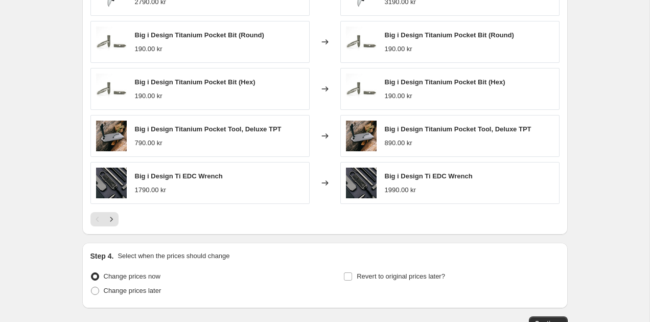
drag, startPoint x: 481, startPoint y: 176, endPoint x: 385, endPoint y: 179, distance: 96.1
click at [385, 179] on div "Big i Design Ti EDC Wrench 1990.00 kr" at bounding box center [449, 183] width 219 height 42
copy span "Big i Design Ti EDC Wrench"
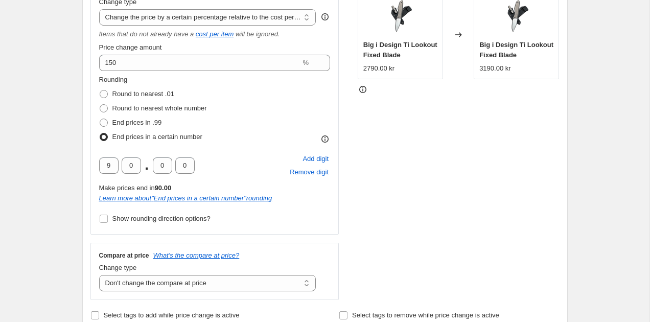
scroll to position [211, 0]
click at [204, 19] on select "Change the price to a certain amount Change the price by a certain amount Chang…" at bounding box center [207, 18] width 217 height 16
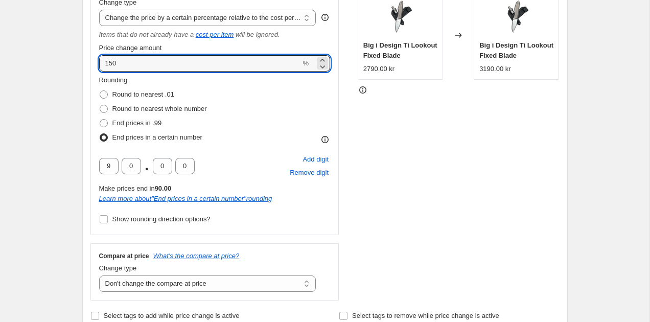
drag, startPoint x: 124, startPoint y: 65, endPoint x: 88, endPoint y: 64, distance: 36.3
click at [88, 64] on div "Step 2. Select how the prices should change Use bulk price change rules Set pro…" at bounding box center [325, 115] width 486 height 431
type input "120"
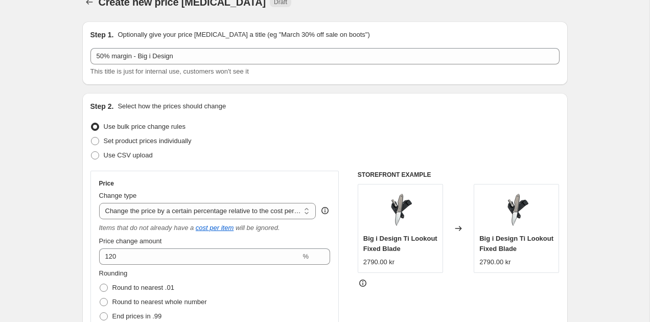
scroll to position [0, 0]
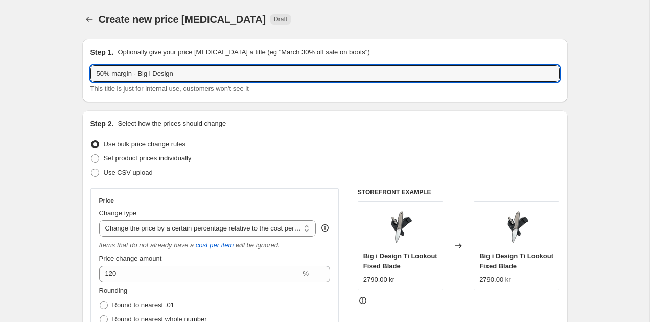
drag, startPoint x: 106, startPoint y: 73, endPoint x: 79, endPoint y: 72, distance: 26.6
type input "44% margin - Big i Design"
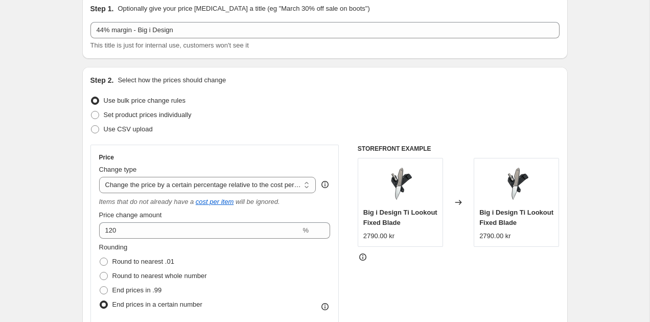
scroll to position [56, 0]
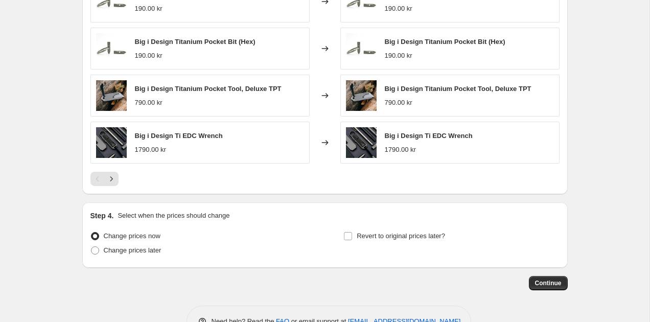
scroll to position [1000, 0]
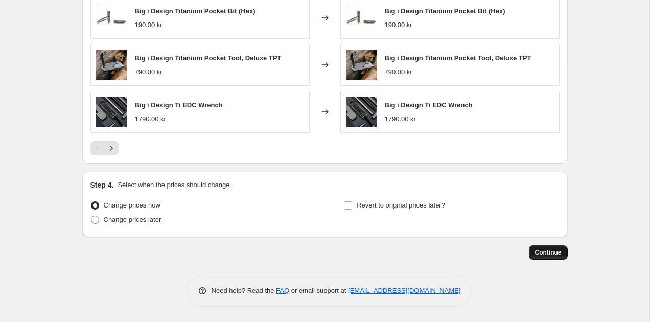
click at [546, 251] on span "Continue" at bounding box center [548, 252] width 27 height 8
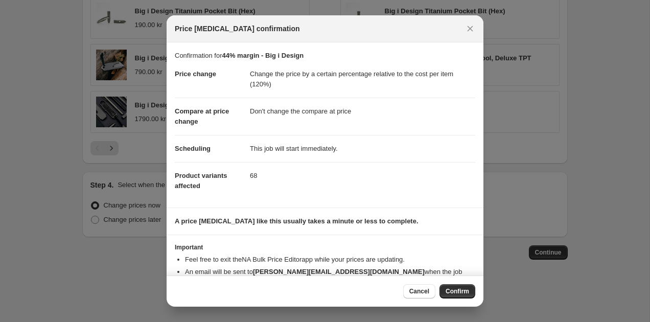
scroll to position [24, 0]
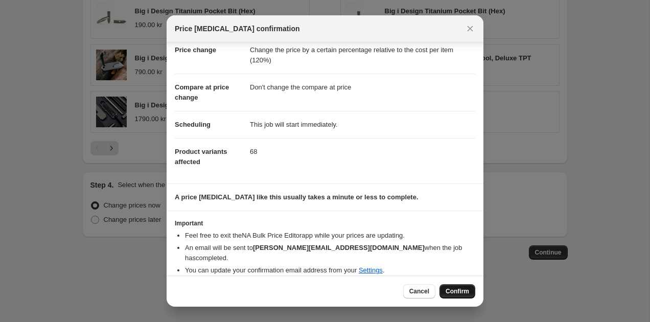
click at [464, 291] on span "Confirm" at bounding box center [458, 291] width 24 height 8
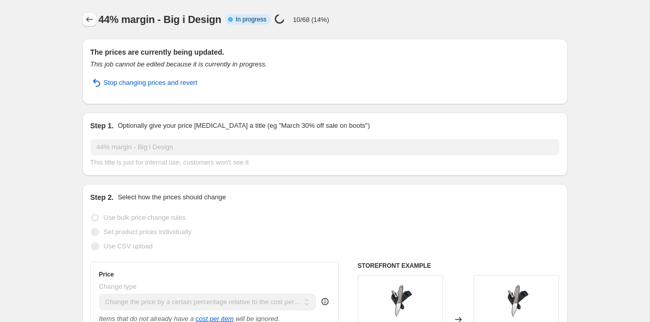
click at [90, 20] on icon "Price change jobs" at bounding box center [89, 19] width 10 height 10
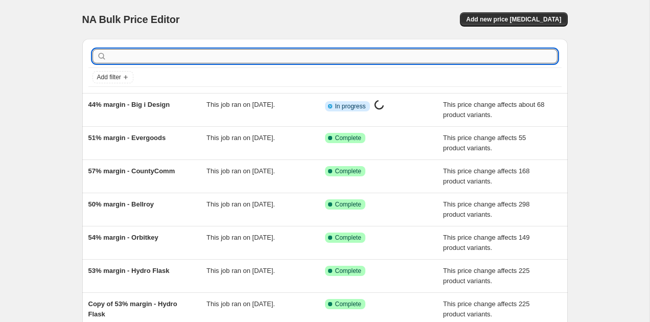
click at [119, 58] on input "text" at bounding box center [333, 56] width 449 height 14
type input "rovy von"
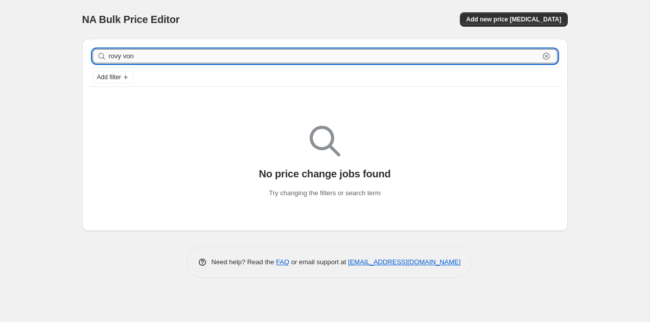
click at [125, 57] on input "rovy von" at bounding box center [324, 56] width 430 height 14
type input "rovyvon"
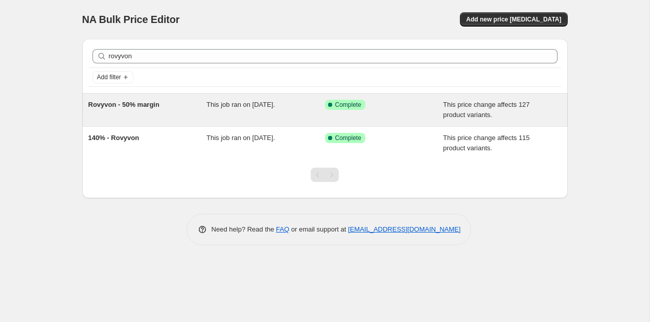
click at [158, 109] on div "Rovyvon - 50% margin" at bounding box center [147, 110] width 119 height 20
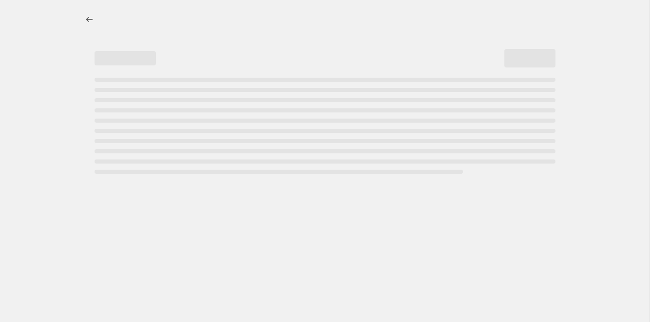
select select "pc"
select select "no_change"
select select "vendor"
select select "tag"
select select "not_equal"
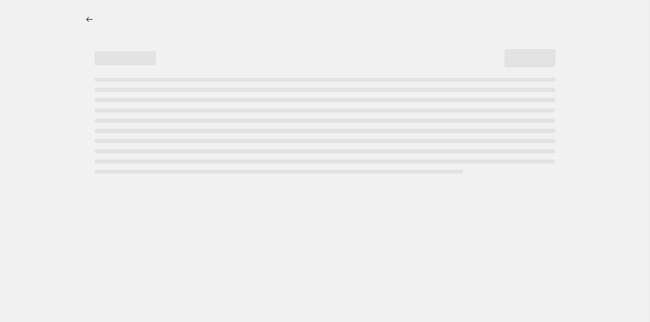
select select "tag"
select select "not_equal"
select select "tag"
select select "not_equal"
select select "tag"
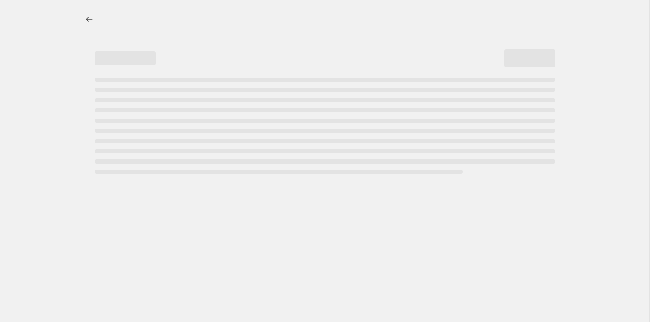
select select "not_equal"
select select "tag"
select select "not_equal"
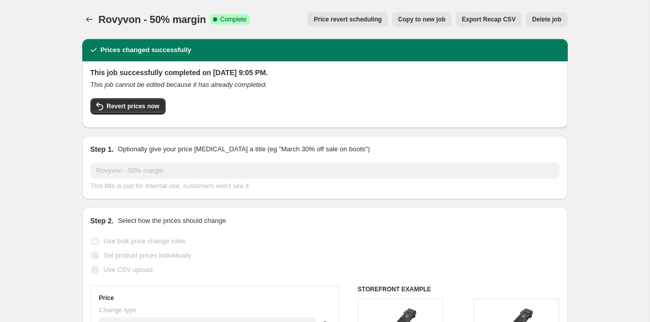
click at [442, 22] on span "Copy to new job" at bounding box center [422, 19] width 48 height 8
select select "pc"
select select "no_change"
select select "vendor"
select select "tag"
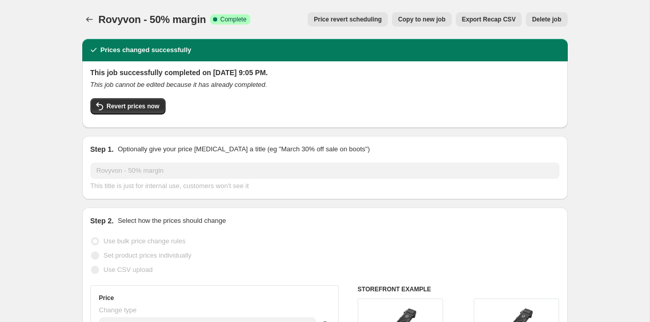
select select "not_equal"
select select "tag"
select select "not_equal"
select select "tag"
select select "not_equal"
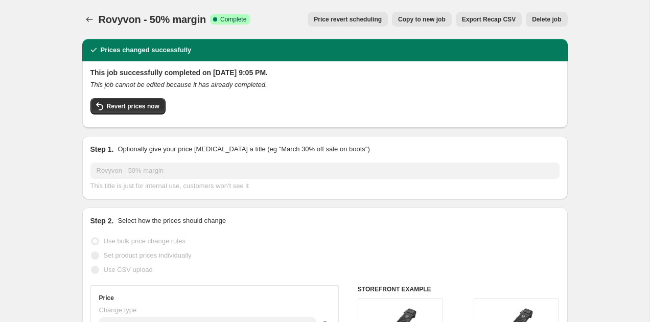
select select "tag"
select select "not_equal"
select select "tag"
select select "not_equal"
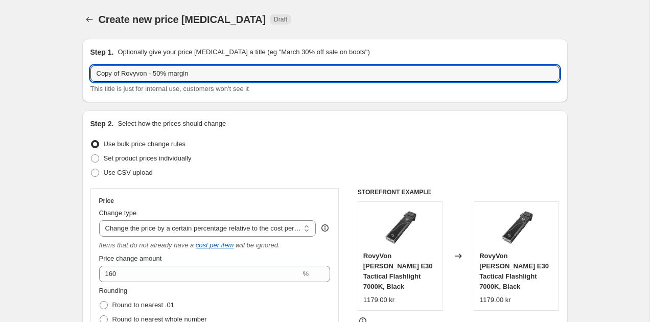
drag, startPoint x: 157, startPoint y: 73, endPoint x: 45, endPoint y: 71, distance: 111.4
type input "Rovyvon 50% margin"
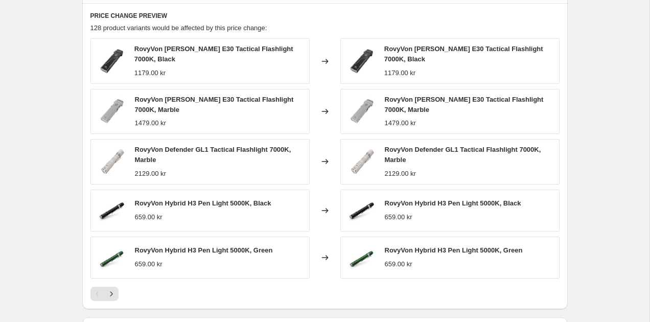
scroll to position [916, 0]
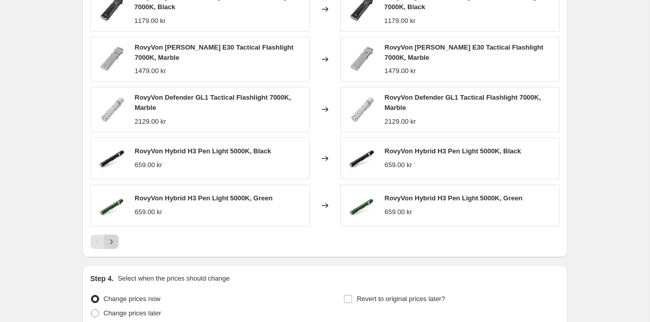
click at [112, 236] on button "Next" at bounding box center [111, 242] width 14 height 14
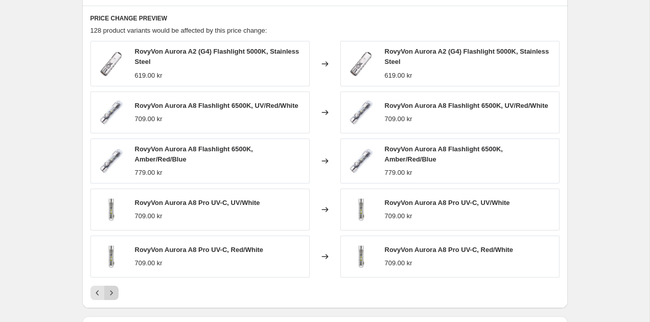
scroll to position [834, 0]
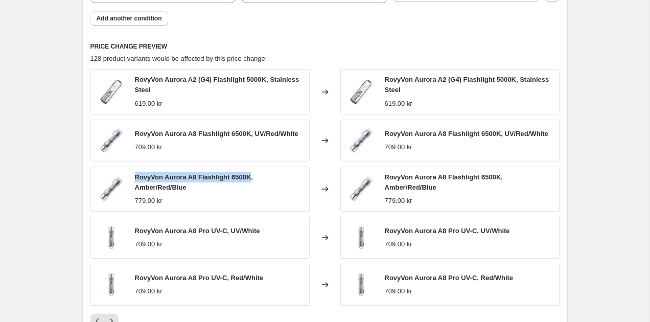
drag, startPoint x: 135, startPoint y: 181, endPoint x: 255, endPoint y: 179, distance: 119.1
click at [253, 179] on span "RovyVon Aurora A8 Flashlight 6500K, Amber/Red/Blue" at bounding box center [194, 182] width 118 height 18
copy span "RovyVon Aurora A8 Flashlight 6500K"
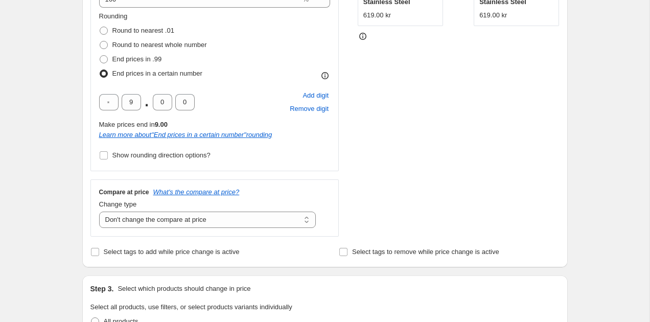
scroll to position [227, 0]
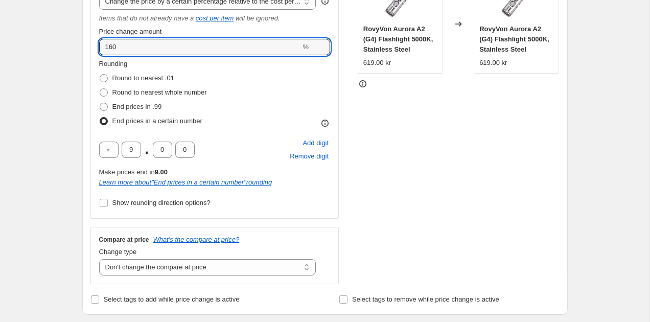
drag, startPoint x: 122, startPoint y: 49, endPoint x: 91, endPoint y: 49, distance: 30.2
click at [95, 49] on div "Price Change type Change the price to a certain amount Change the price by a ce…" at bounding box center [214, 90] width 249 height 258
type input "150"
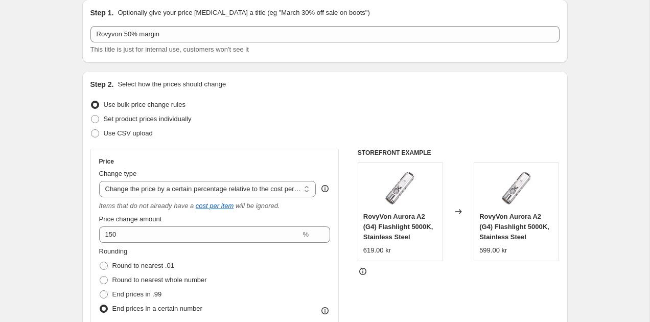
scroll to position [0, 0]
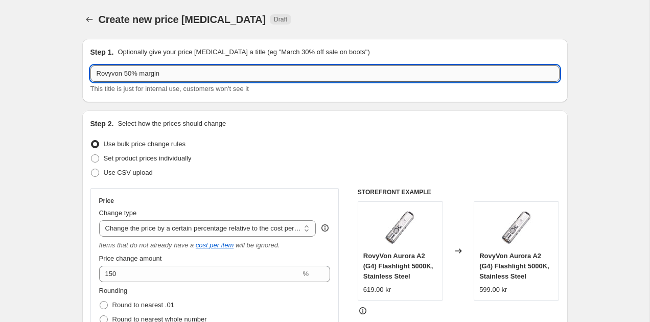
click at [133, 75] on input "Rovyvon 50% margin" at bounding box center [324, 73] width 469 height 16
type input "Rovyvon 52% margin"
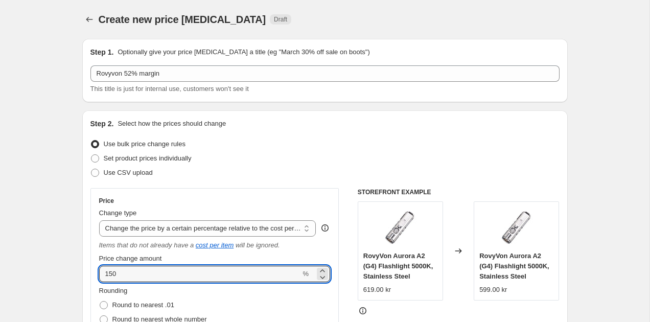
drag, startPoint x: 130, startPoint y: 266, endPoint x: 88, endPoint y: 272, distance: 41.9
click at [88, 272] on div "Step 2. Select how the prices should change Use bulk price change rules Set pro…" at bounding box center [325, 325] width 486 height 431
type input "160"
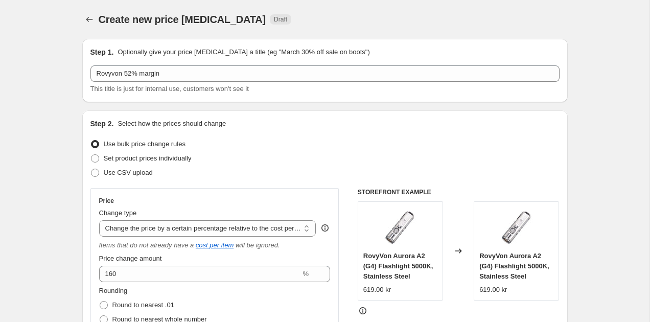
scroll to position [183, 0]
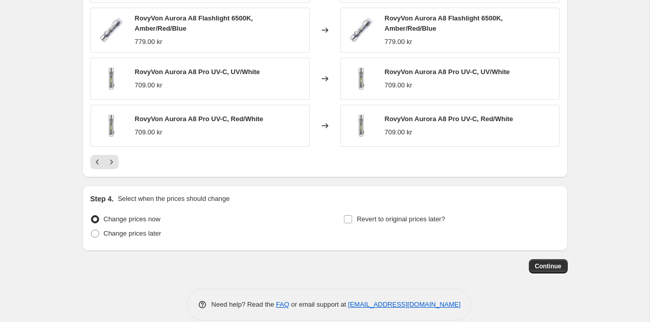
scroll to position [1009, 0]
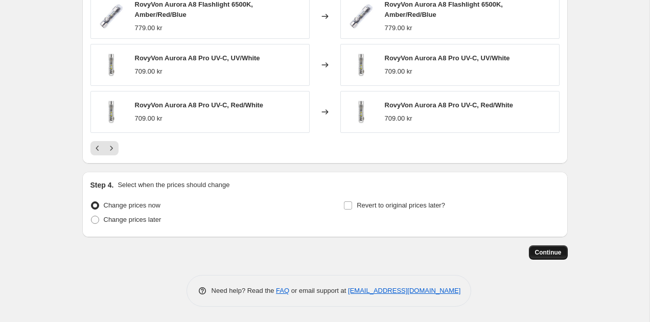
click at [551, 248] on button "Continue" at bounding box center [548, 252] width 39 height 14
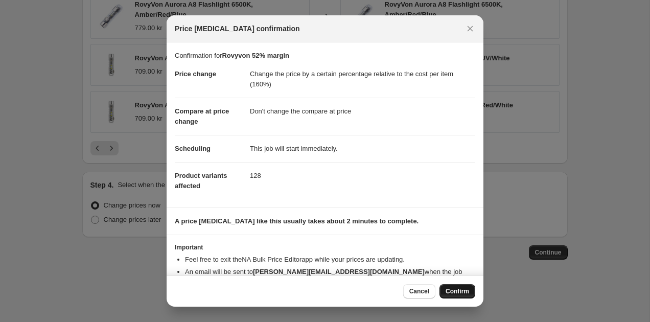
click at [459, 294] on span "Confirm" at bounding box center [458, 291] width 24 height 8
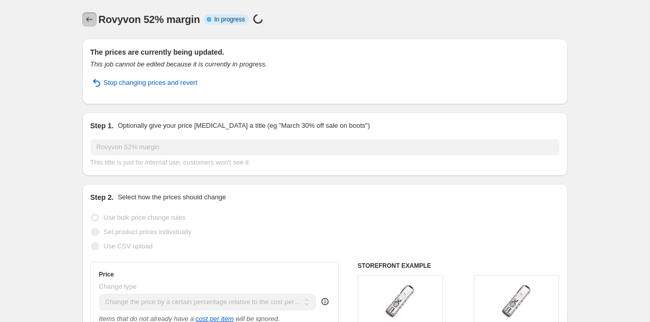
click at [93, 22] on icon "Price change jobs" at bounding box center [89, 19] width 10 height 10
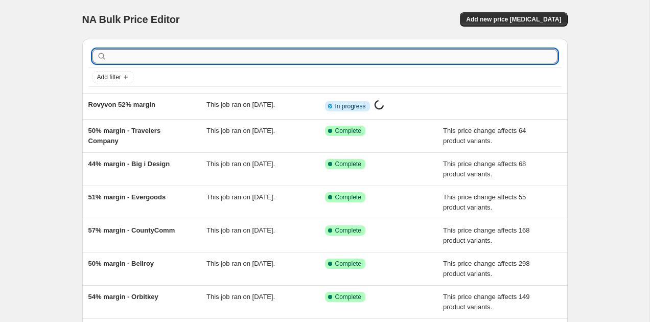
click at [137, 62] on input "text" at bounding box center [333, 56] width 449 height 14
type input "rains"
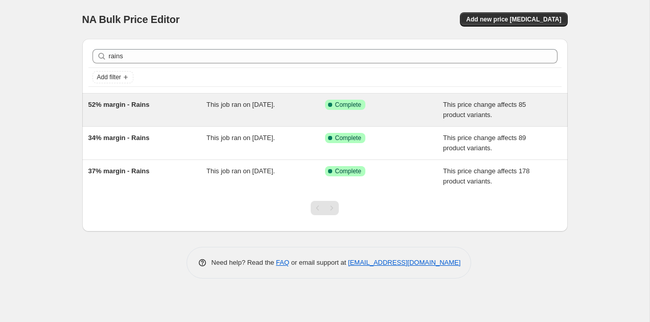
click at [109, 105] on span "52% margin - Rains" at bounding box center [118, 105] width 61 height 8
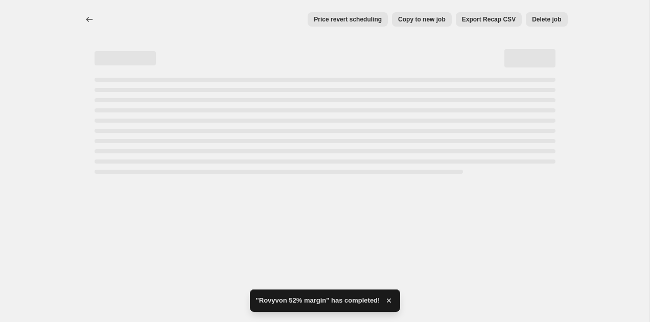
select select "pc"
select select "no_change"
select select "vendor"
select select "tag"
select select "not_equal"
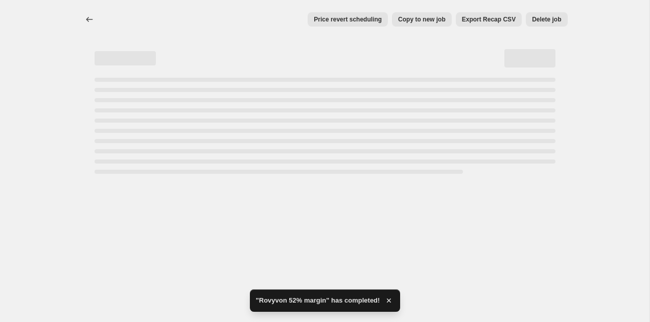
select select "tag"
select select "not_equal"
select select "tag"
select select "not_equal"
select select "tag"
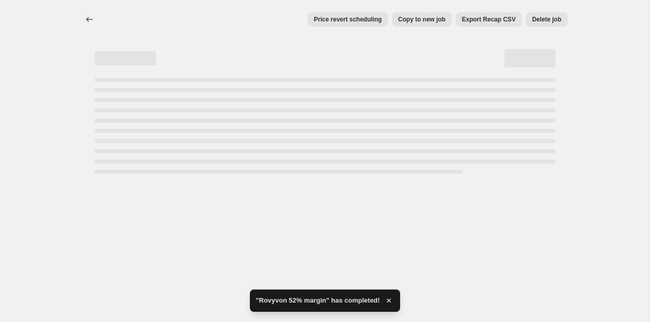
select select "not_equal"
select select "tag"
select select "not_equal"
select select "tag"
select select "not_equal"
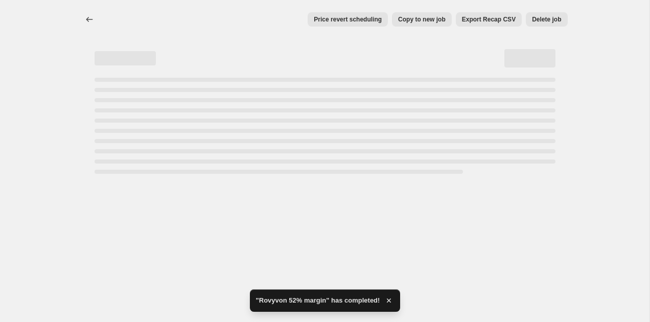
select select "tag"
select select "not_equal"
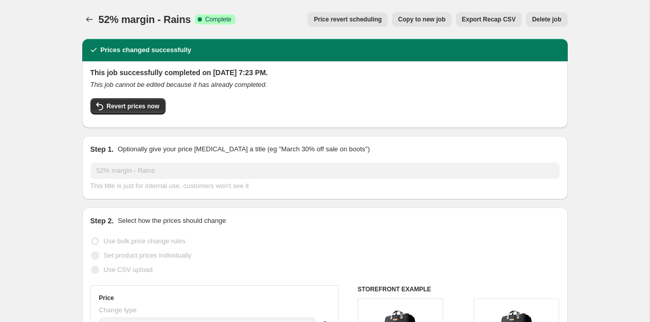
scroll to position [1, 0]
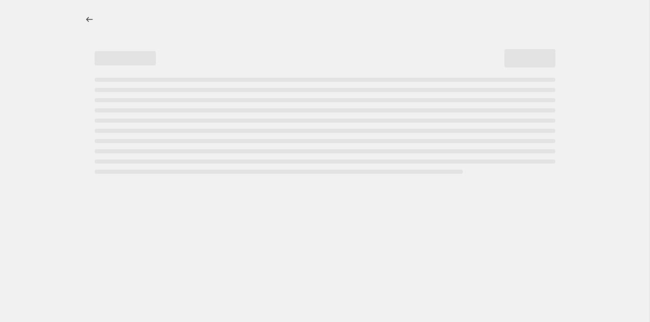
select select "pc"
select select "no_change"
select select "vendor"
select select "tag"
select select "not_equal"
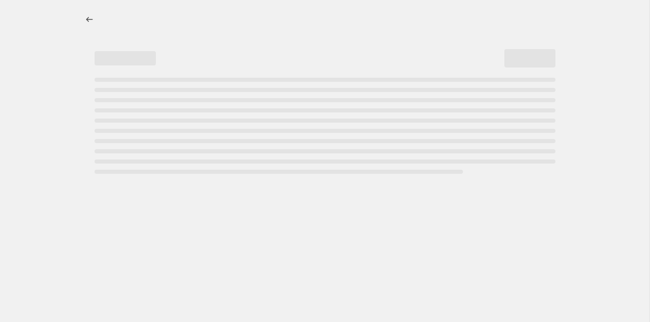
select select "tag"
select select "not_equal"
select select "tag"
select select "not_equal"
select select "tag"
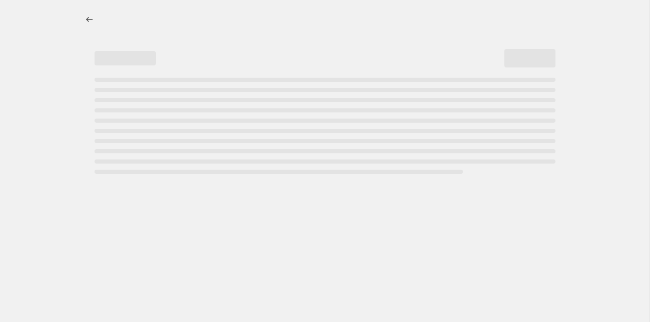
select select "not_equal"
select select "tag"
select select "not_equal"
select select "tag"
select select "not_equal"
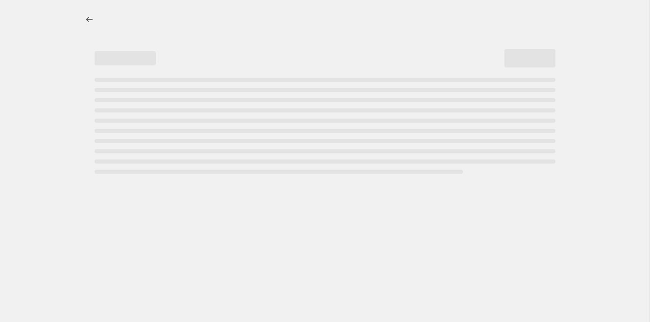
select select "tag"
select select "not_equal"
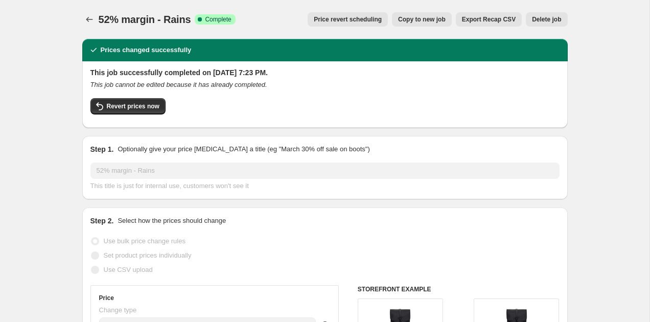
click at [420, 21] on span "Copy to new job" at bounding box center [422, 19] width 48 height 8
select select "pc"
select select "no_change"
select select "vendor"
select select "tag"
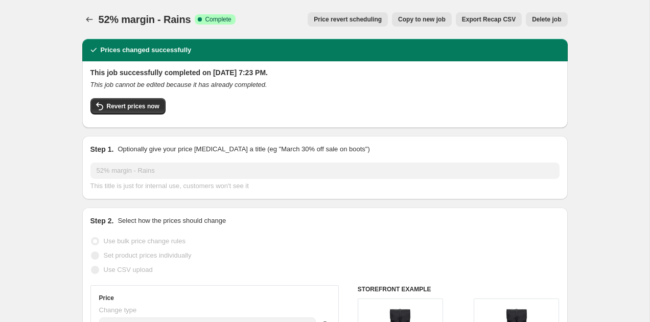
select select "not_equal"
select select "tag"
select select "not_equal"
select select "tag"
select select "not_equal"
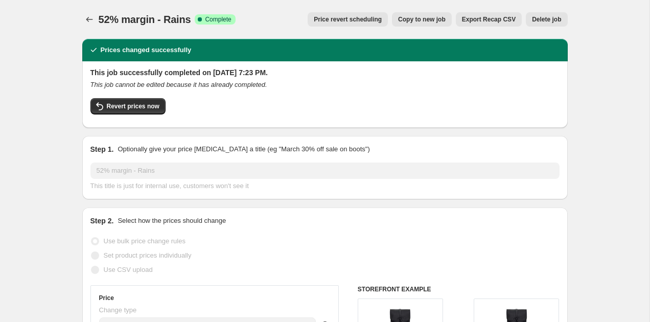
select select "tag"
select select "not_equal"
select select "tag"
select select "not_equal"
select select "tag"
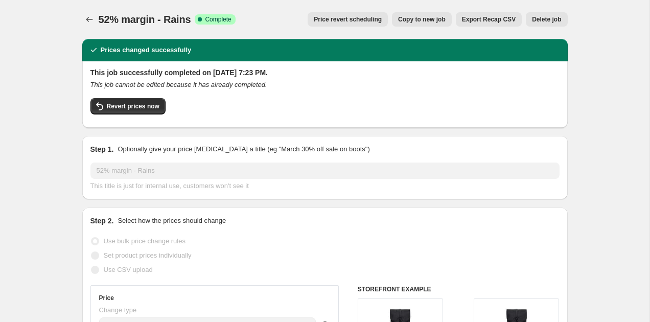
select select "not_equal"
select select "tag"
select select "not_equal"
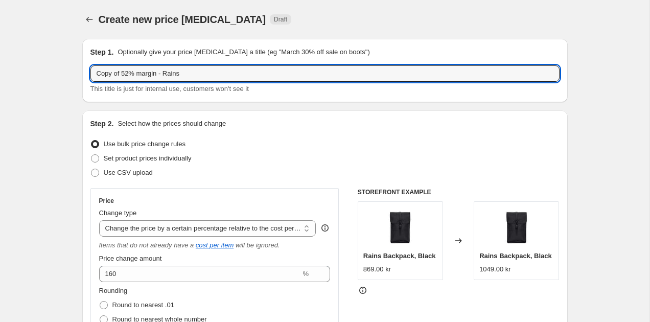
drag, startPoint x: 132, startPoint y: 77, endPoint x: 69, endPoint y: 66, distance: 64.2
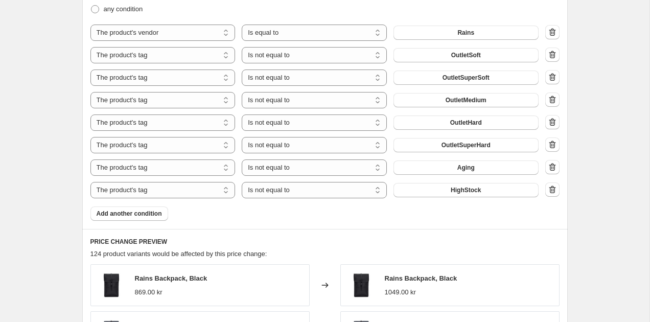
scroll to position [671, 0]
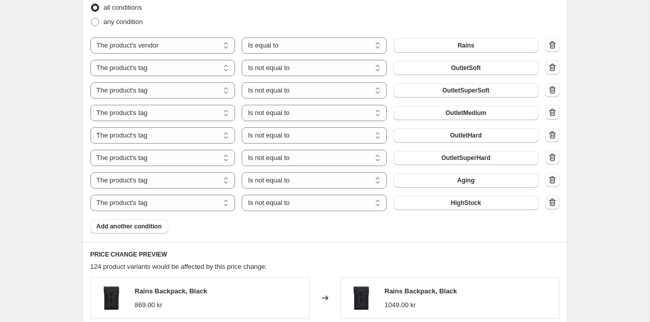
click at [550, 201] on icon "button" at bounding box center [552, 202] width 10 height 10
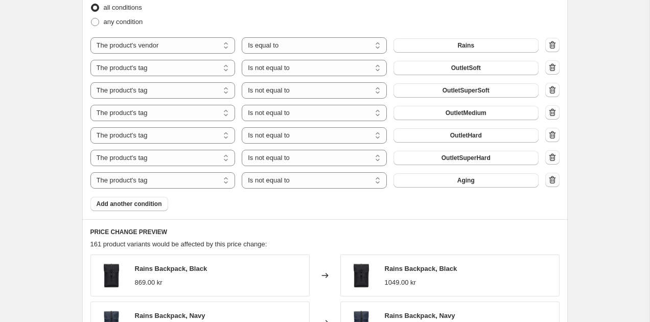
click at [550, 180] on icon "button" at bounding box center [552, 180] width 7 height 8
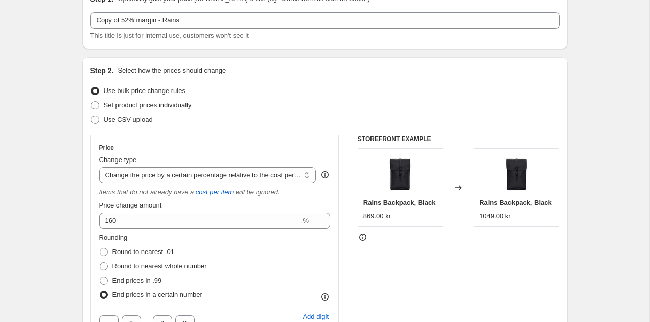
scroll to position [56, 0]
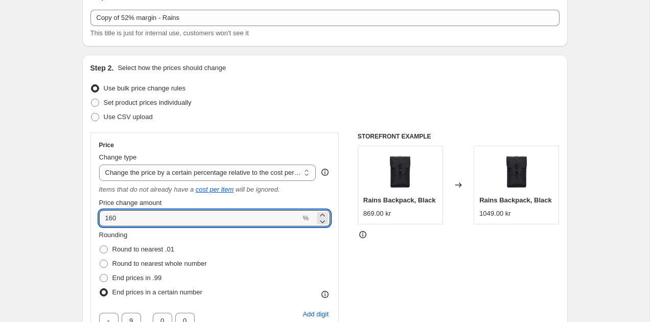
drag, startPoint x: 134, startPoint y: 219, endPoint x: 86, endPoint y: 217, distance: 47.6
click at [87, 217] on div "Step 2. Select how the prices should change Use bulk price change rules Set pro…" at bounding box center [325, 270] width 486 height 431
type input "170"
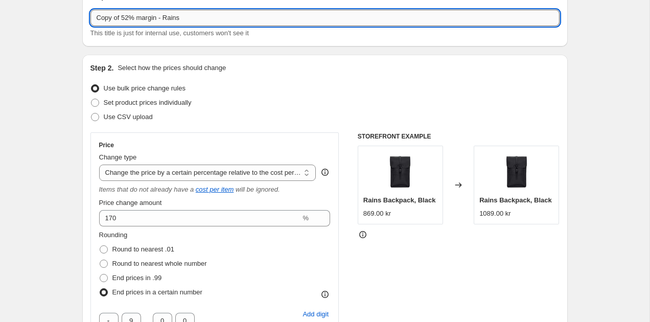
click at [128, 20] on input "Copy of 52% margin - Rains" at bounding box center [324, 18] width 469 height 16
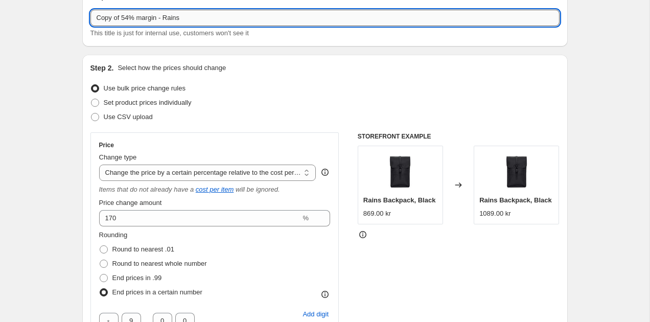
drag, startPoint x: 123, startPoint y: 22, endPoint x: 90, endPoint y: 19, distance: 32.9
click at [91, 19] on input "Copy of 54% margin - Rains" at bounding box center [324, 18] width 469 height 16
type input "54% margin - Rains"
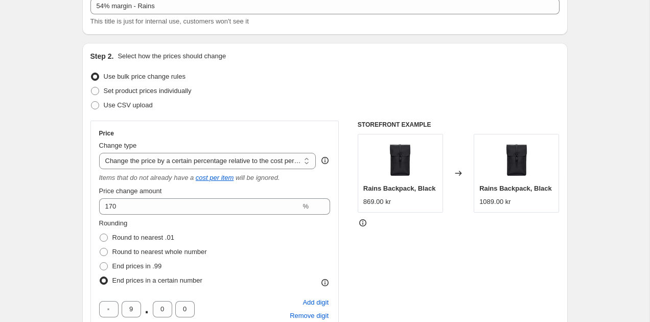
scroll to position [41, 0]
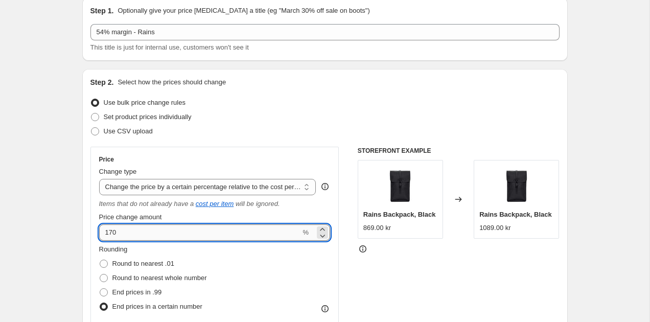
click at [122, 236] on input "170" at bounding box center [200, 232] width 202 height 16
drag, startPoint x: 121, startPoint y: 236, endPoint x: 98, endPoint y: 236, distance: 22.5
click at [98, 236] on div "Price Change type Change the price to a certain amount Change the price by a ce…" at bounding box center [214, 276] width 249 height 258
type input "160"
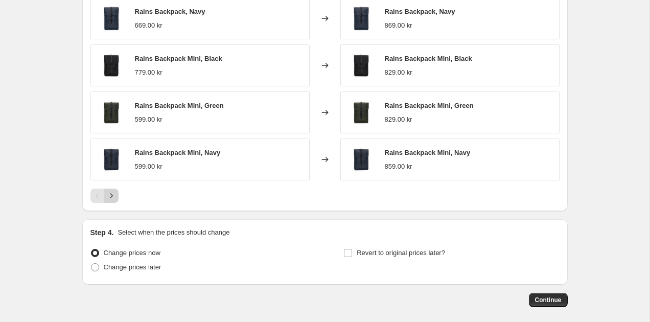
scroll to position [961, 0]
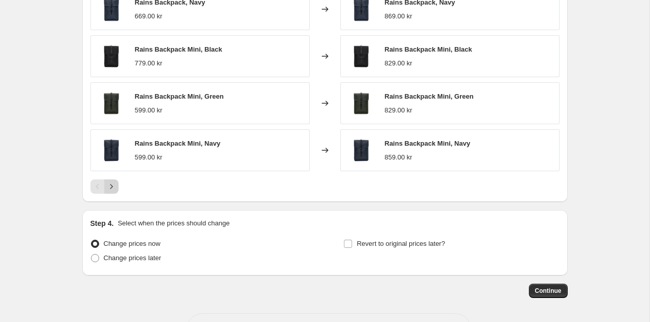
click at [113, 182] on icon "Next" at bounding box center [111, 186] width 10 height 10
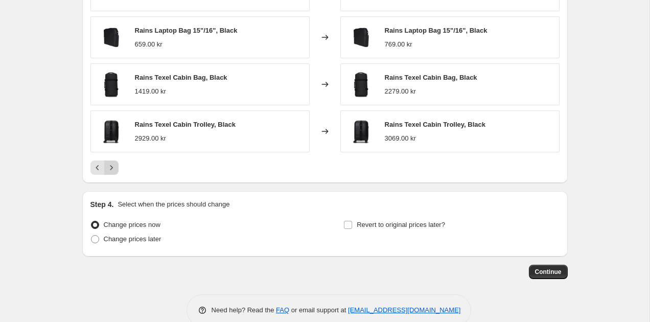
scroll to position [1000, 0]
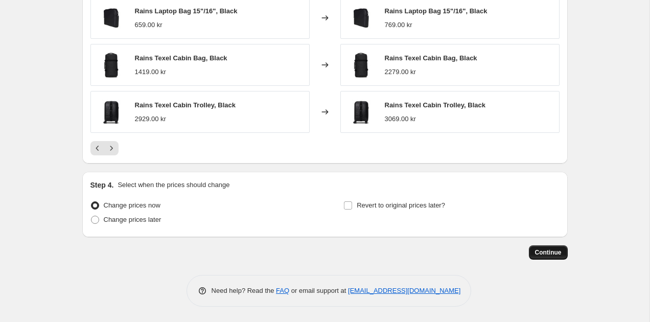
click at [538, 249] on span "Continue" at bounding box center [548, 252] width 27 height 8
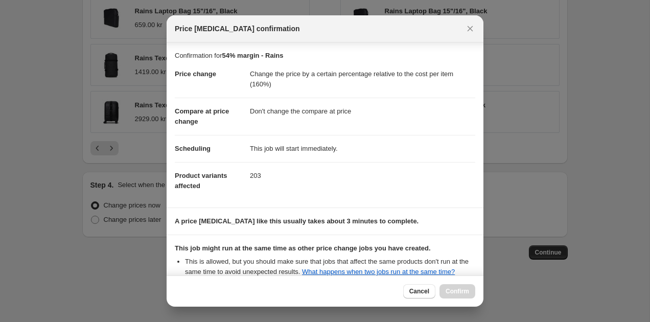
scroll to position [129, 0]
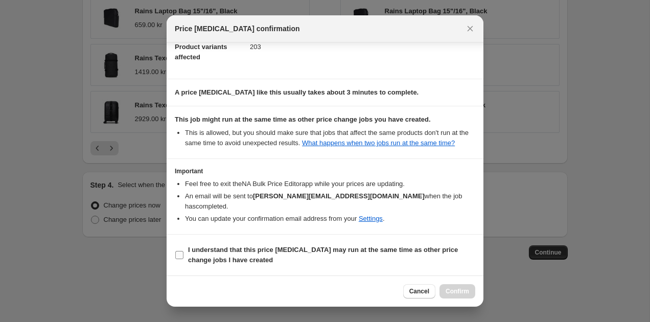
click at [176, 257] on input "I understand that this price [MEDICAL_DATA] may run at the same time as other p…" at bounding box center [179, 255] width 8 height 8
checkbox input "true"
click at [450, 284] on button "Confirm" at bounding box center [458, 291] width 36 height 14
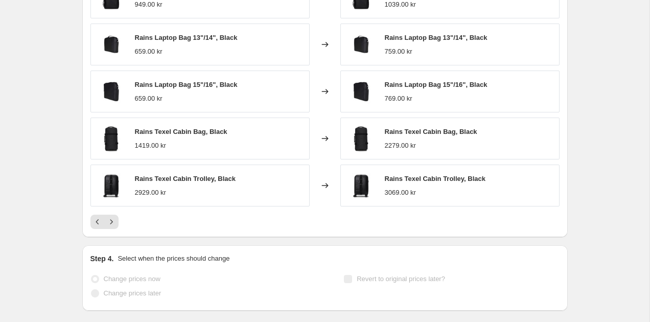
scroll to position [1026, 0]
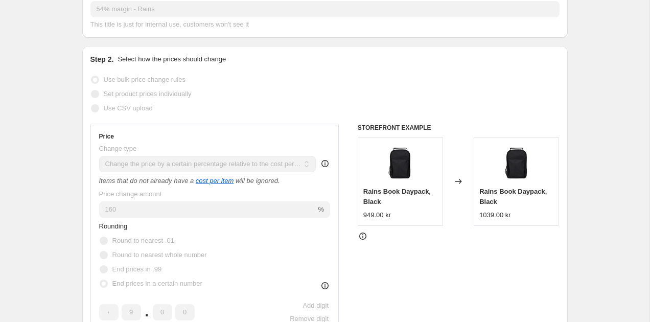
scroll to position [0, 0]
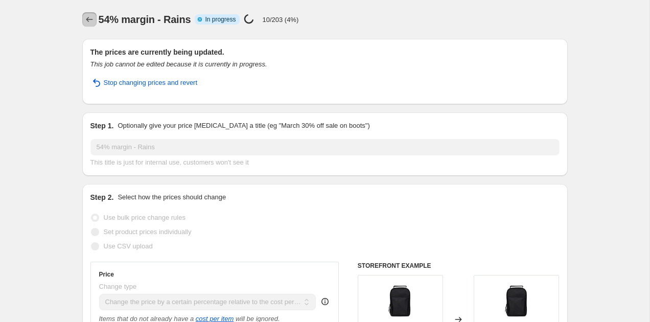
click at [86, 18] on icon "Price change jobs" at bounding box center [89, 19] width 10 height 10
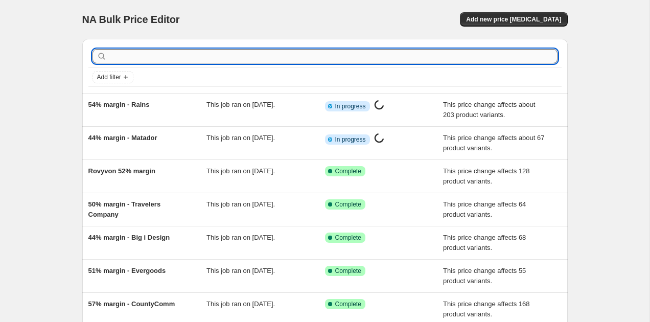
click at [152, 59] on input "text" at bounding box center [333, 56] width 449 height 14
type input "lochby"
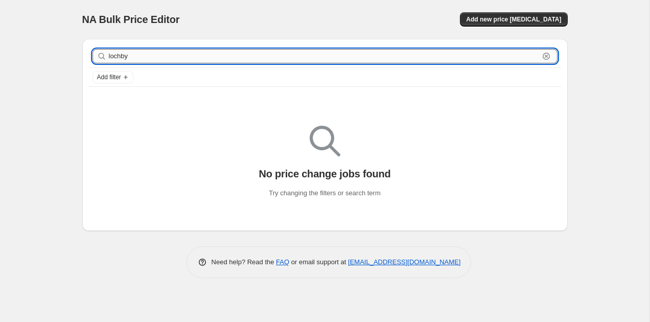
click at [198, 59] on input "lochby" at bounding box center [324, 56] width 430 height 14
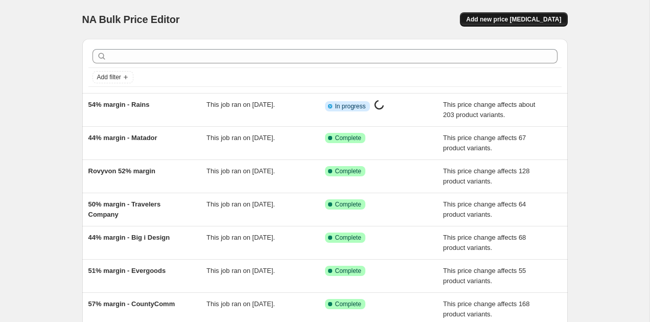
click at [496, 20] on span "Add new price [MEDICAL_DATA]" at bounding box center [513, 19] width 95 height 8
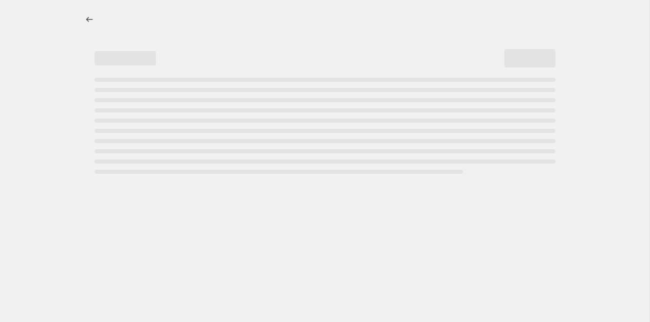
select select "percentage"
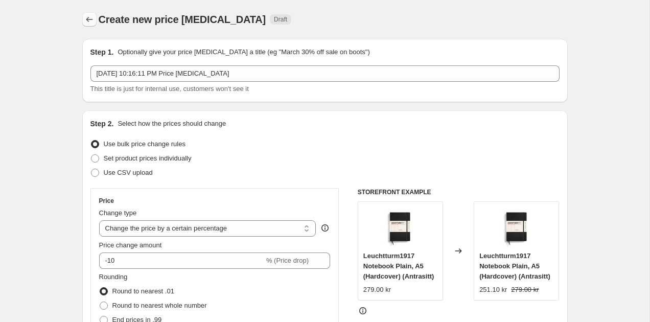
click at [91, 20] on icon "Price change jobs" at bounding box center [89, 19] width 10 height 10
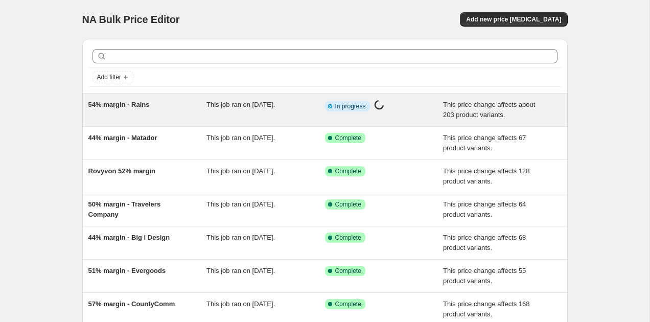
click at [144, 103] on span "54% margin - Rains" at bounding box center [118, 105] width 61 height 8
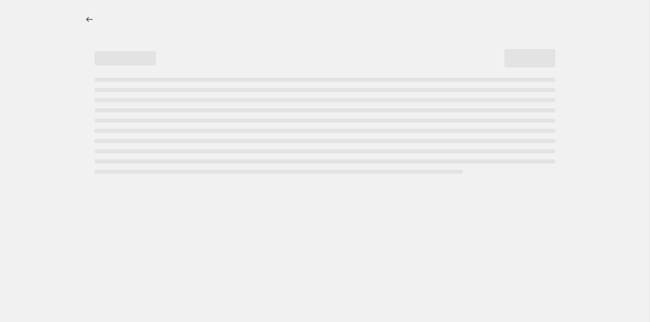
select select "pc"
select select "no_change"
select select "vendor"
select select "tag"
select select "not_equal"
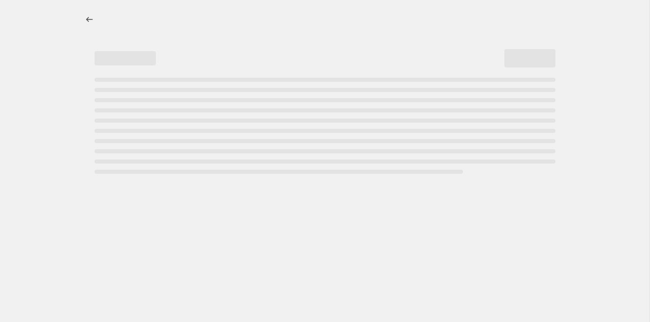
select select "tag"
select select "not_equal"
select select "tag"
select select "not_equal"
select select "tag"
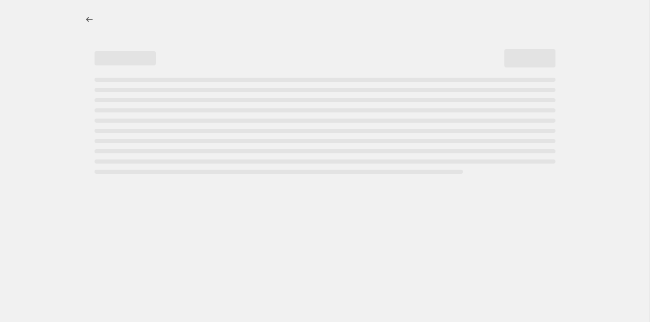
select select "not_equal"
select select "tag"
select select "not_equal"
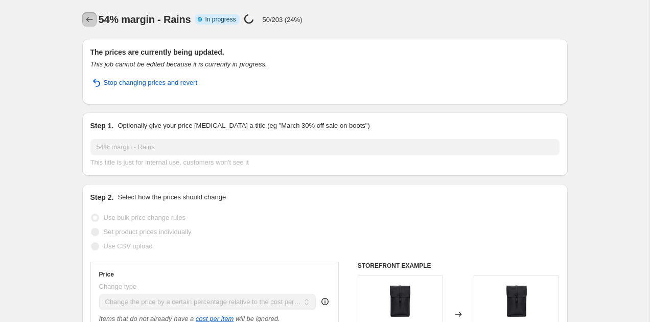
click at [86, 14] on button "Price change jobs" at bounding box center [89, 19] width 14 height 14
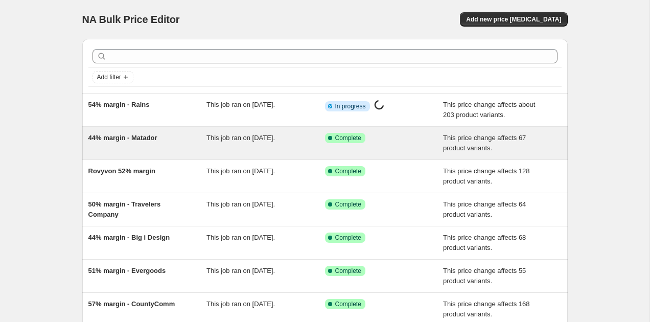
click at [150, 141] on span "44% margin - Matador" at bounding box center [122, 138] width 69 height 8
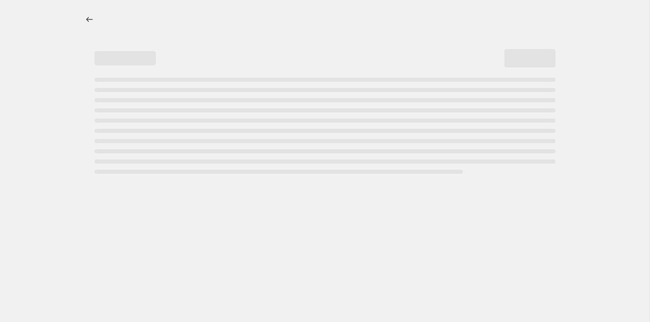
select select "pc"
select select "no_change"
select select "vendor"
select select "tag"
select select "not_equal"
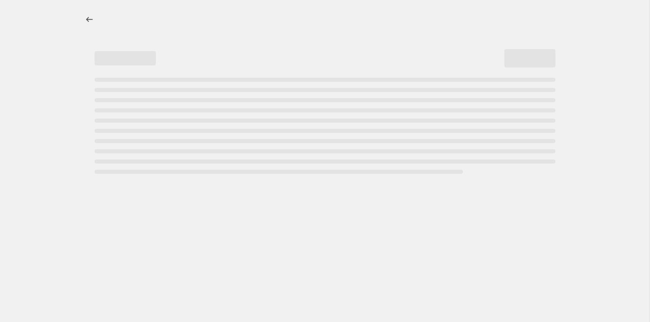
select select "tag"
select select "not_equal"
select select "tag"
select select "not_equal"
select select "tag"
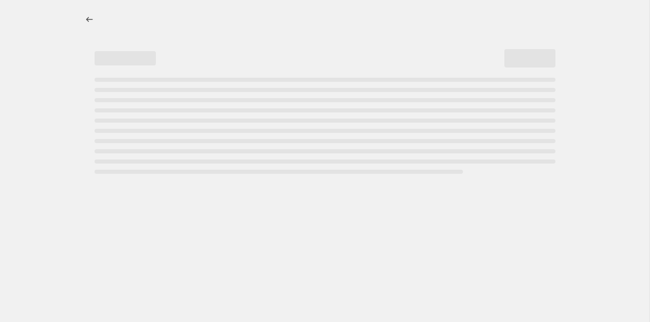
select select "not_equal"
select select "tag"
select select "not_equal"
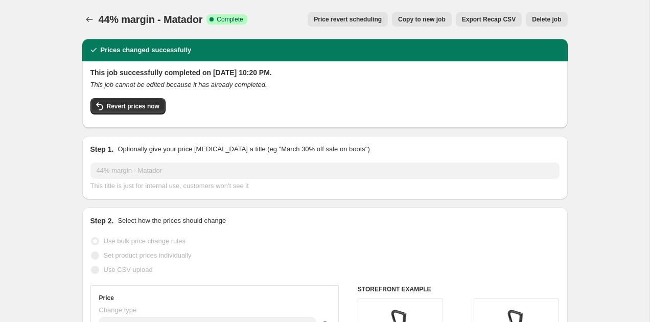
click at [410, 15] on span "Copy to new job" at bounding box center [422, 19] width 48 height 8
select select "pc"
select select "no_change"
select select "vendor"
select select "tag"
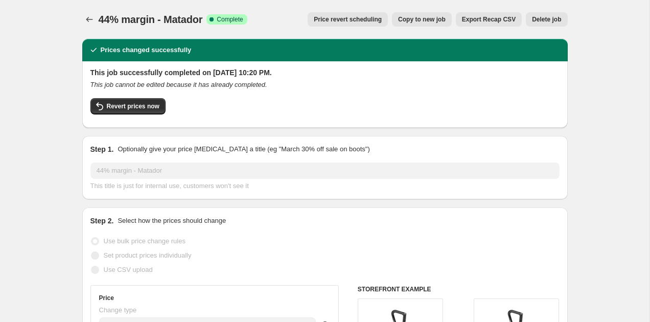
select select "not_equal"
select select "tag"
select select "not_equal"
select select "tag"
select select "not_equal"
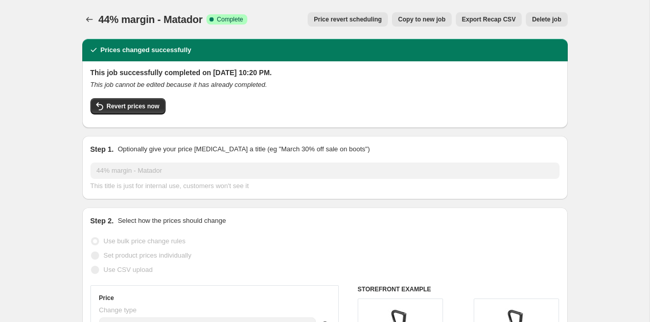
select select "tag"
select select "not_equal"
select select "tag"
select select "not_equal"
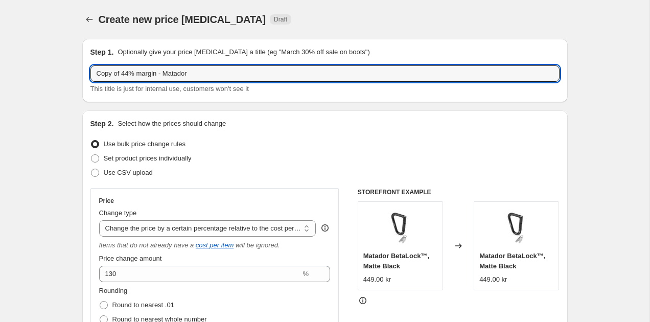
drag, startPoint x: 134, startPoint y: 77, endPoint x: 71, endPoint y: 67, distance: 64.5
drag, startPoint x: 171, startPoint y: 76, endPoint x: 142, endPoint y: 75, distance: 29.1
click at [142, 75] on input "50% margin - Matador" at bounding box center [324, 73] width 469 height 16
type input "50% margin - Lochby"
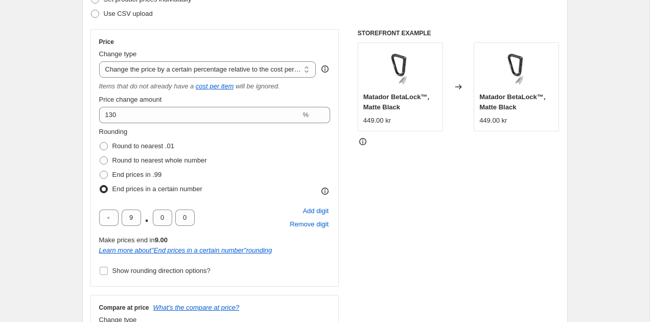
scroll to position [171, 0]
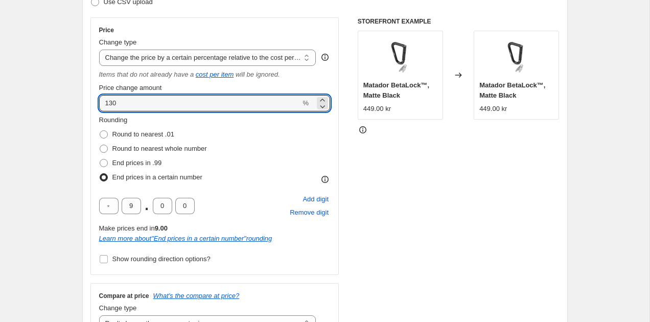
drag, startPoint x: 144, startPoint y: 107, endPoint x: 77, endPoint y: 96, distance: 68.0
click at [85, 96] on div "Step 2. Select how the prices should change Use bulk price change rules Set pro…" at bounding box center [325, 155] width 486 height 431
type input "150"
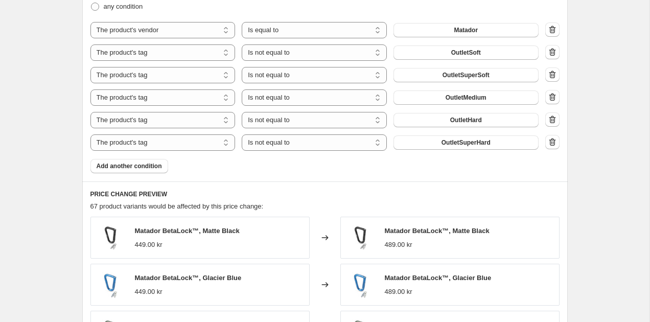
scroll to position [660, 0]
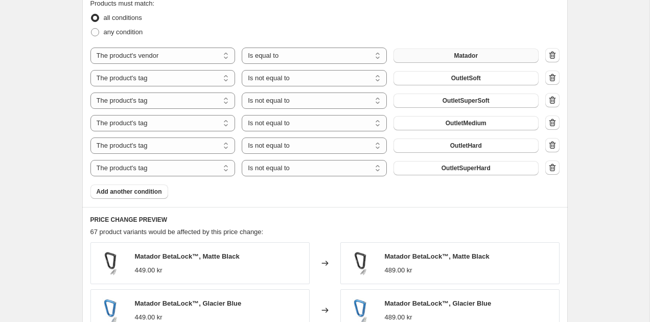
click at [416, 54] on button "Matador" at bounding box center [466, 56] width 145 height 14
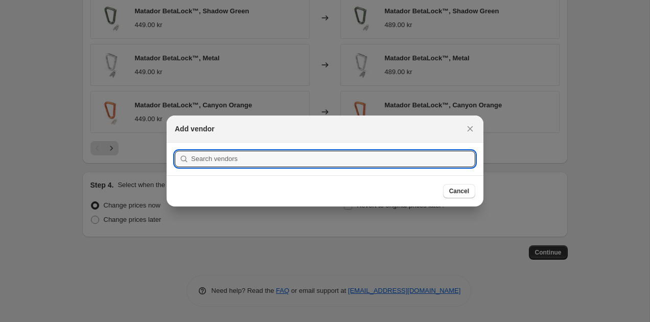
scroll to position [0, 0]
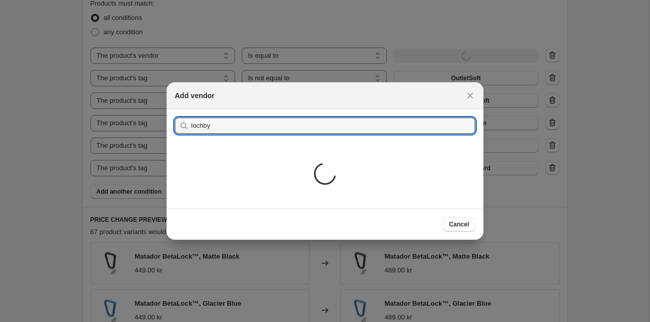
type input "lochby"
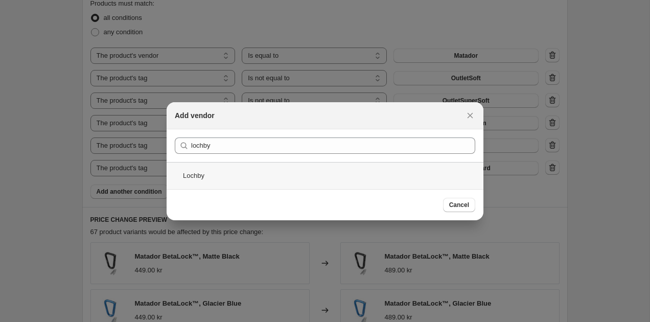
click at [222, 178] on div "Lochby" at bounding box center [325, 175] width 317 height 27
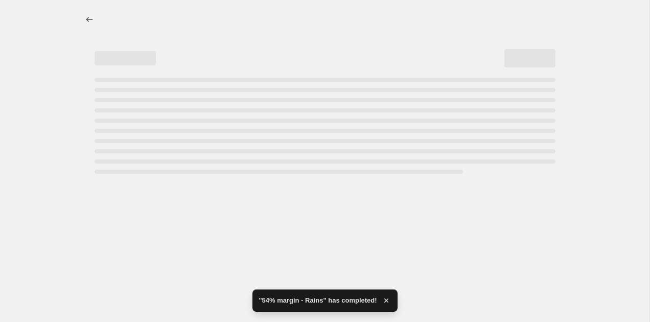
select select "pc"
select select "no_change"
select select "vendor"
select select "tag"
select select "not_equal"
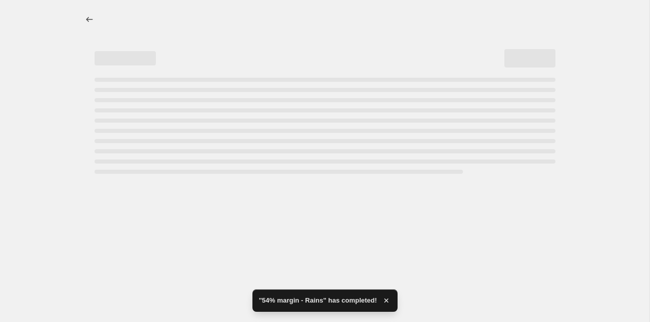
select select "tag"
select select "not_equal"
select select "tag"
select select "not_equal"
select select "tag"
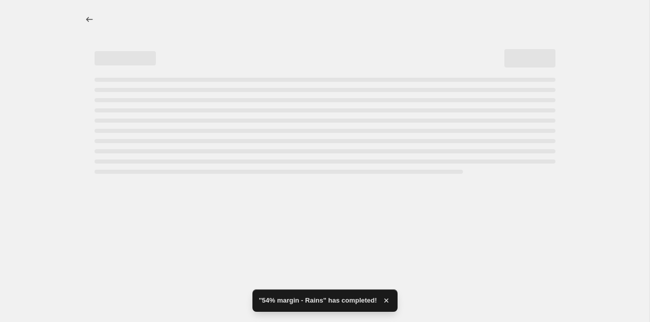
select select "not_equal"
select select "tag"
select select "not_equal"
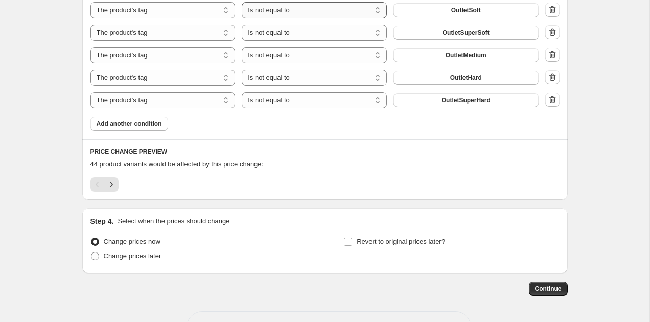
scroll to position [765, 0]
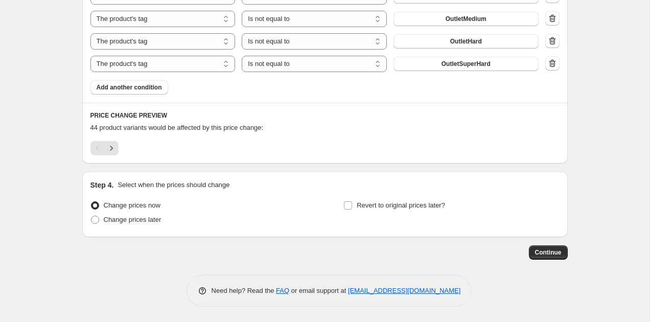
click at [357, 132] on div "44 product variants would be affected by this price change:" at bounding box center [324, 128] width 469 height 10
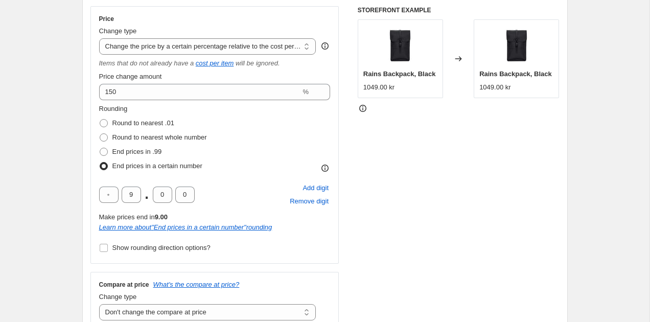
scroll to position [171, 0]
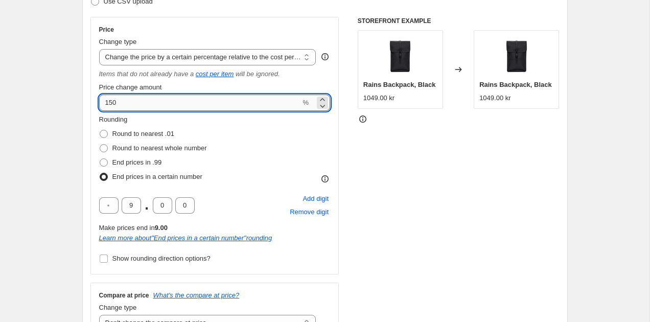
click at [156, 108] on input "150" at bounding box center [200, 103] width 202 height 16
type input "160"
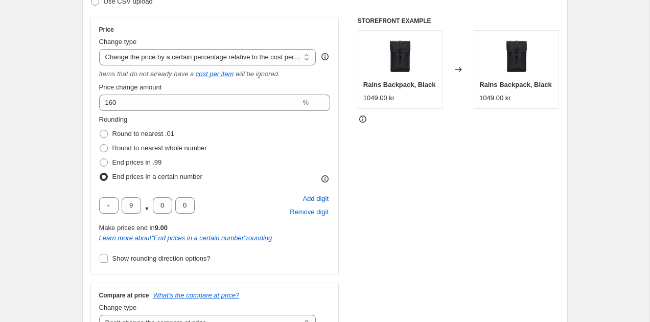
click at [384, 137] on div "STOREFRONT EXAMPLE Rains Backpack, Black 1049.00 kr Changed to Rains Backpack, …" at bounding box center [459, 178] width 202 height 323
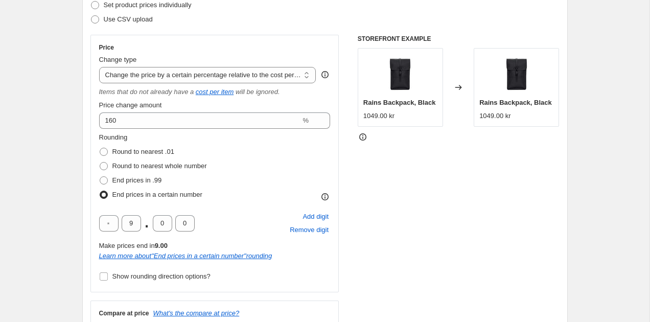
scroll to position [0, 0]
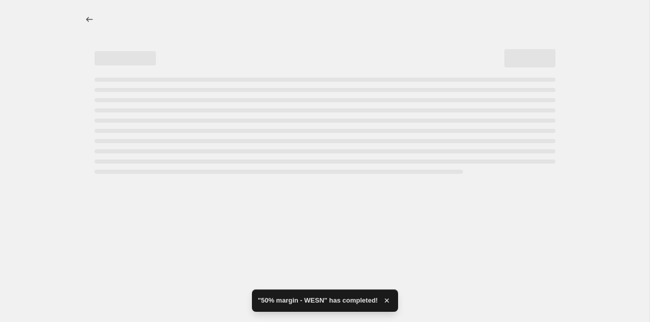
select select "pc"
select select "no_change"
select select "vendor"
select select "tag"
select select "not_equal"
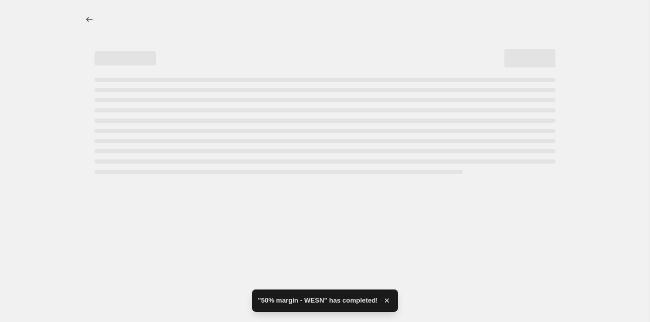
select select "tag"
select select "not_equal"
select select "tag"
select select "not_equal"
select select "tag"
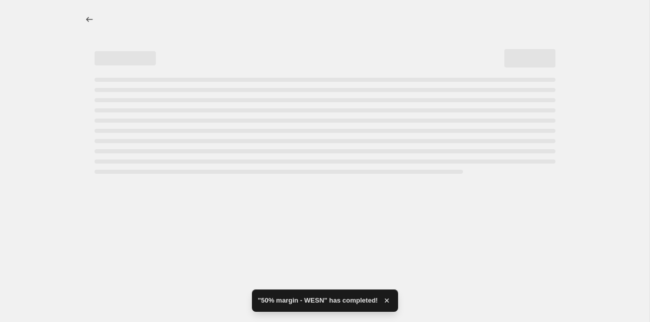
select select "not_equal"
select select "tag"
select select "not_equal"
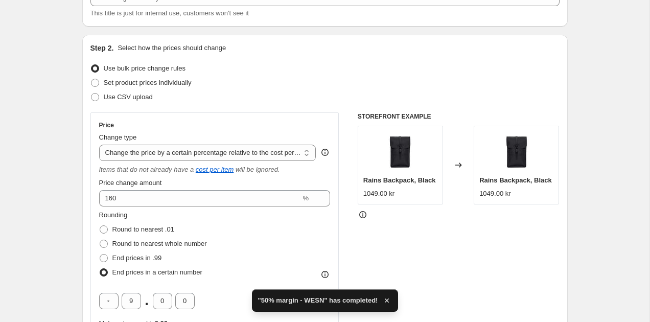
scroll to position [99, 0]
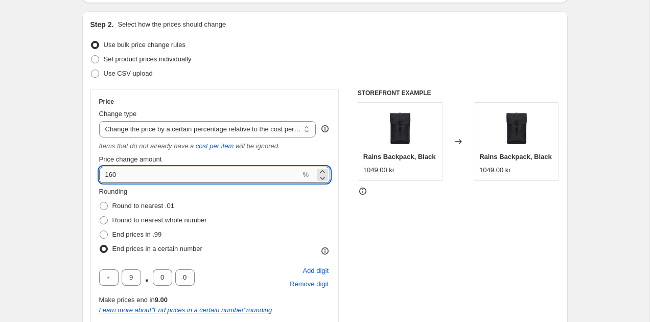
click at [123, 175] on input "160" at bounding box center [200, 175] width 202 height 16
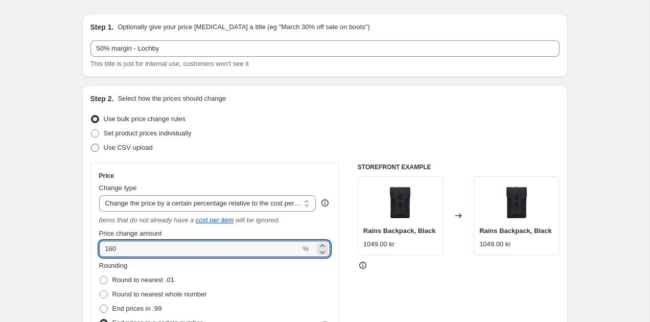
scroll to position [27, 0]
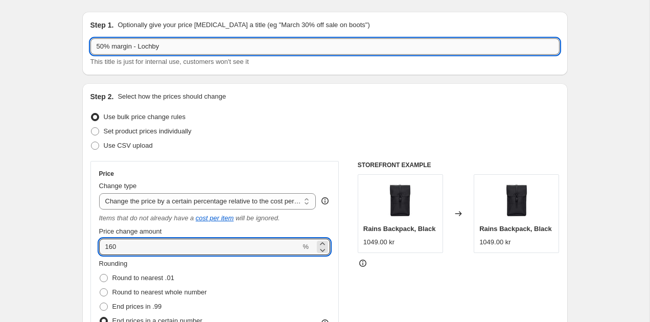
click at [103, 45] on input "50% margin - Lochby" at bounding box center [324, 46] width 469 height 16
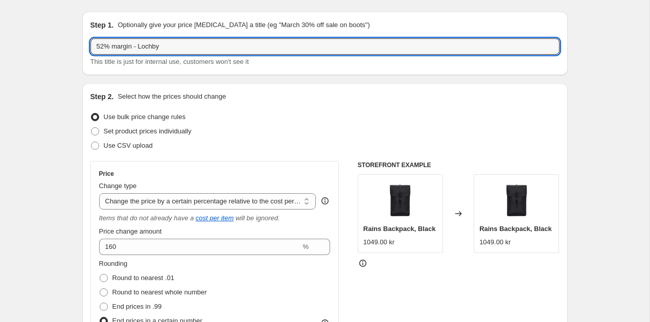
type input "52% margin - Lochby"
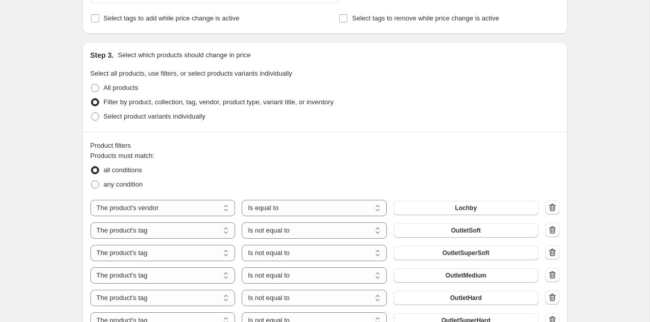
scroll to position [735, 0]
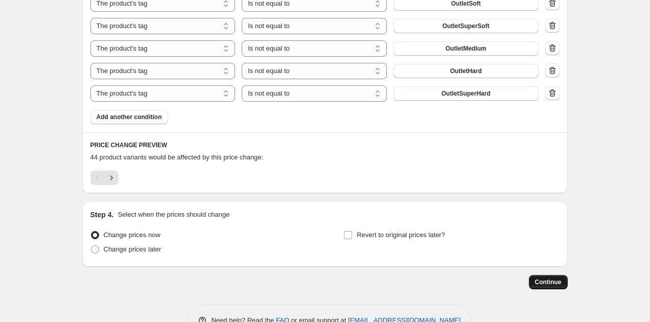
click at [549, 287] on button "Continue" at bounding box center [548, 282] width 39 height 14
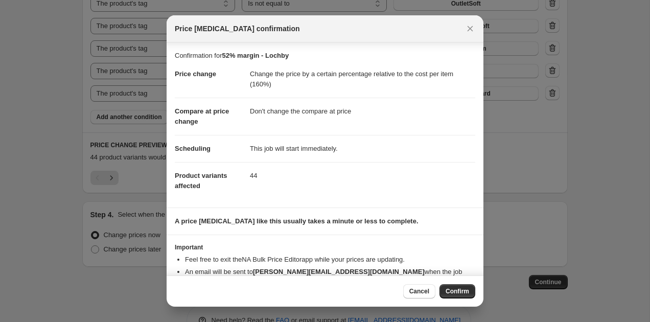
scroll to position [24, 0]
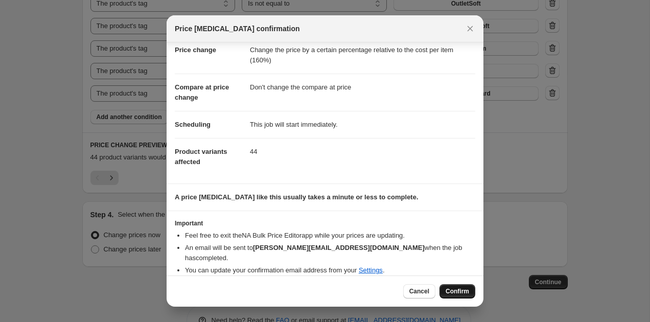
click at [451, 291] on span "Confirm" at bounding box center [458, 291] width 24 height 8
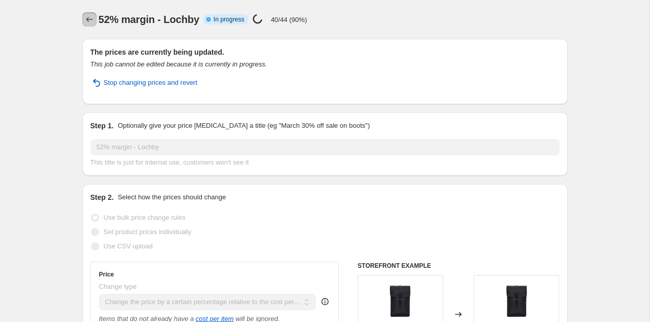
click at [84, 14] on button "Price change jobs" at bounding box center [89, 19] width 14 height 14
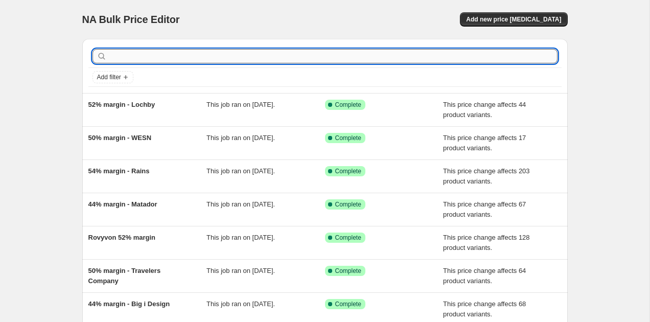
click at [143, 52] on input "text" at bounding box center [333, 56] width 449 height 14
type input "al"
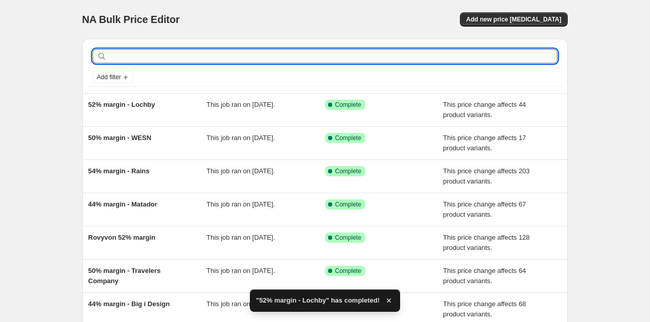
click at [134, 59] on input "text" at bounding box center [333, 56] width 449 height 14
type input "alpaka"
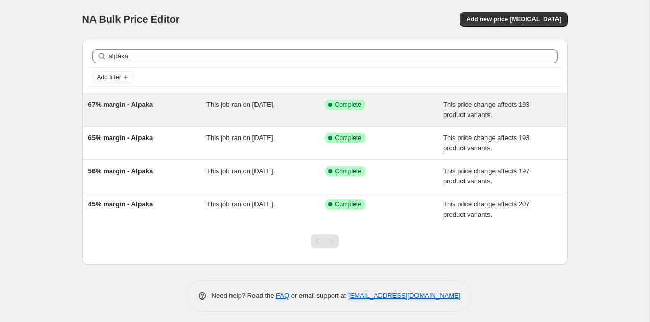
click at [139, 105] on span "67% margin - Alpaka" at bounding box center [120, 105] width 65 height 8
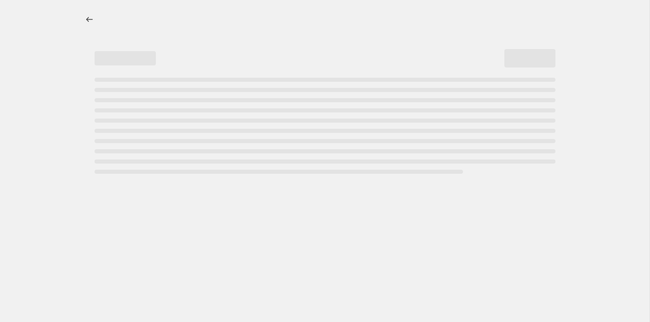
select select "pc"
select select "no_change"
select select "vendor"
select select "tag"
select select "not_equal"
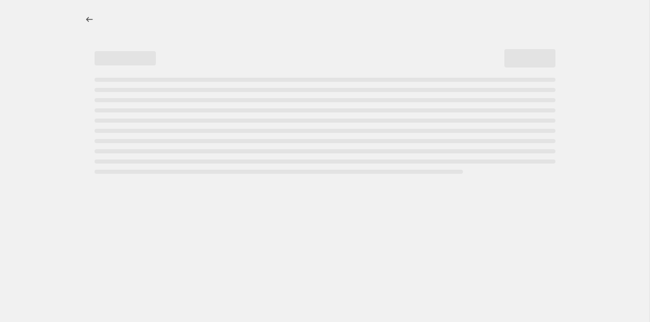
select select "tag"
select select "not_equal"
select select "tag"
select select "not_equal"
select select "tag"
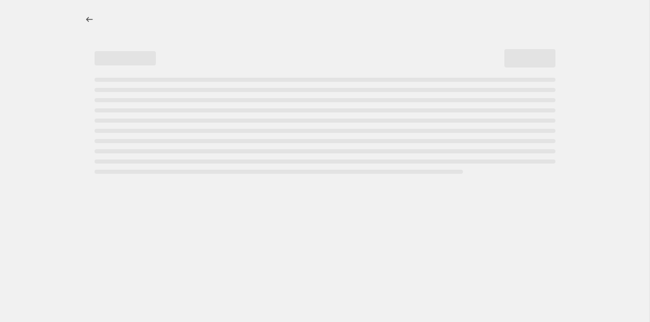
select select "not_equal"
select select "tag"
select select "not_equal"
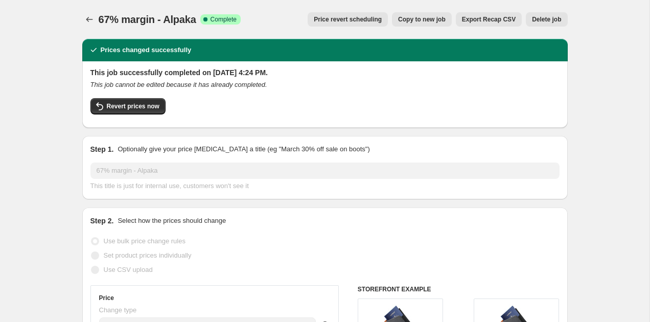
click at [422, 24] on button "Copy to new job" at bounding box center [422, 19] width 60 height 14
select select "pc"
select select "no_change"
select select "vendor"
select select "tag"
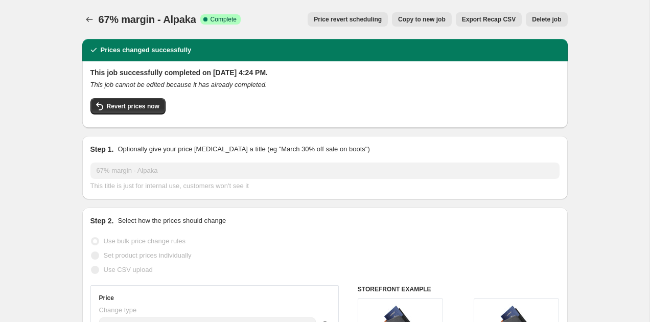
select select "not_equal"
select select "tag"
select select "not_equal"
select select "tag"
select select "not_equal"
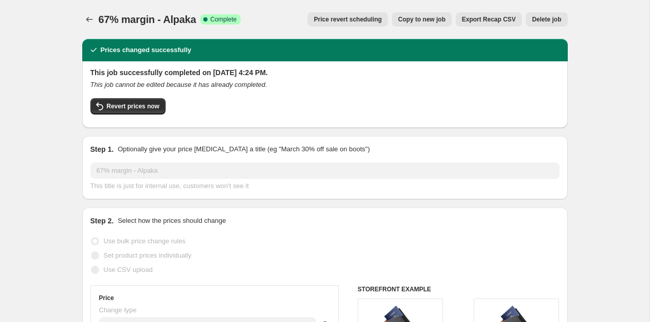
select select "tag"
select select "not_equal"
select select "tag"
select select "not_equal"
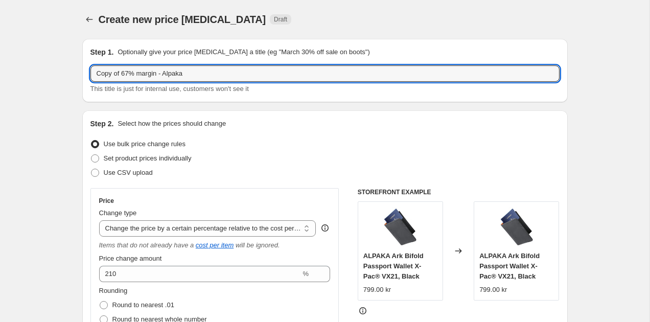
drag, startPoint x: 126, startPoint y: 73, endPoint x: 85, endPoint y: 75, distance: 40.9
click at [87, 75] on div "Step 1. Optionally give your price [MEDICAL_DATA] a title (eg "March 30% off sa…" at bounding box center [325, 70] width 486 height 63
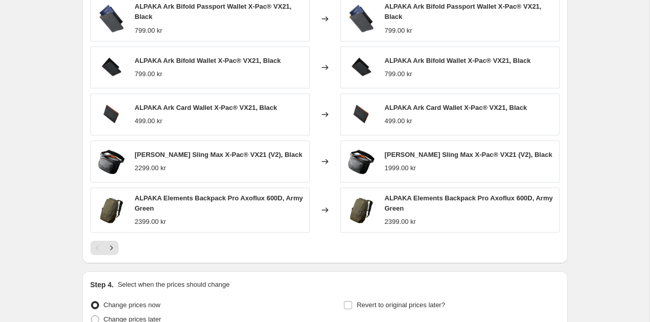
scroll to position [977, 0]
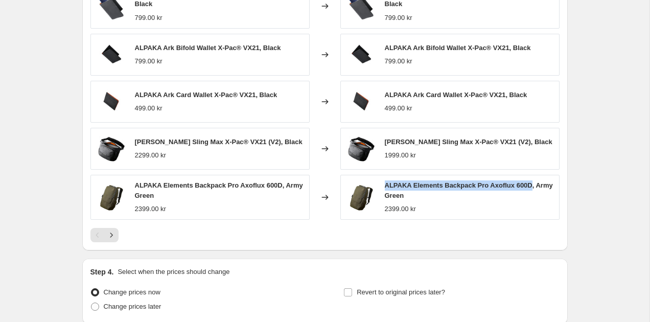
drag, startPoint x: 385, startPoint y: 186, endPoint x: 536, endPoint y: 187, distance: 151.3
click at [536, 187] on span "ALPAKA Elements Backpack Pro Axoflux 600D, Army Green" at bounding box center [469, 190] width 168 height 18
copy span "ALPAKA Elements Backpack Pro Axoflux 600D"
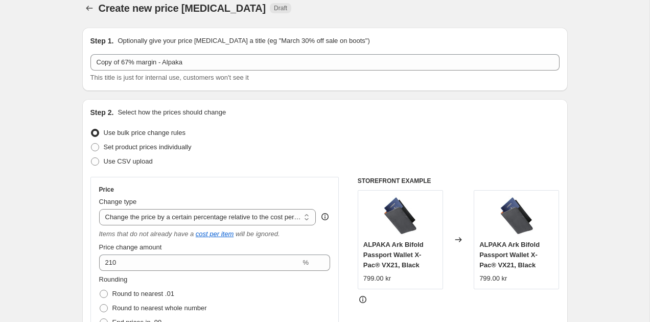
scroll to position [0, 0]
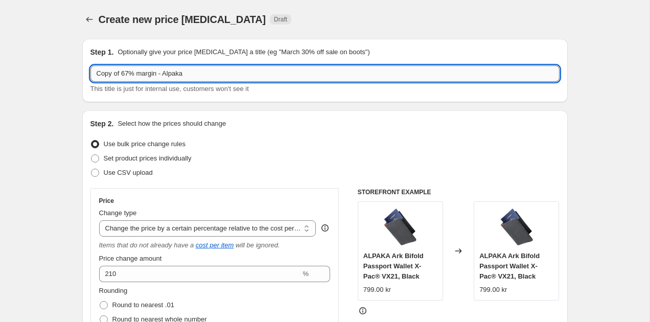
drag, startPoint x: 123, startPoint y: 75, endPoint x: 102, endPoint y: 67, distance: 21.8
click at [102, 67] on input "Copy of 67% margin - Alpaka" at bounding box center [324, 73] width 469 height 16
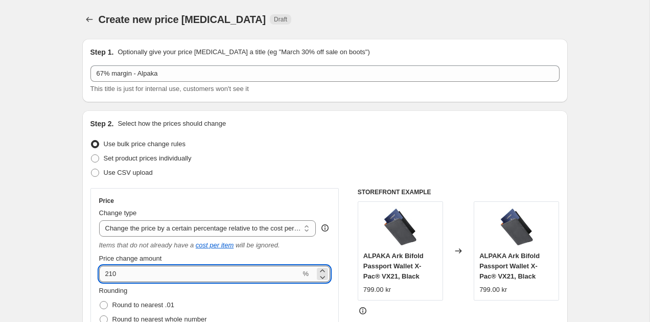
drag, startPoint x: 143, startPoint y: 278, endPoint x: 116, endPoint y: 278, distance: 26.6
click at [140, 278] on input "210" at bounding box center [200, 274] width 202 height 16
drag, startPoint x: 127, startPoint y: 272, endPoint x: 87, endPoint y: 271, distance: 39.9
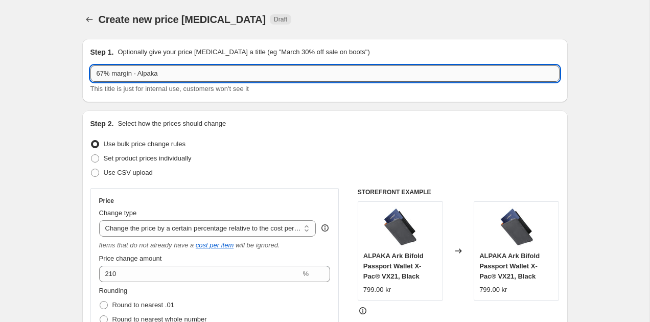
click at [104, 74] on input "67% margin - Alpaka" at bounding box center [324, 73] width 469 height 16
type input "68% margin - Alpaka"
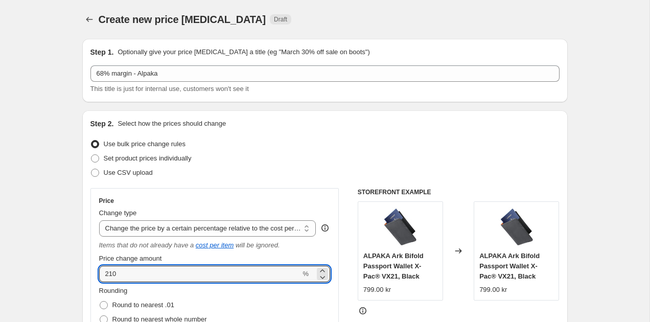
drag, startPoint x: 127, startPoint y: 270, endPoint x: 85, endPoint y: 265, distance: 42.7
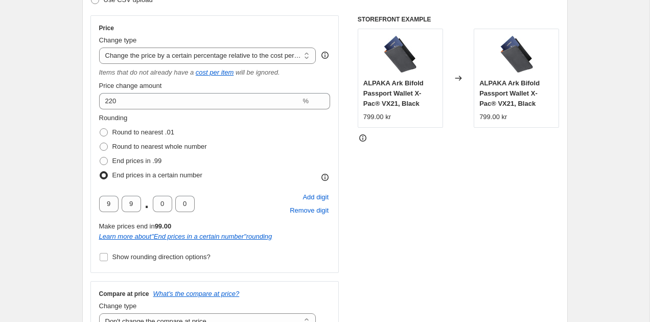
scroll to position [171, 0]
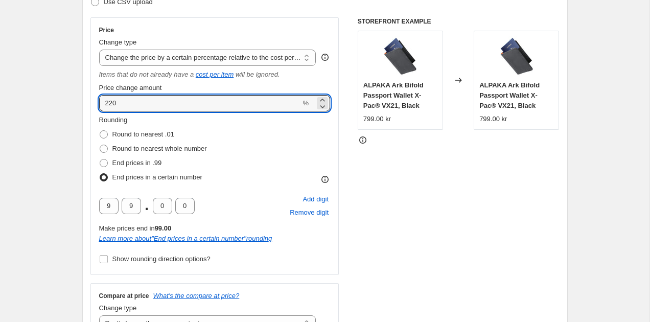
drag, startPoint x: 155, startPoint y: 104, endPoint x: 83, endPoint y: 102, distance: 72.1
click at [83, 102] on div "Step 2. Select how the prices should change Use bulk price change rules Set pro…" at bounding box center [325, 184] width 486 height 489
type input "230"
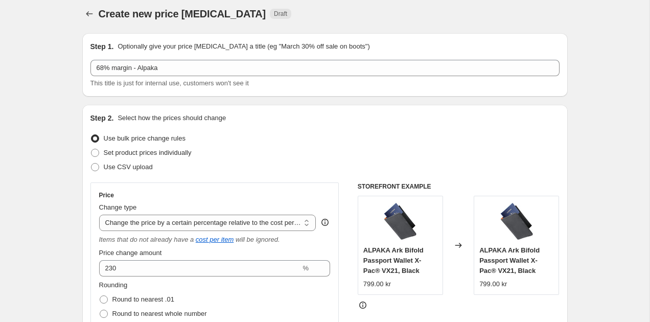
scroll to position [0, 0]
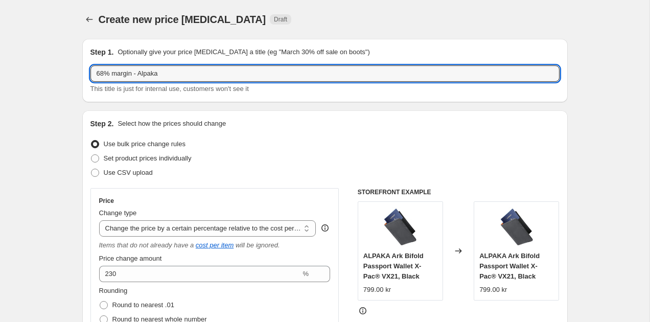
drag, startPoint x: 104, startPoint y: 74, endPoint x: 70, endPoint y: 71, distance: 34.9
type input "70% margin - Alpaka"
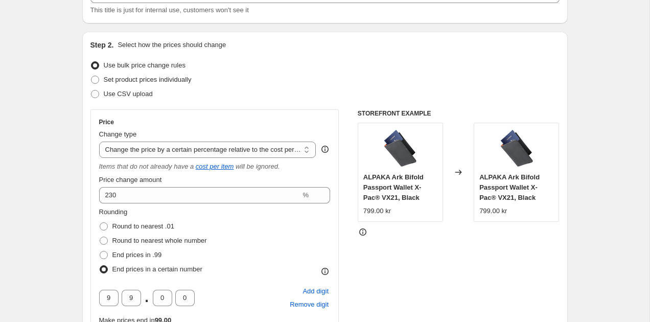
scroll to position [153, 0]
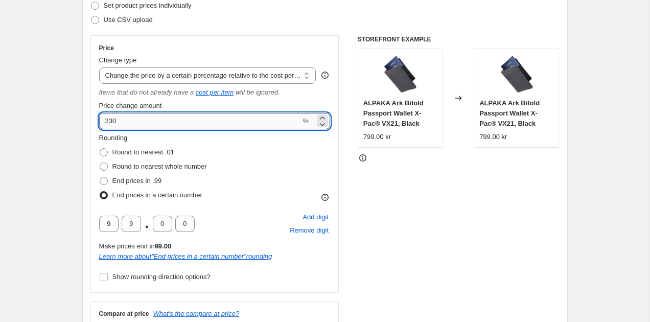
click at [112, 123] on input "230" at bounding box center [200, 121] width 202 height 16
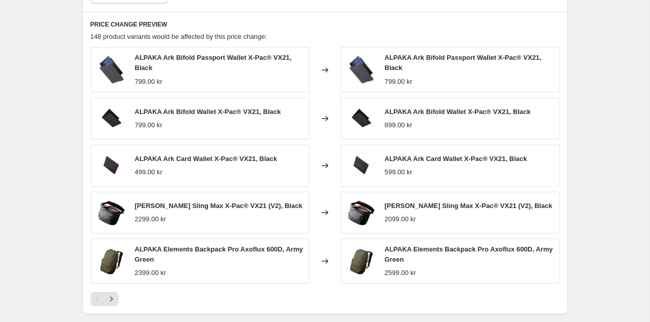
scroll to position [1064, 0]
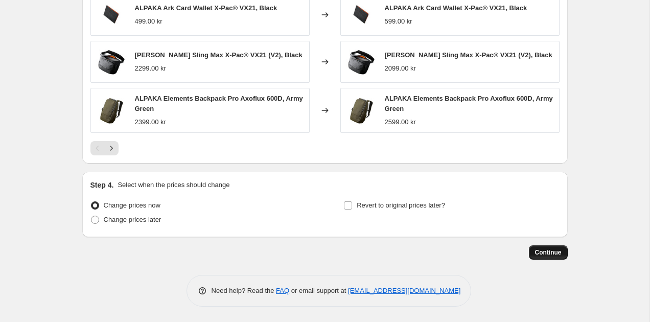
click at [559, 256] on span "Continue" at bounding box center [548, 252] width 27 height 8
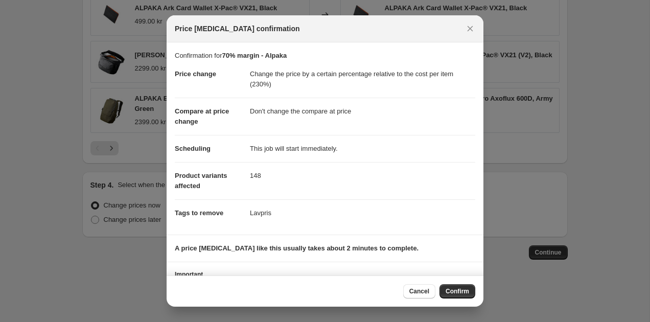
scroll to position [4, 0]
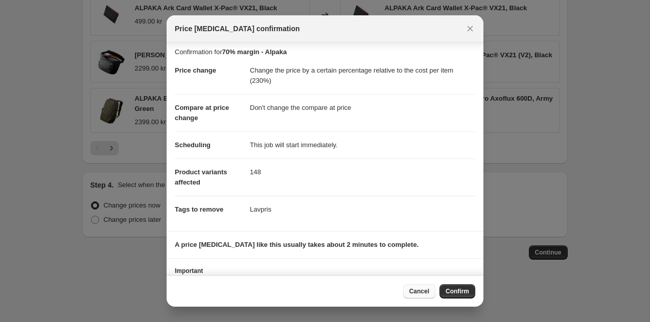
click at [425, 293] on span "Cancel" at bounding box center [419, 291] width 20 height 8
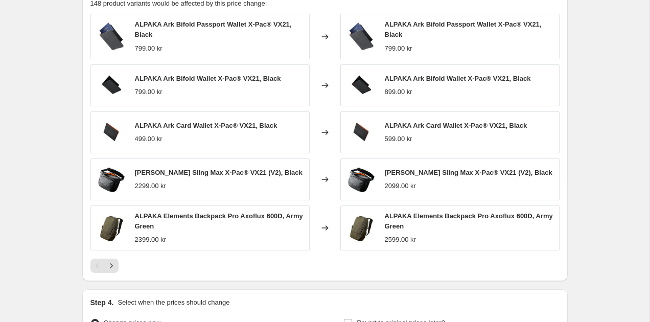
scroll to position [1064, 0]
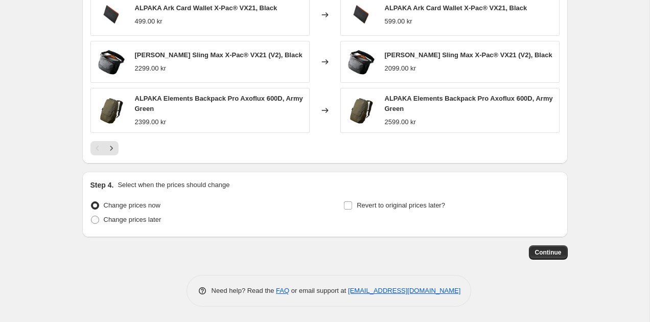
click at [546, 250] on span "Continue" at bounding box center [548, 252] width 27 height 8
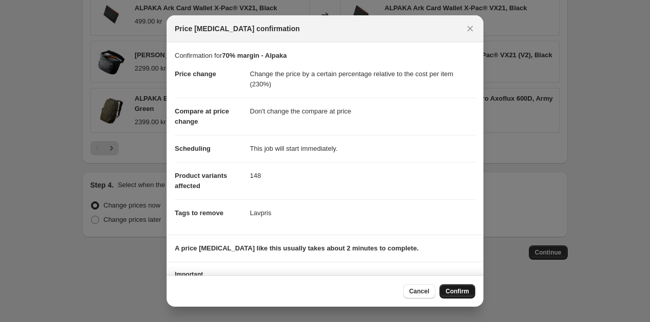
click at [446, 292] on span "Confirm" at bounding box center [458, 291] width 24 height 8
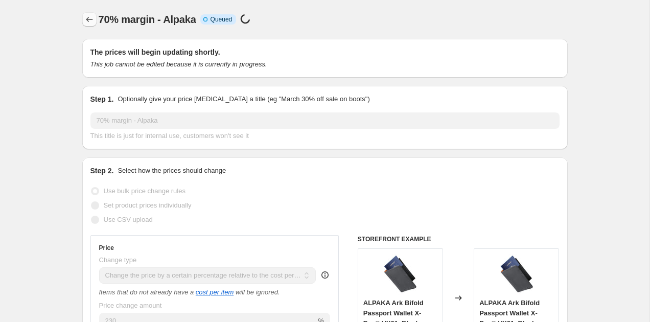
click at [88, 22] on icon "Price change jobs" at bounding box center [89, 19] width 10 height 10
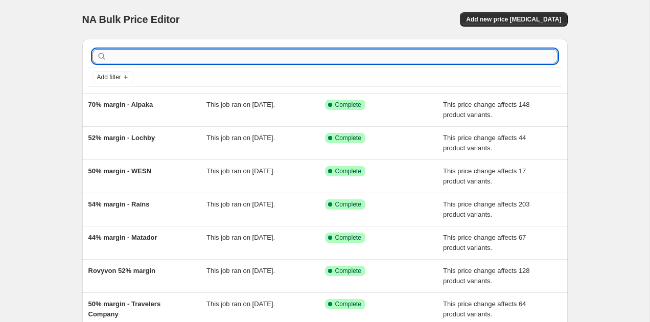
click at [124, 55] on input "text" at bounding box center [333, 56] width 449 height 14
type input "[PERSON_NAME]"
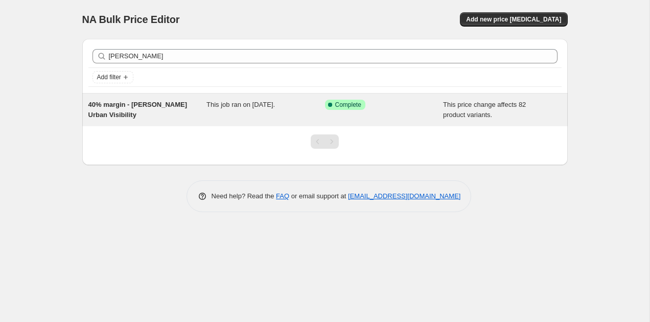
click at [140, 104] on span "40% margin - [PERSON_NAME] Urban Visibility" at bounding box center [137, 110] width 99 height 18
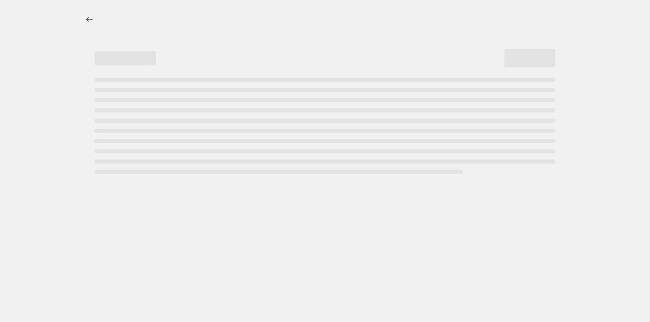
select select "pc"
select select "no_change"
select select "vendor"
select select "tag"
select select "not_equal"
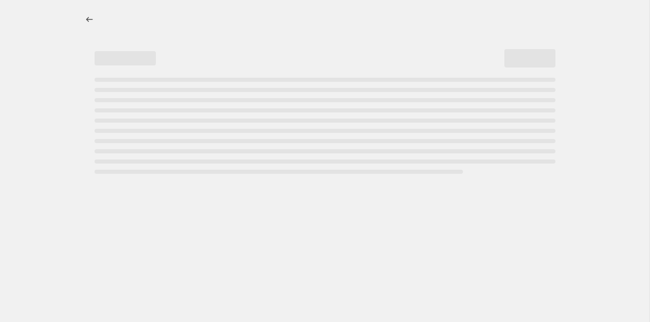
select select "tag"
select select "not_equal"
select select "tag"
select select "not_equal"
select select "tag"
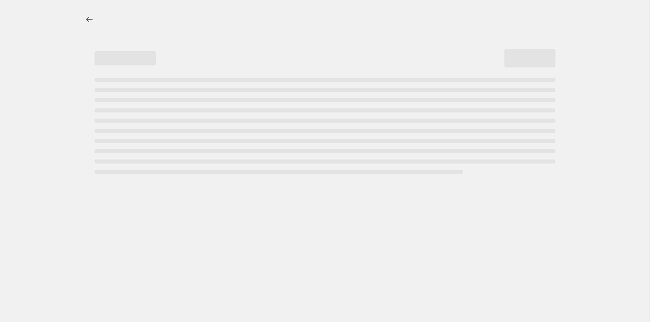
select select "not_equal"
select select "tag"
select select "not_equal"
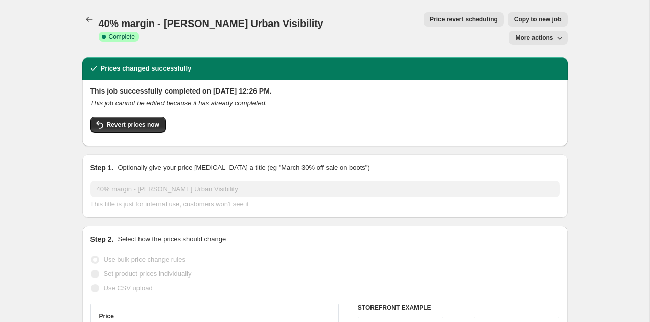
click at [514, 19] on span "Copy to new job" at bounding box center [538, 19] width 48 height 8
select select "pc"
select select "no_change"
select select "vendor"
select select "tag"
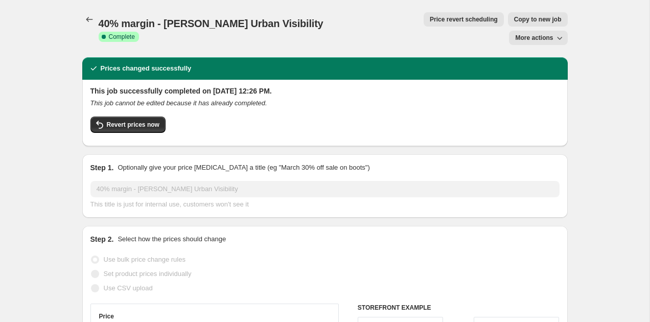
select select "not_equal"
select select "tag"
select select "not_equal"
select select "tag"
select select "not_equal"
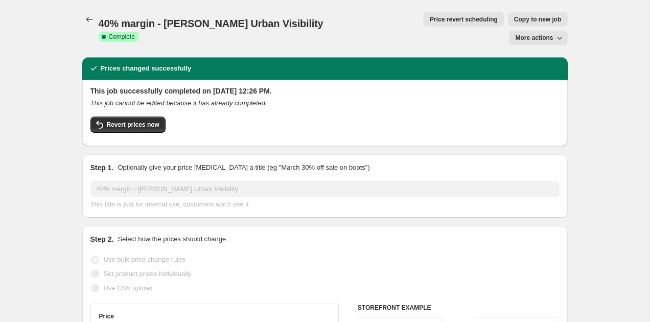
select select "tag"
select select "not_equal"
select select "tag"
select select "not_equal"
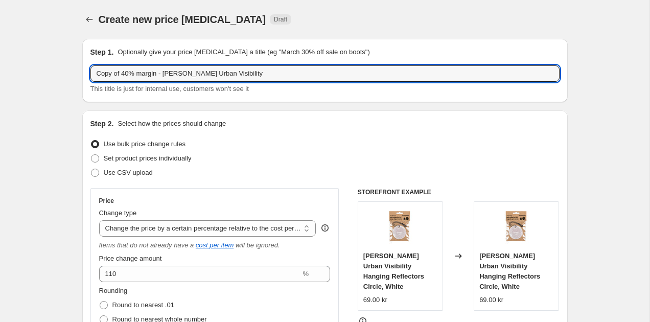
drag, startPoint x: 125, startPoint y: 75, endPoint x: 68, endPoint y: 74, distance: 56.7
type input "50% margin - [PERSON_NAME] Urban Visibility"
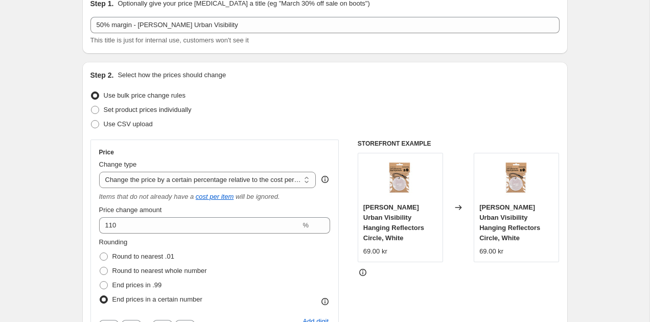
scroll to position [81, 0]
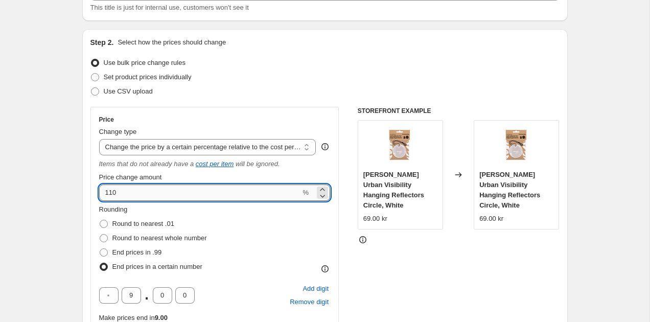
click at [142, 187] on input "110" at bounding box center [200, 193] width 202 height 16
type input "150"
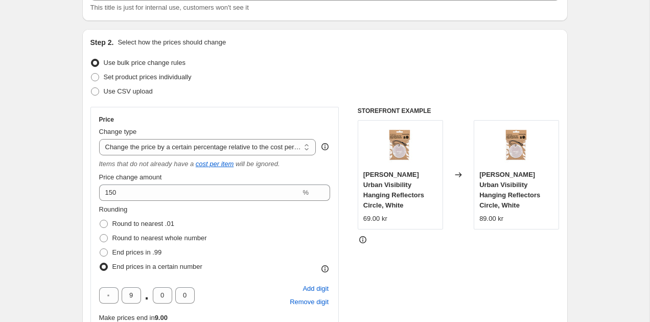
click at [429, 262] on div "STOREFRONT EXAMPLE Bookman Urban Visibility Hanging Reflectors Circle, White 69…" at bounding box center [459, 268] width 202 height 323
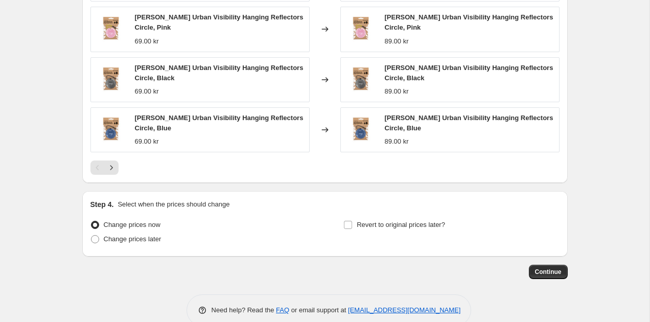
scroll to position [1016, 0]
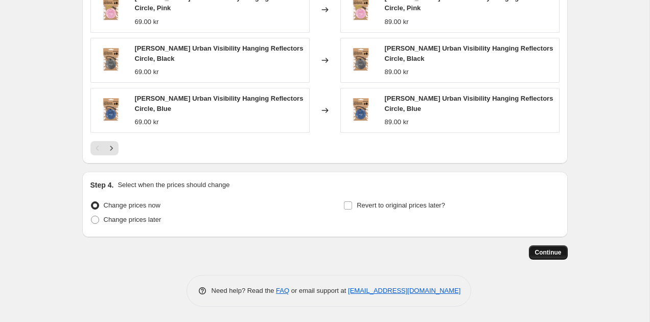
click at [557, 257] on span "Continue" at bounding box center [548, 252] width 27 height 8
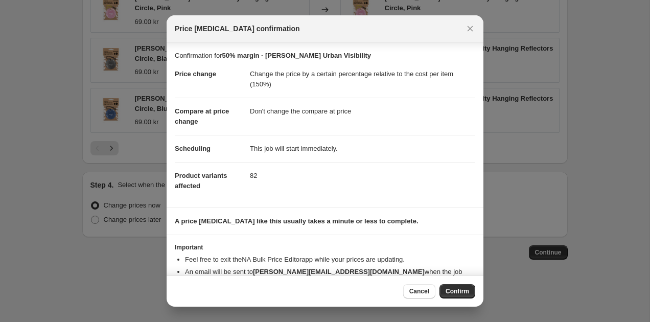
scroll to position [24, 0]
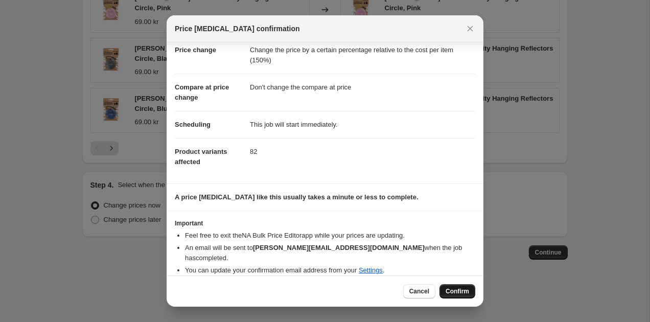
click at [456, 288] on span "Confirm" at bounding box center [458, 291] width 24 height 8
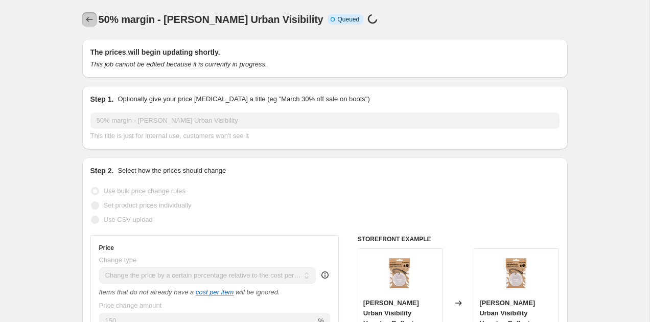
click at [87, 24] on icon "Price change jobs" at bounding box center [89, 19] width 10 height 10
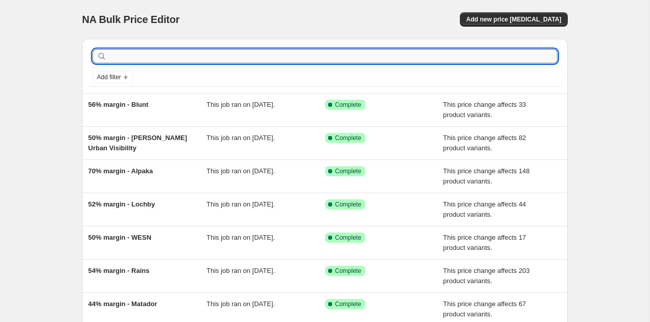
click at [148, 58] on input "text" at bounding box center [333, 56] width 449 height 14
type input "Oa"
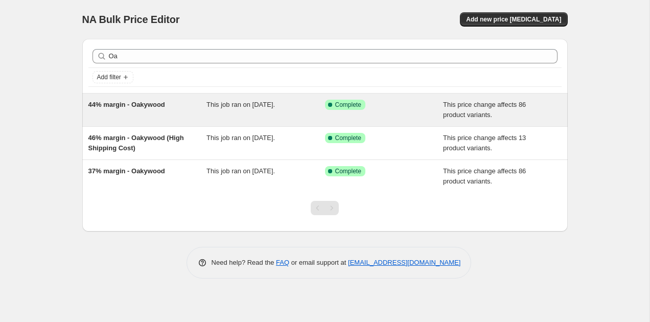
click at [136, 97] on div "44% margin - Oakywood This job ran on [DATE]. Success Complete Complete This pr…" at bounding box center [325, 110] width 486 height 33
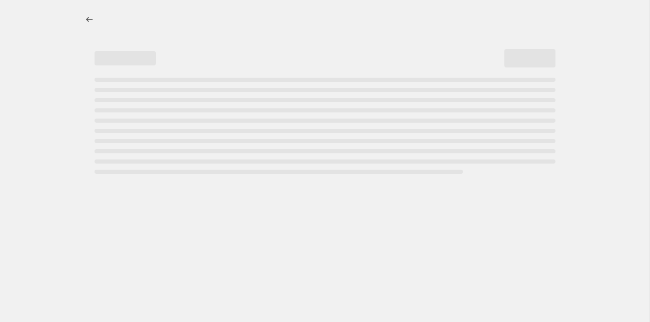
select select "pc"
select select "no_change"
select select "vendor"
select select "tag"
select select "not_equal"
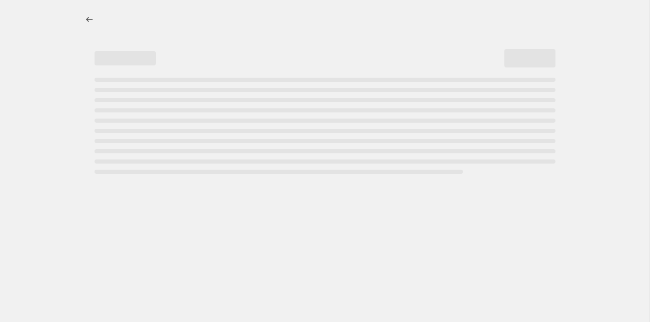
select select "tag"
select select "not_equal"
select select "tag"
select select "not_equal"
select select "tag"
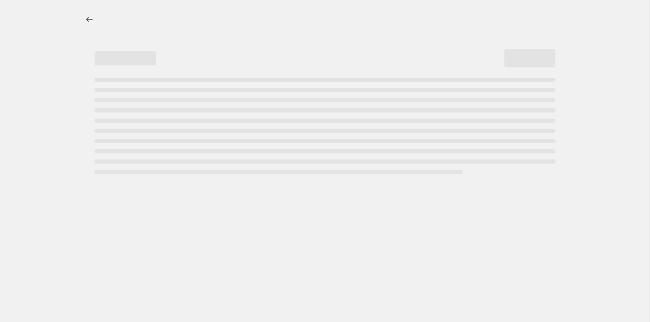
select select "not_equal"
select select "tag"
select select "not_equal"
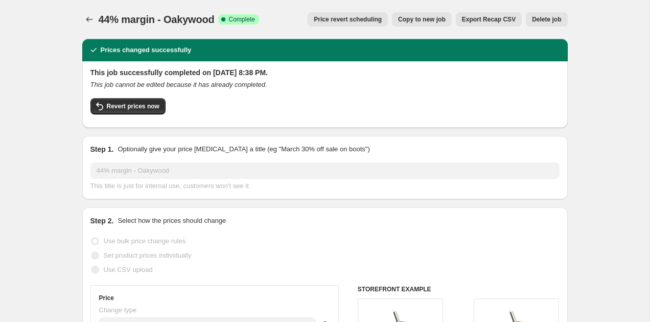
click at [422, 19] on span "Copy to new job" at bounding box center [422, 19] width 48 height 8
select select "pc"
select select "no_change"
select select "vendor"
select select "tag"
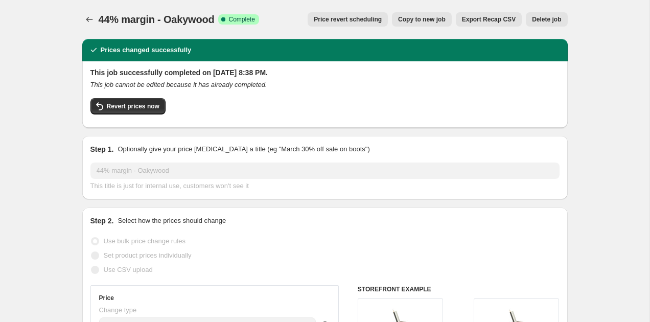
select select "not_equal"
select select "tag"
select select "not_equal"
select select "tag"
select select "not_equal"
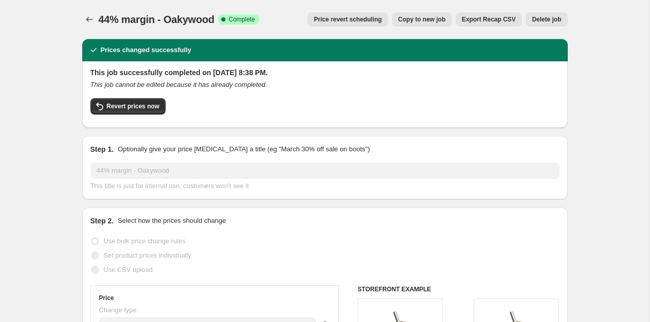
select select "tag"
select select "not_equal"
select select "tag"
select select "not_equal"
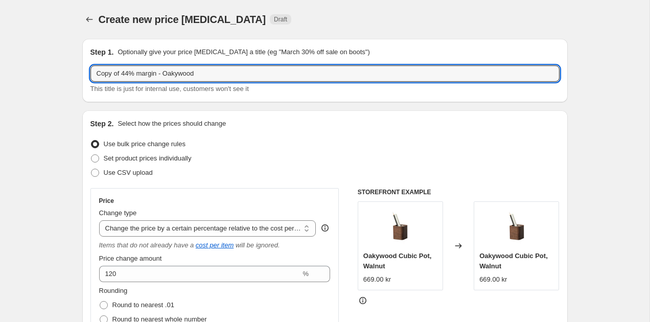
drag, startPoint x: 131, startPoint y: 75, endPoint x: 70, endPoint y: 71, distance: 62.0
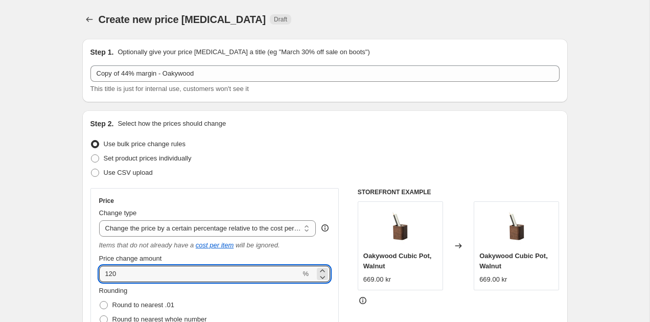
drag, startPoint x: 125, startPoint y: 273, endPoint x: 84, endPoint y: 271, distance: 40.9
click at [84, 272] on div "Step 2. Select how the prices should change Use bulk price change rules Set pro…" at bounding box center [325, 325] width 486 height 431
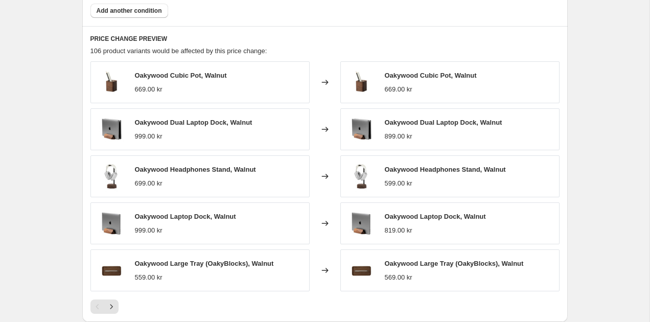
scroll to position [851, 0]
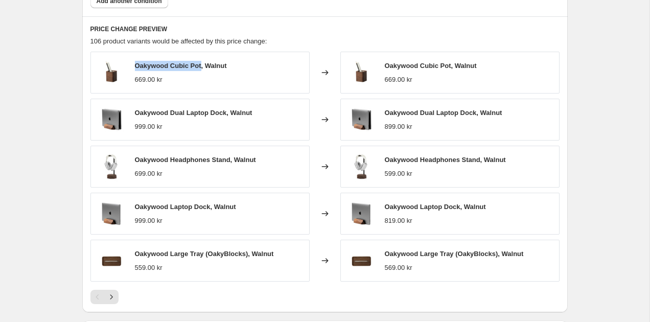
drag, startPoint x: 135, startPoint y: 66, endPoint x: 201, endPoint y: 65, distance: 66.4
click at [201, 65] on span "Oakywood Cubic Pot, Walnut" at bounding box center [181, 66] width 92 height 8
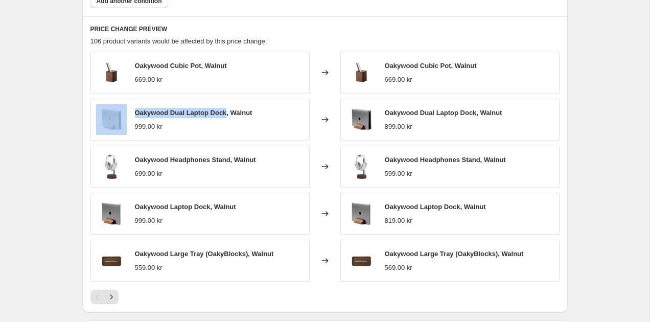
drag, startPoint x: 132, startPoint y: 114, endPoint x: 227, endPoint y: 111, distance: 95.1
click at [227, 111] on div "Oakywood Dual Laptop Dock, Walnut 999.00 kr" at bounding box center [199, 120] width 219 height 42
copy div "Oakywood Dual Laptop Dock"
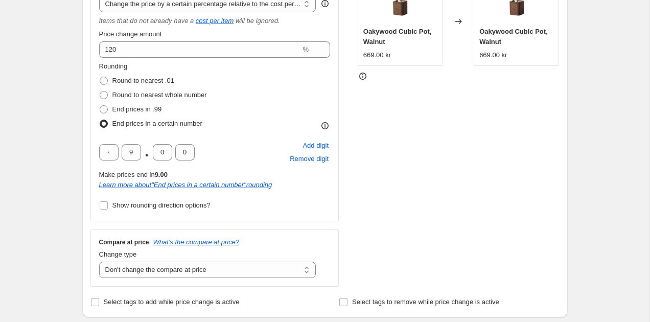
scroll to position [0, 0]
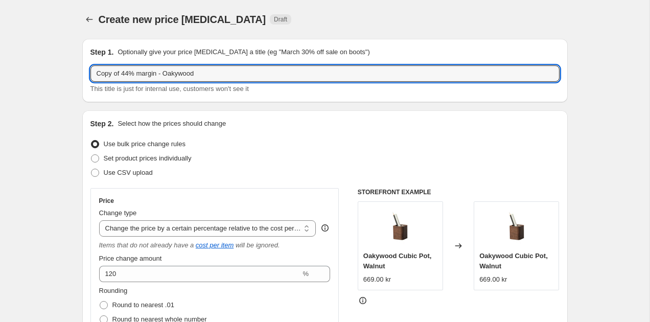
drag, startPoint x: 131, startPoint y: 75, endPoint x: 40, endPoint y: 60, distance: 92.2
type input "50% margin - Oakywood"
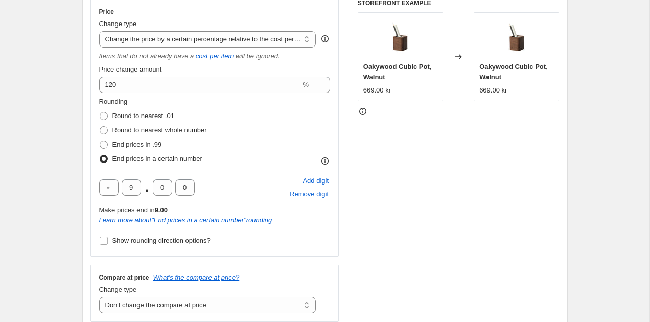
scroll to position [239, 0]
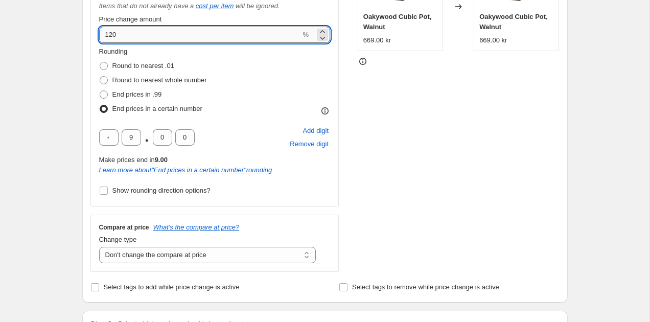
click at [126, 41] on input "120" at bounding box center [200, 35] width 202 height 16
type input "150"
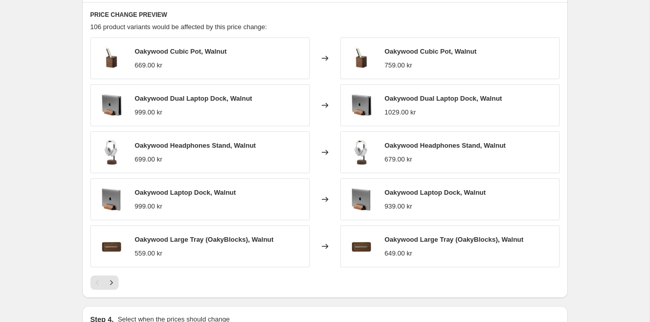
scroll to position [819, 0]
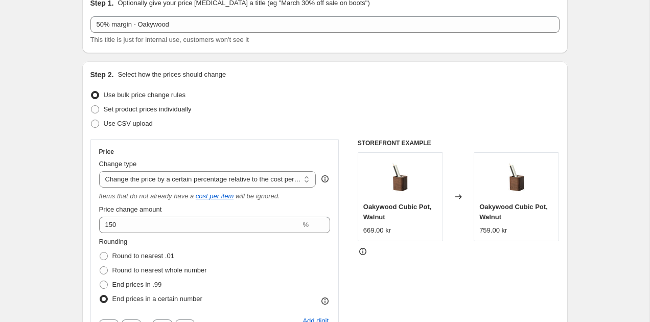
scroll to position [0, 0]
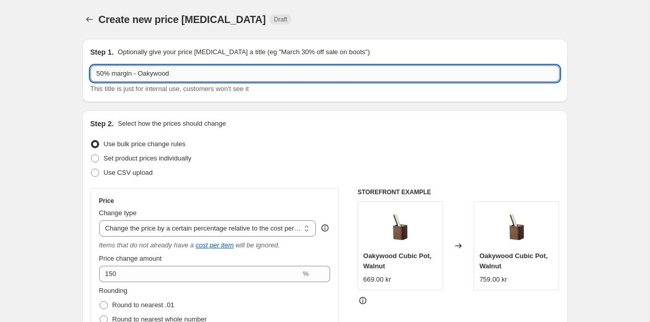
click at [102, 76] on input "50% margin - Oakywood" at bounding box center [324, 73] width 469 height 16
type input "52% margin - Oakywood"
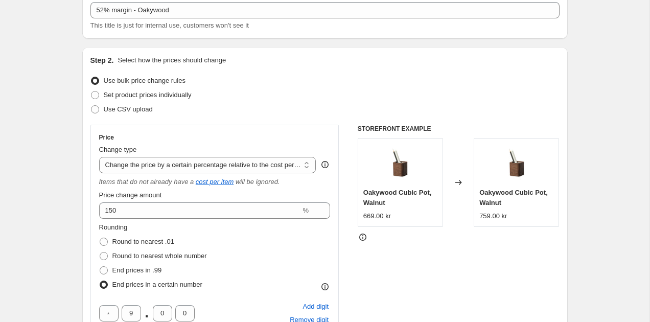
scroll to position [65, 0]
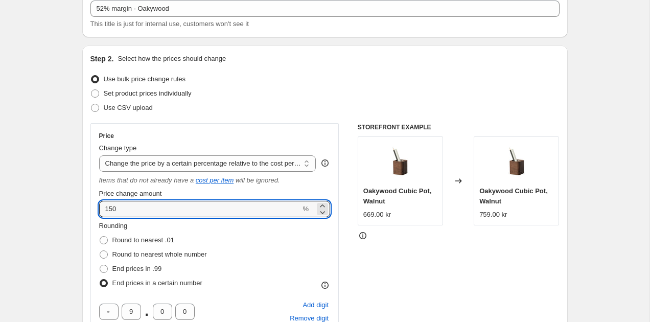
drag, startPoint x: 144, startPoint y: 202, endPoint x: 102, endPoint y: 199, distance: 42.0
click at [101, 199] on div "Price change amount 150 %" at bounding box center [215, 203] width 232 height 29
drag, startPoint x: 127, startPoint y: 208, endPoint x: 103, endPoint y: 204, distance: 24.7
click at [103, 204] on input "150" at bounding box center [200, 209] width 202 height 16
type input "160"
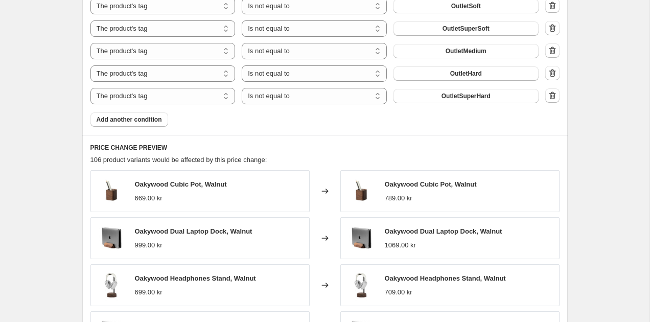
scroll to position [1000, 0]
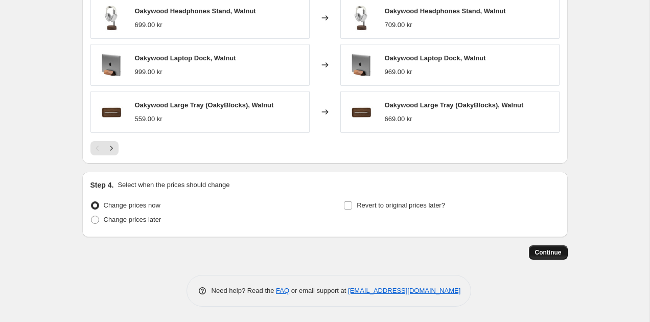
click at [543, 255] on span "Continue" at bounding box center [548, 252] width 27 height 8
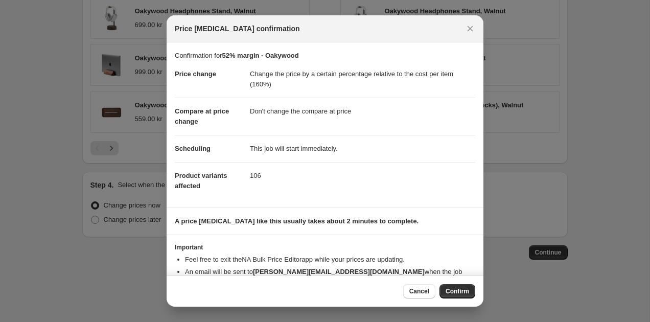
scroll to position [24, 0]
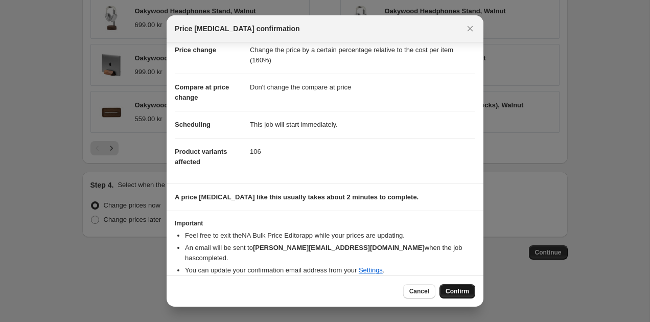
click at [459, 287] on button "Confirm" at bounding box center [458, 291] width 36 height 14
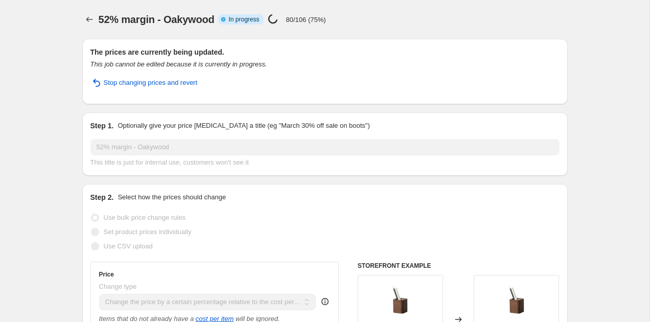
select select "pc"
select select "no_change"
select select "vendor"
select select "tag"
select select "not_equal"
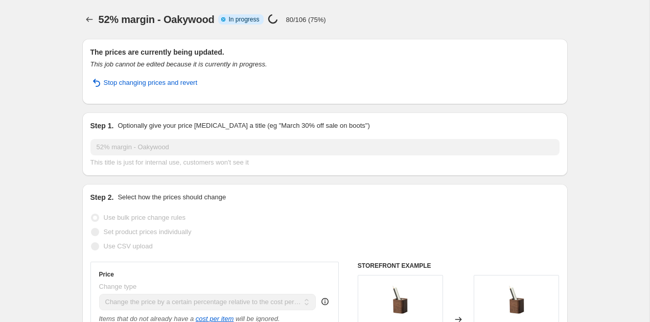
select select "tag"
select select "not_equal"
select select "tag"
select select "not_equal"
select select "tag"
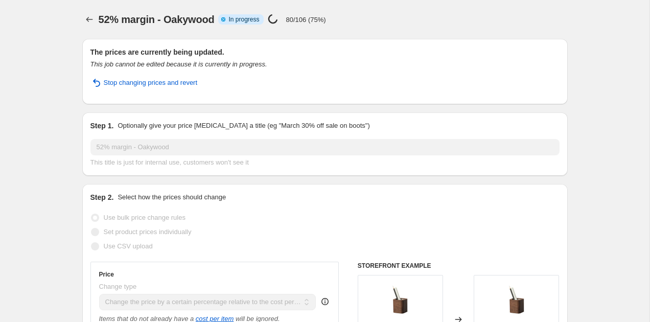
select select "not_equal"
select select "tag"
select select "not_equal"
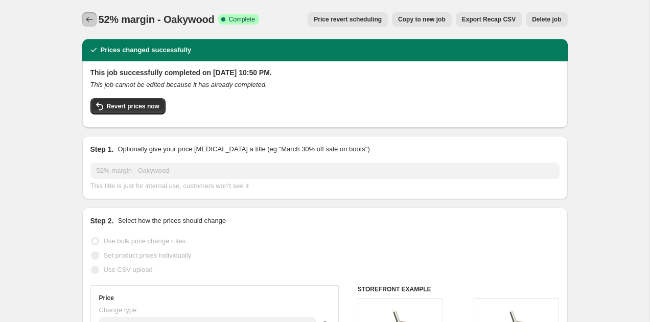
click at [85, 20] on icon "Price change jobs" at bounding box center [89, 19] width 10 height 10
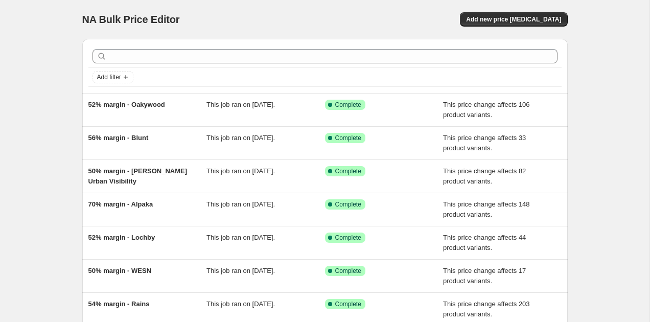
click at [65, 116] on div "NA Bulk Price Editor. This page is ready NA Bulk Price Editor Add new price [ME…" at bounding box center [325, 263] width 650 height 526
